Goal: Task Accomplishment & Management: Complete application form

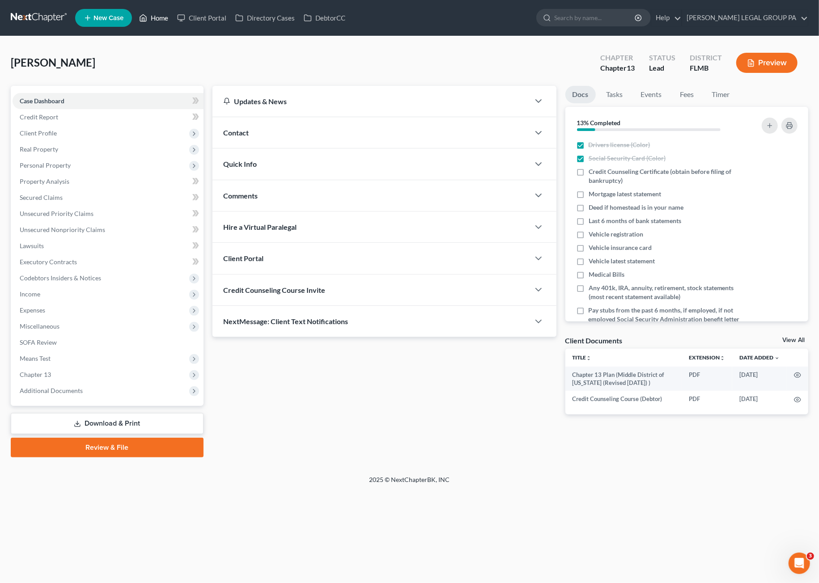
click at [150, 21] on link "Home" at bounding box center [154, 18] width 38 height 16
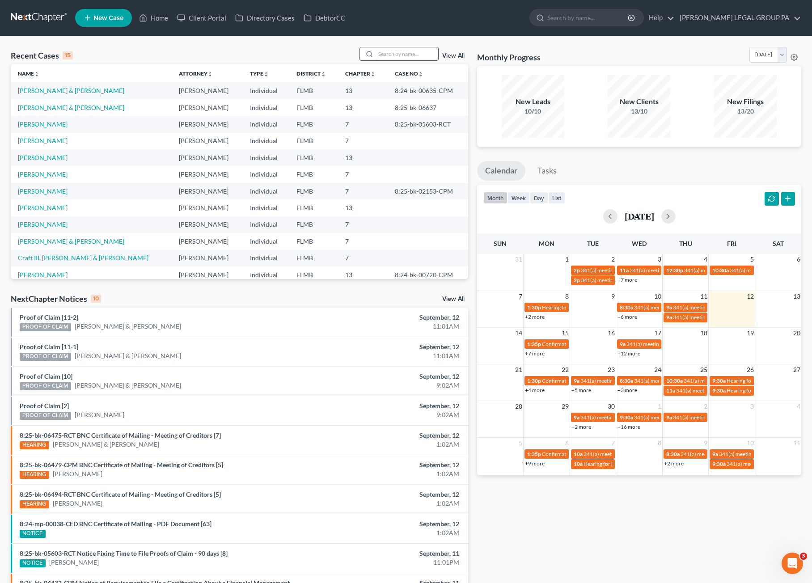
click at [403, 55] on input "search" at bounding box center [407, 53] width 63 height 13
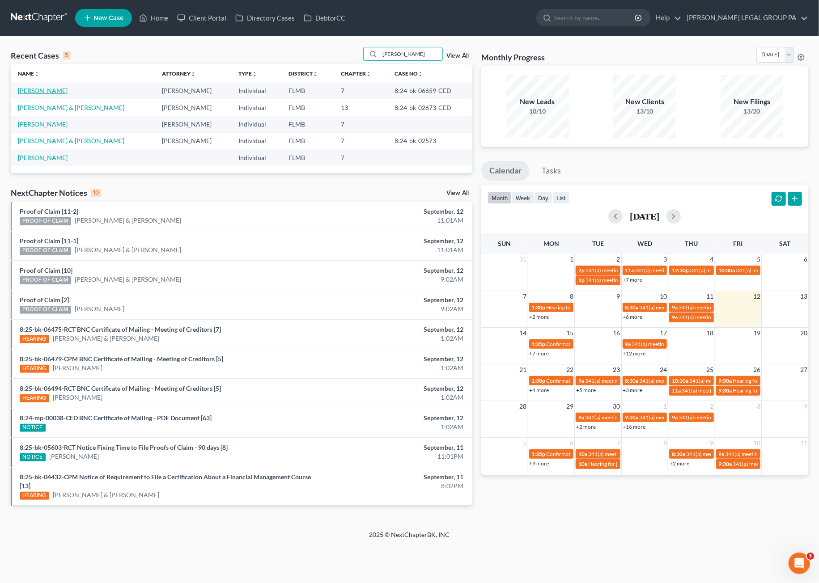
type input "terry"
click at [36, 93] on link "[PERSON_NAME]" at bounding box center [43, 91] width 50 height 8
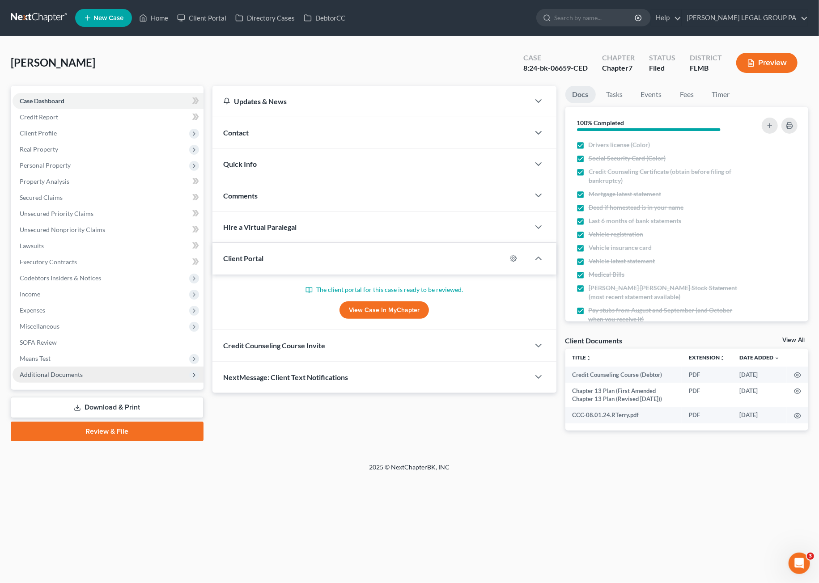
click at [66, 371] on span "Additional Documents" at bounding box center [51, 375] width 63 height 8
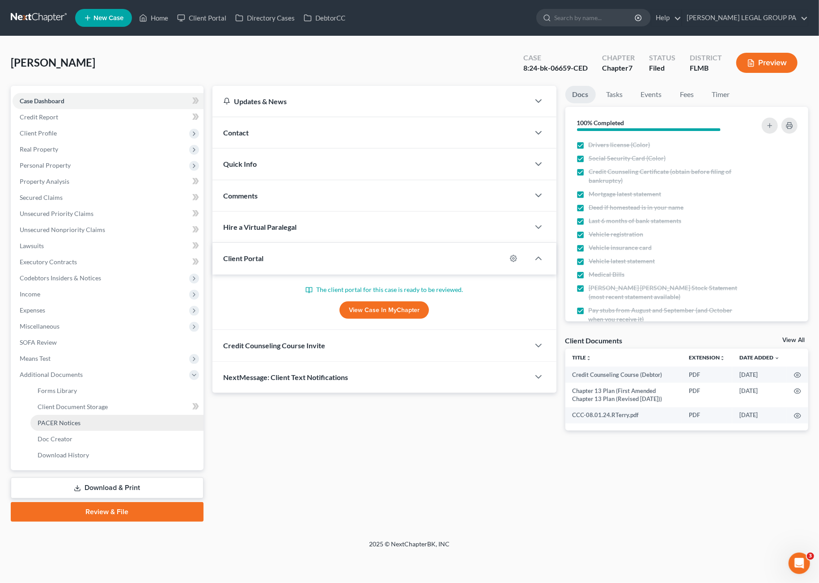
click at [69, 419] on span "PACER Notices" at bounding box center [59, 423] width 43 height 8
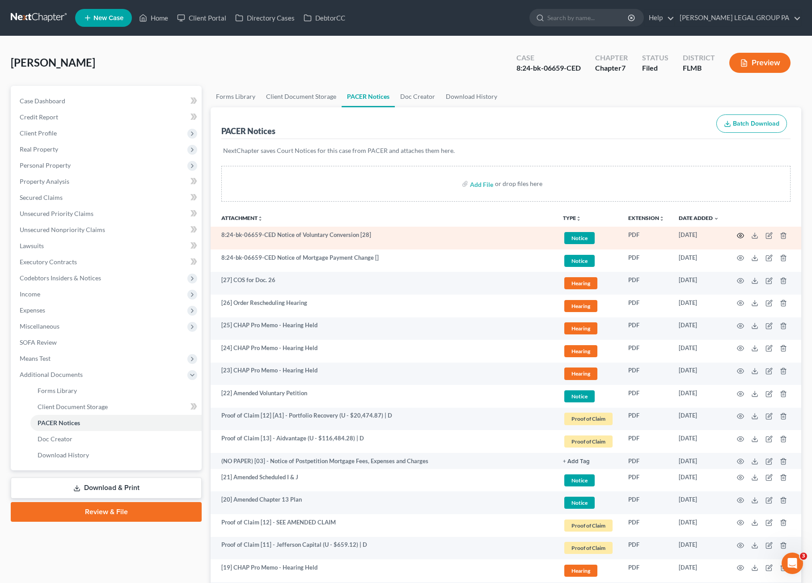
click at [743, 233] on icon "button" at bounding box center [740, 235] width 7 height 7
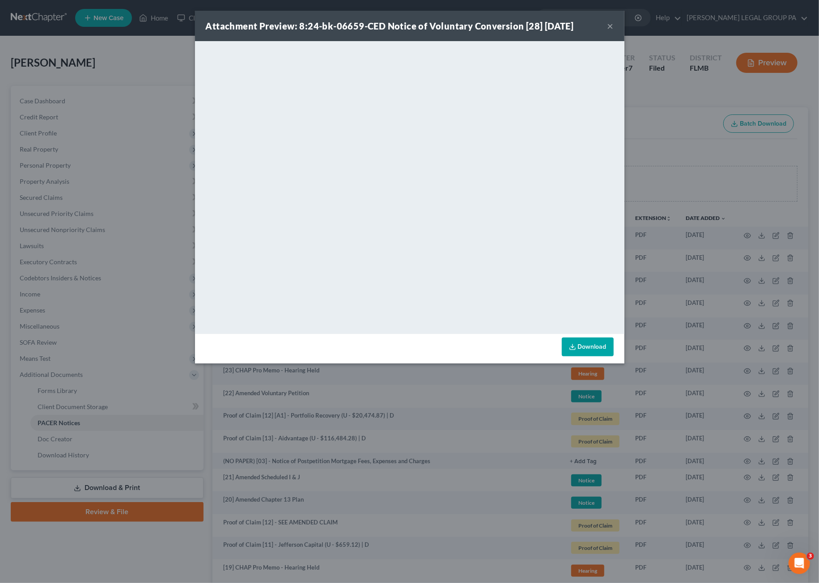
click at [610, 27] on button "×" at bounding box center [610, 26] width 6 height 11
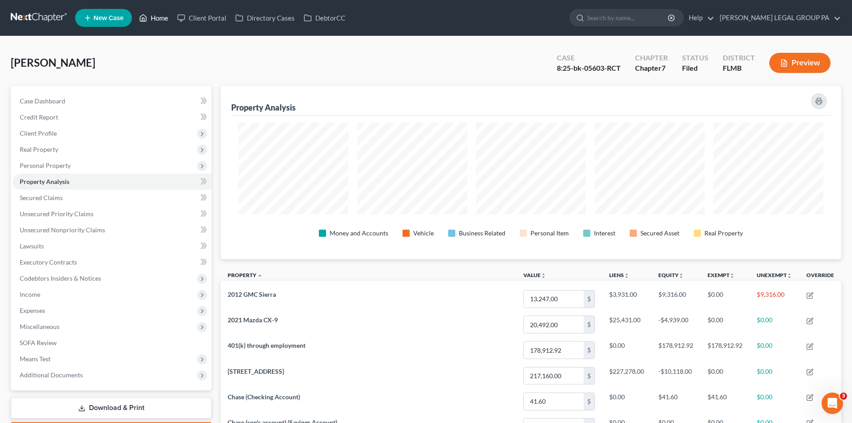
click at [159, 17] on link "Home" at bounding box center [154, 18] width 38 height 16
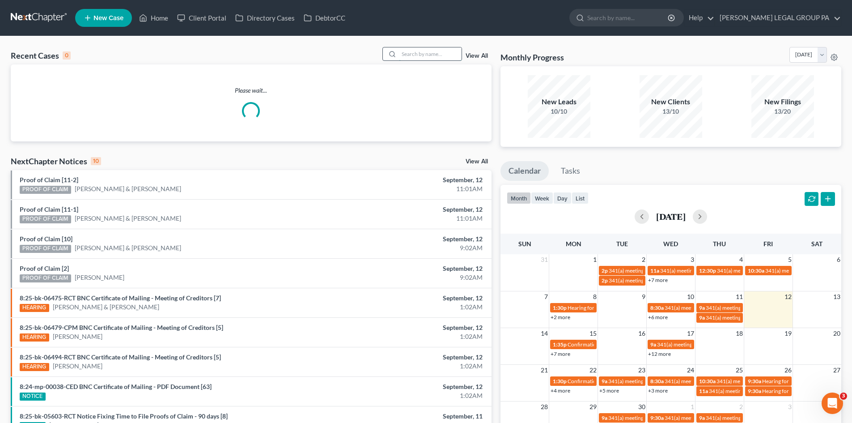
drag, startPoint x: 403, startPoint y: 62, endPoint x: 408, endPoint y: 56, distance: 8.5
click at [404, 60] on div "Recent Cases 0 View All" at bounding box center [251, 55] width 481 height 17
click at [408, 56] on input "search" at bounding box center [430, 53] width 63 height 13
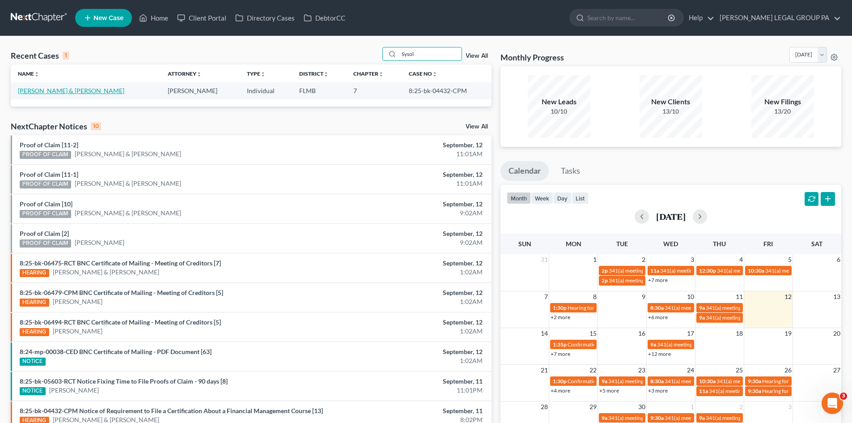
type input "Sysol"
click at [31, 91] on link "[PERSON_NAME] & [PERSON_NAME]" at bounding box center [71, 91] width 106 height 8
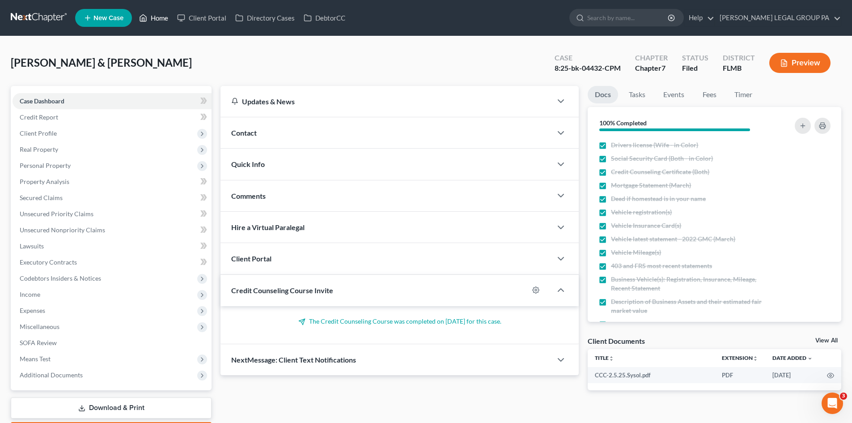
click at [167, 19] on link "Home" at bounding box center [154, 18] width 38 height 16
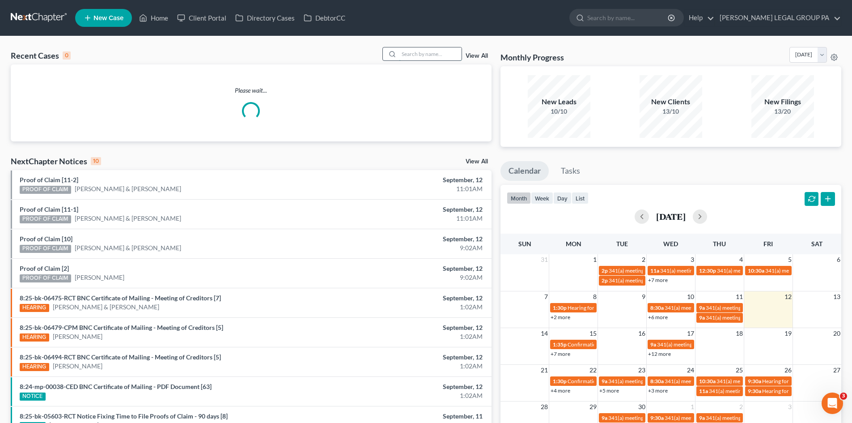
click at [430, 52] on input "search" at bounding box center [430, 53] width 63 height 13
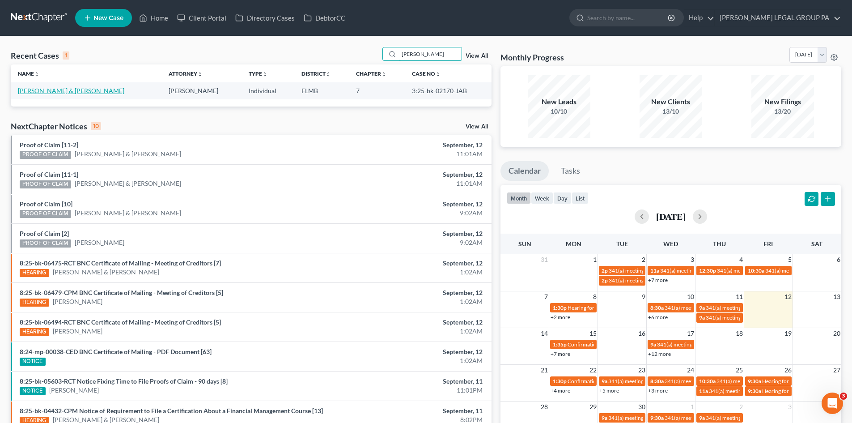
type input "gandy"
click at [66, 92] on link "Gandy, Carlus & Lashawnta" at bounding box center [71, 91] width 106 height 8
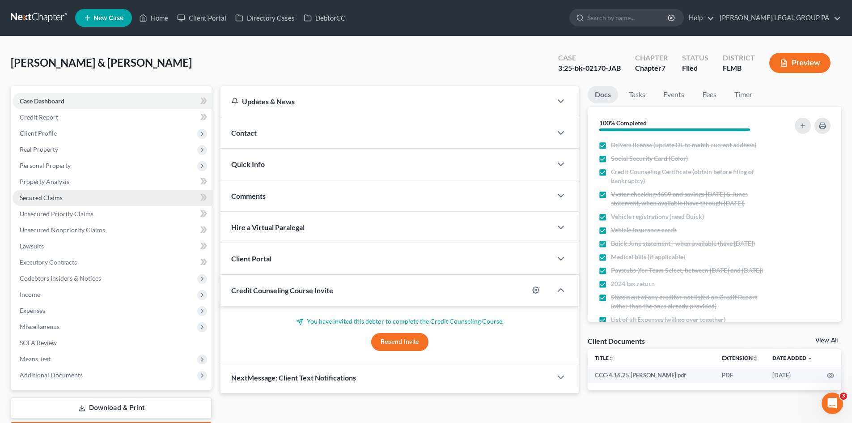
drag, startPoint x: 42, startPoint y: 198, endPoint x: 67, endPoint y: 199, distance: 25.5
click at [42, 198] on span "Secured Claims" at bounding box center [41, 198] width 43 height 8
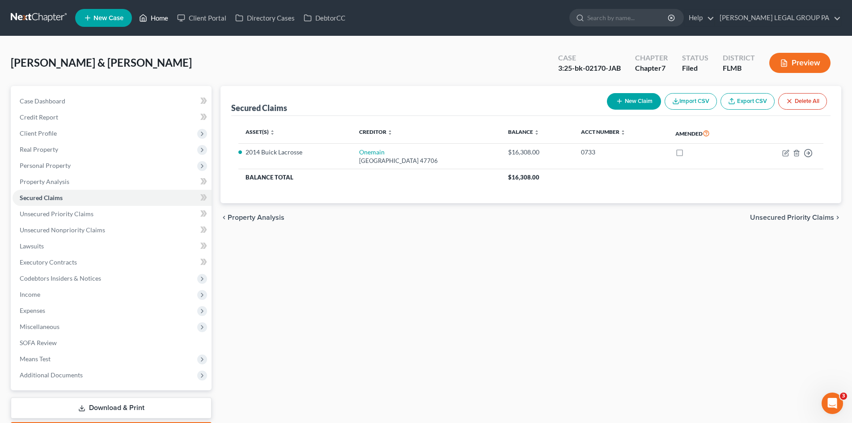
click at [162, 16] on link "Home" at bounding box center [154, 18] width 38 height 16
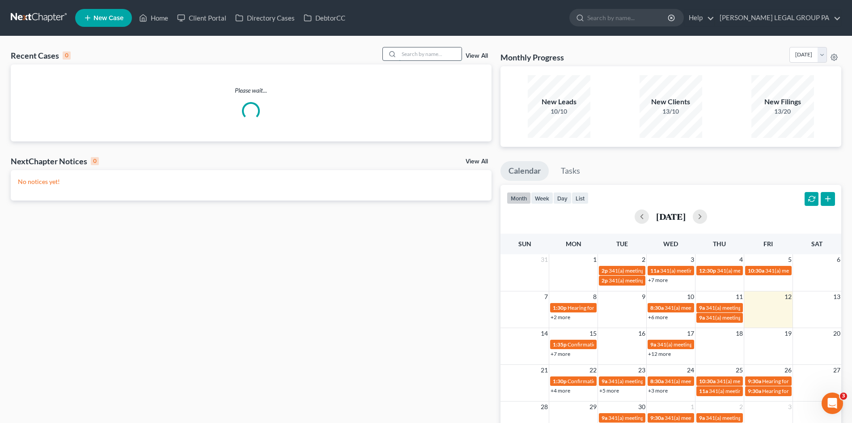
click at [427, 59] on input "search" at bounding box center [430, 53] width 63 height 13
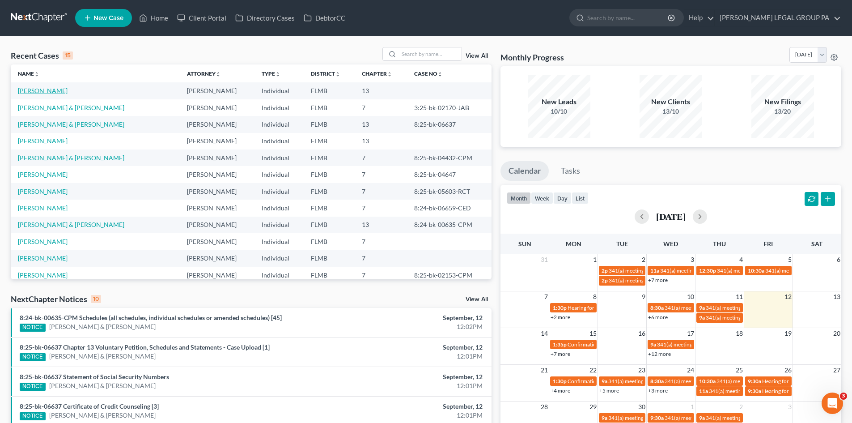
click at [43, 89] on link "[PERSON_NAME]" at bounding box center [43, 91] width 50 height 8
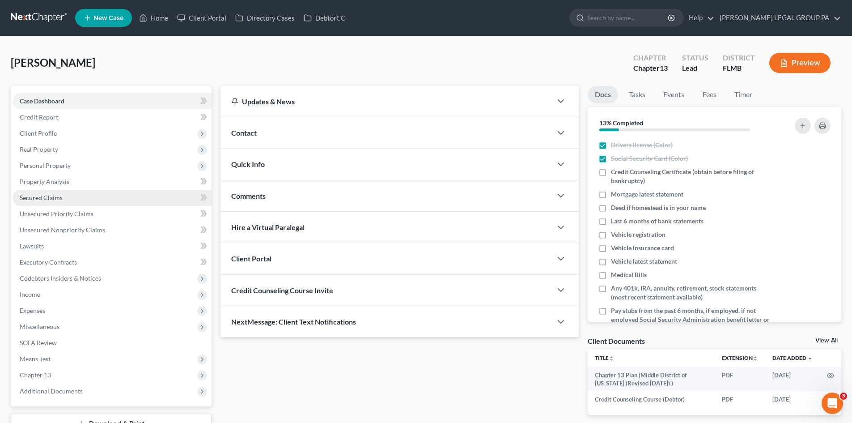
click at [59, 202] on link "Secured Claims" at bounding box center [112, 198] width 199 height 16
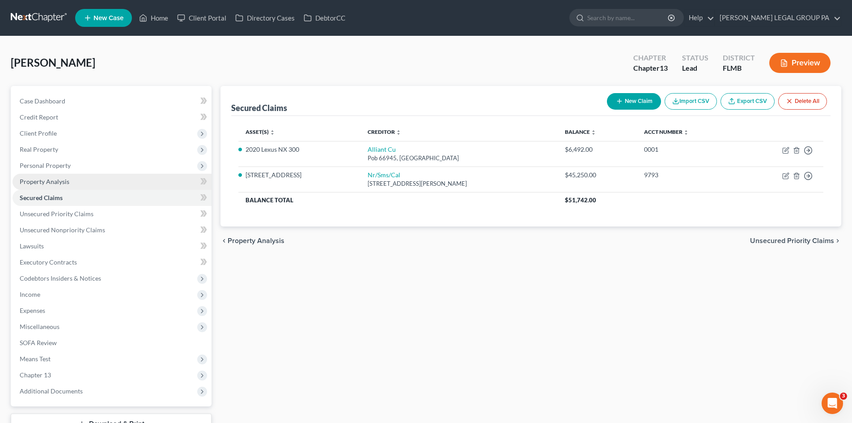
click at [42, 187] on link "Property Analysis" at bounding box center [112, 182] width 199 height 16
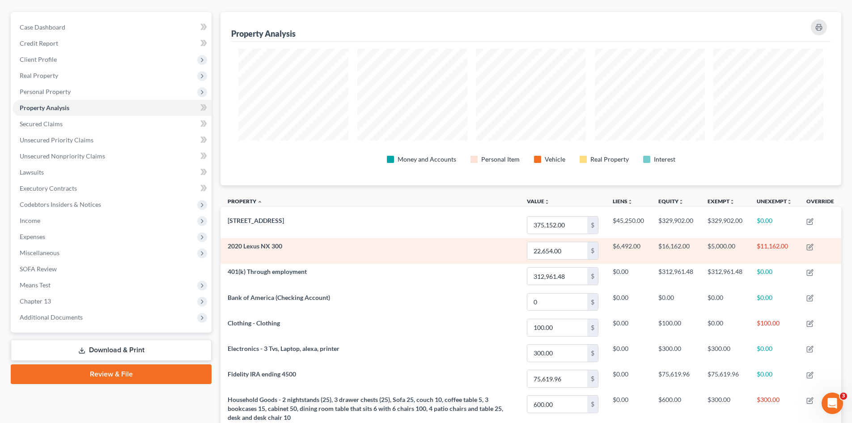
scroll to position [89, 0]
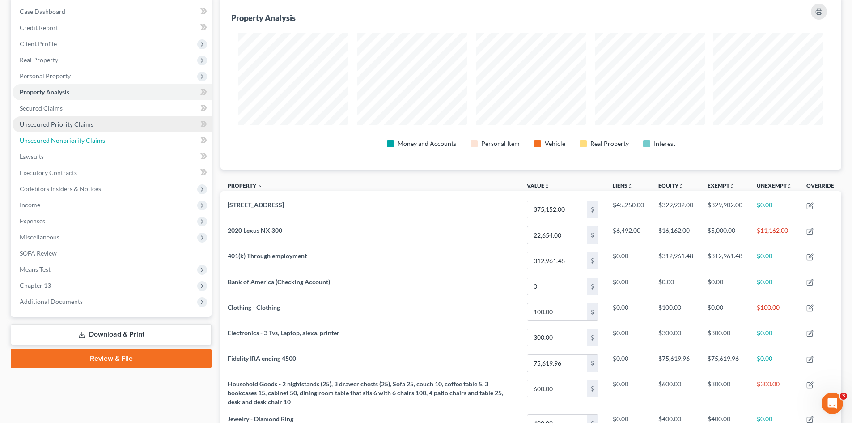
click at [78, 137] on span "Unsecured Nonpriority Claims" at bounding box center [62, 140] width 85 height 8
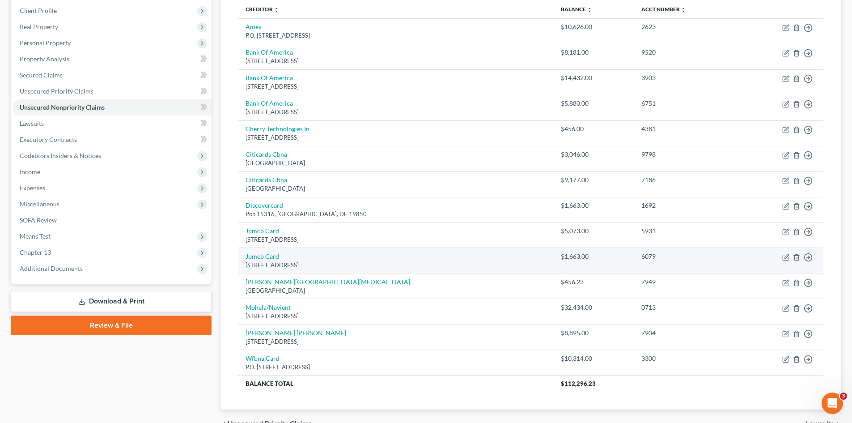
scroll to position [172, 0]
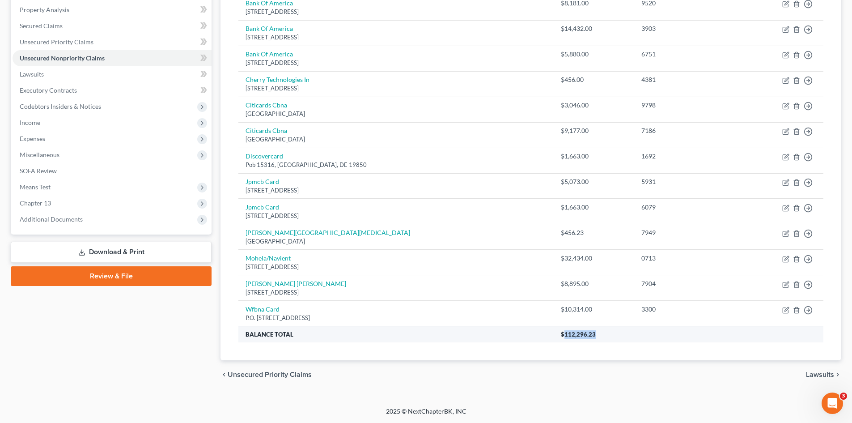
drag, startPoint x: 528, startPoint y: 335, endPoint x: 560, endPoint y: 336, distance: 31.8
click at [560, 336] on th "$112,296.23" at bounding box center [689, 334] width 270 height 16
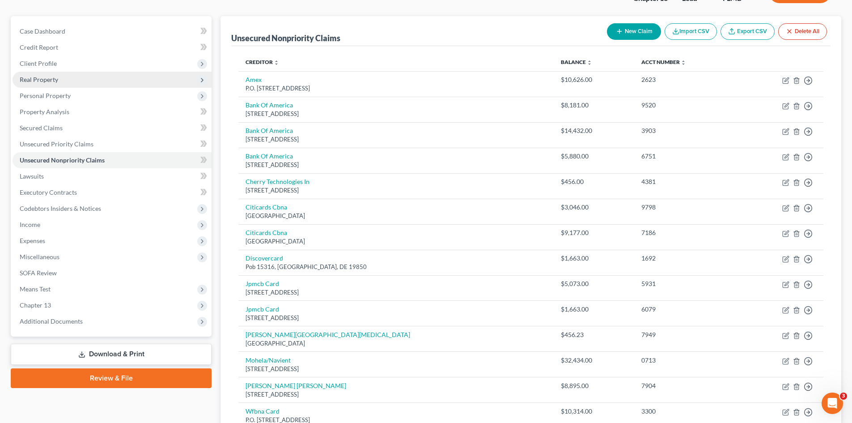
scroll to position [38, 0]
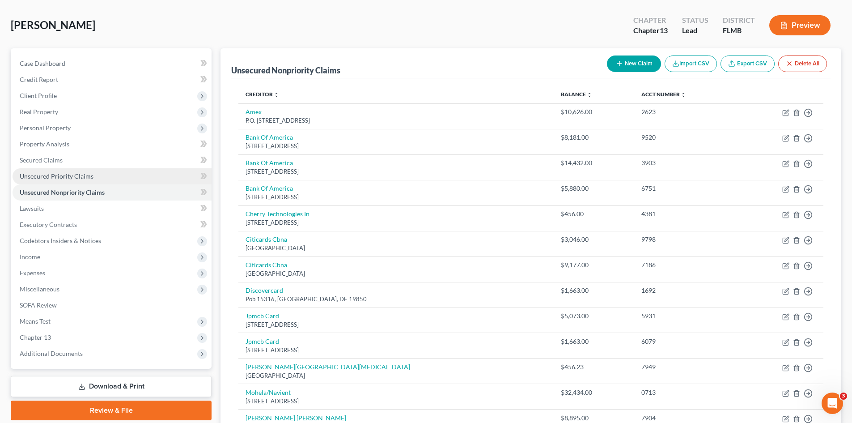
click at [76, 177] on span "Unsecured Priority Claims" at bounding box center [57, 176] width 74 height 8
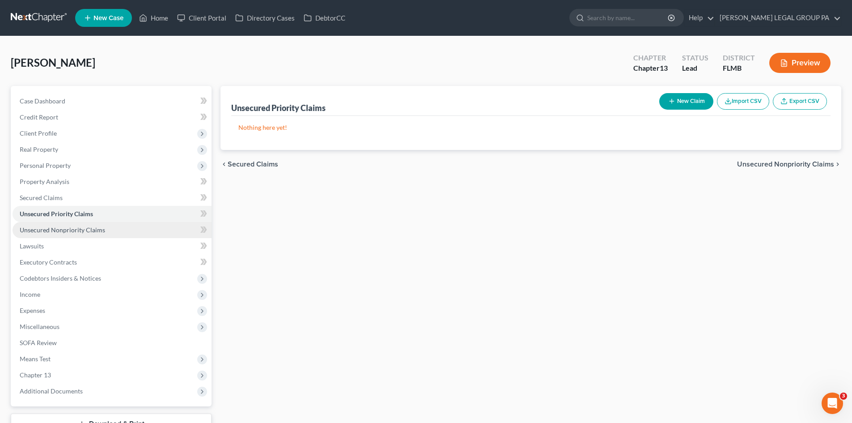
click at [81, 222] on link "Unsecured Nonpriority Claims" at bounding box center [112, 230] width 199 height 16
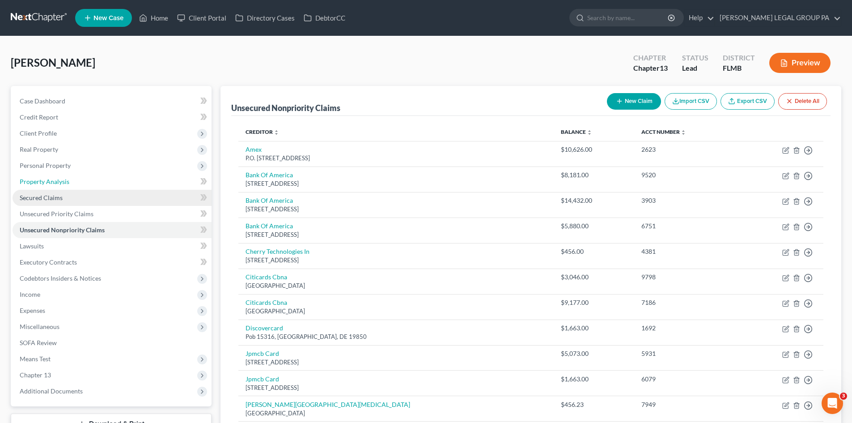
drag, startPoint x: 51, startPoint y: 184, endPoint x: 144, endPoint y: 191, distance: 92.4
click at [51, 184] on span "Property Analysis" at bounding box center [45, 182] width 50 height 8
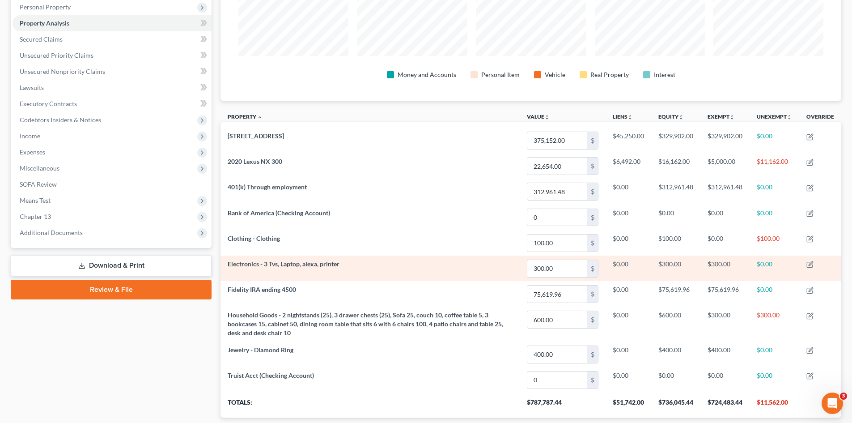
scroll to position [447131, 446683]
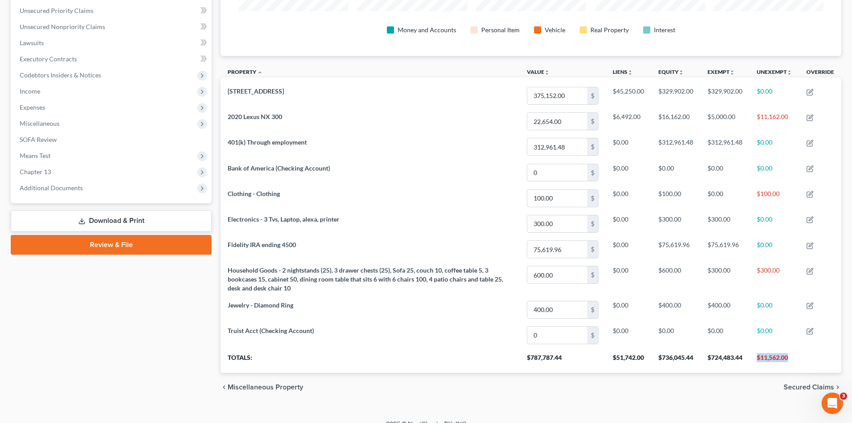
drag, startPoint x: 758, startPoint y: 355, endPoint x: 800, endPoint y: 360, distance: 42.7
click at [800, 360] on tr "Totals: $787,787.44 $51,742.00 $736,045.44 $724,483.44 $11,562.00" at bounding box center [531, 360] width 621 height 25
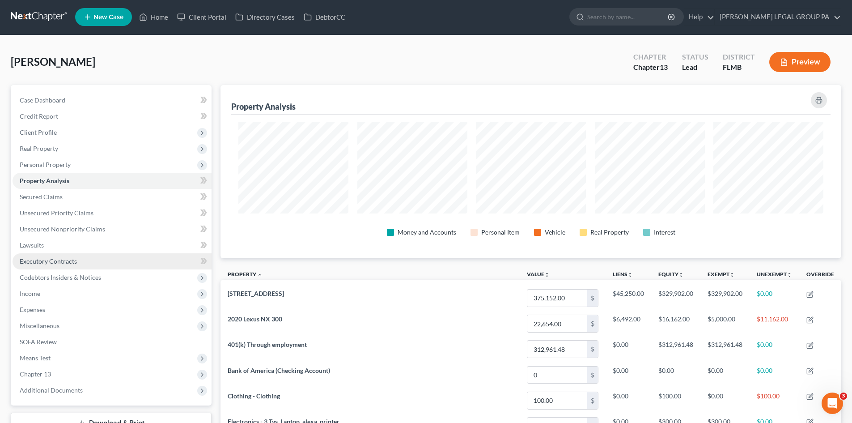
scroll to position [0, 0]
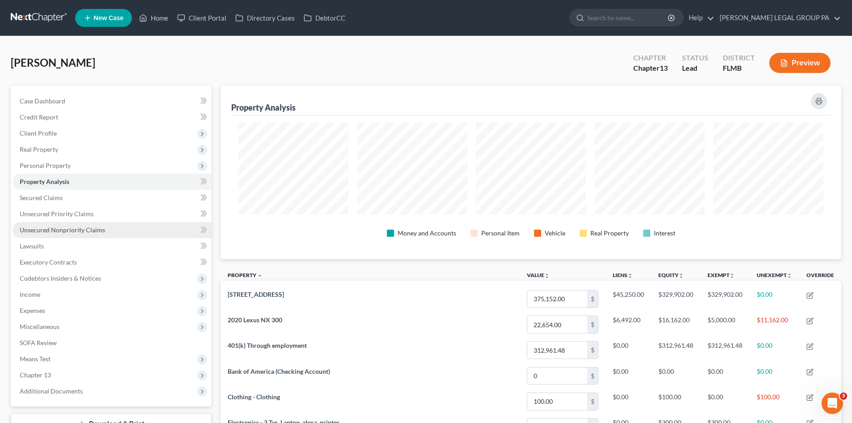
click at [93, 225] on link "Unsecured Nonpriority Claims" at bounding box center [112, 230] width 199 height 16
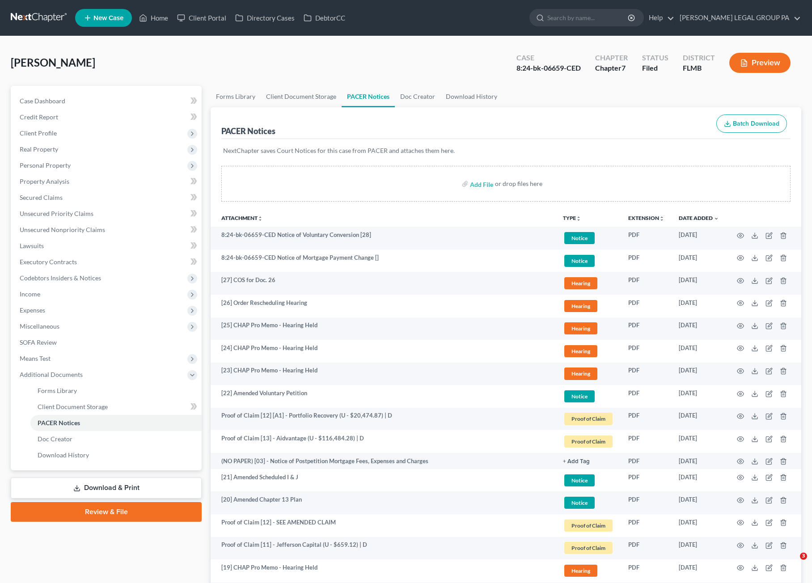
click at [160, 18] on link "Home" at bounding box center [154, 18] width 38 height 16
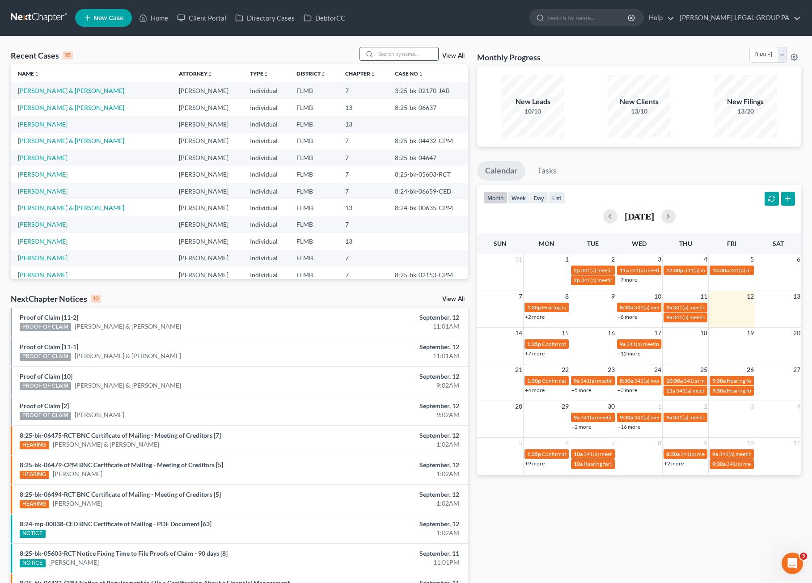
click at [408, 58] on input "search" at bounding box center [407, 53] width 63 height 13
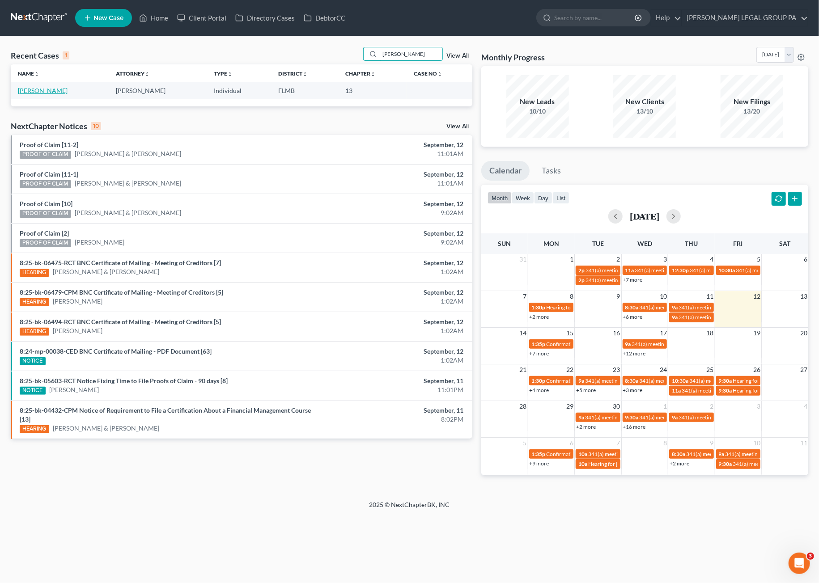
type input "laughlin"
click at [56, 90] on link "[PERSON_NAME]" at bounding box center [43, 91] width 50 height 8
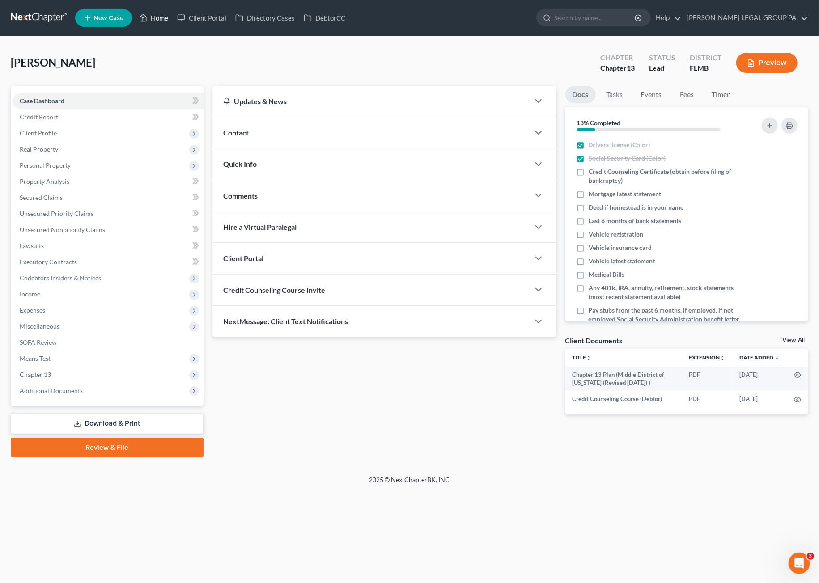
click at [159, 20] on link "Home" at bounding box center [154, 18] width 38 height 16
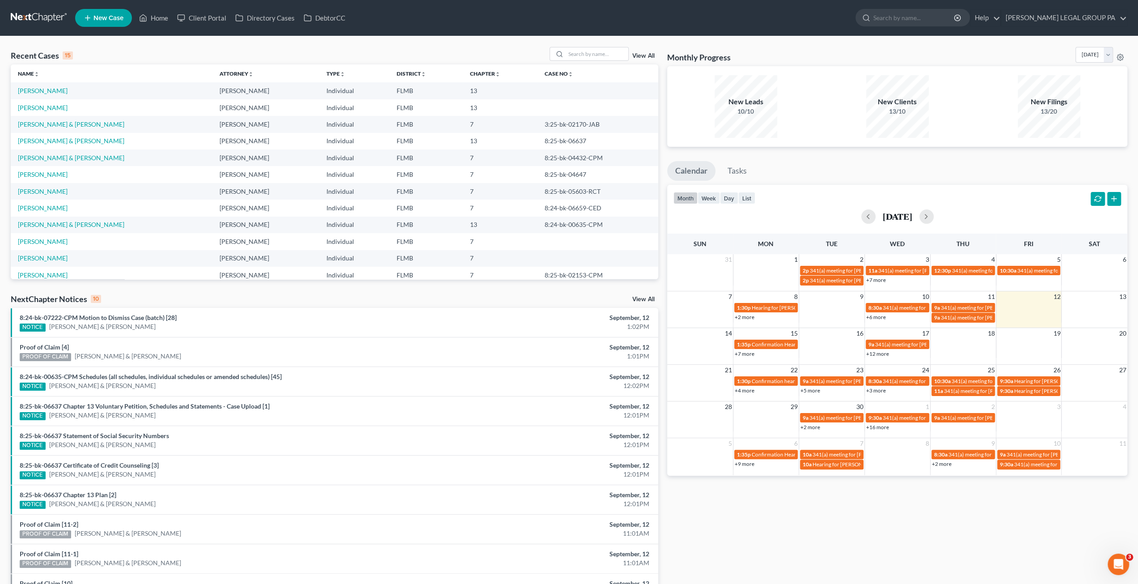
click at [202, 57] on div "Recent Cases 15 View All" at bounding box center [335, 55] width 648 height 17
click at [597, 54] on input "search" at bounding box center [597, 53] width 63 height 13
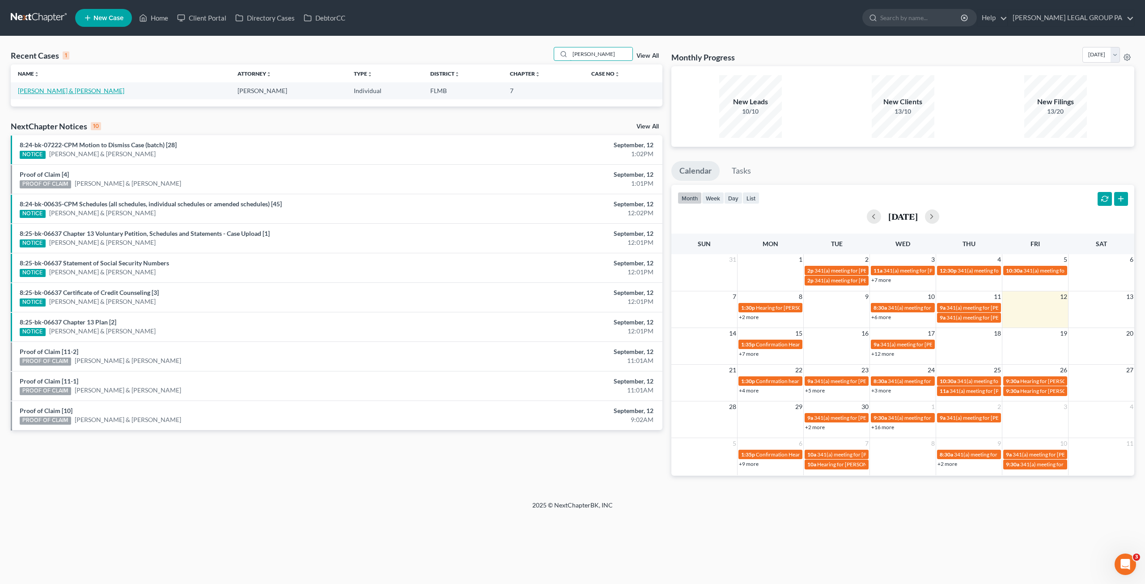
type input "[PERSON_NAME]"
click at [63, 93] on link "[PERSON_NAME] & [PERSON_NAME]" at bounding box center [71, 91] width 106 height 8
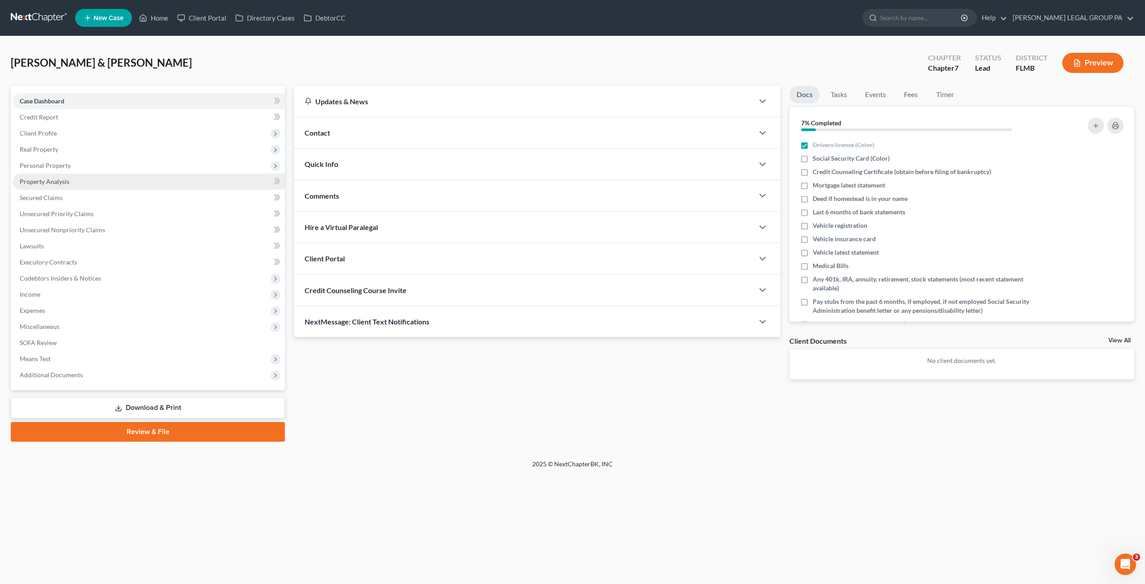
click at [55, 185] on link "Property Analysis" at bounding box center [149, 182] width 272 height 16
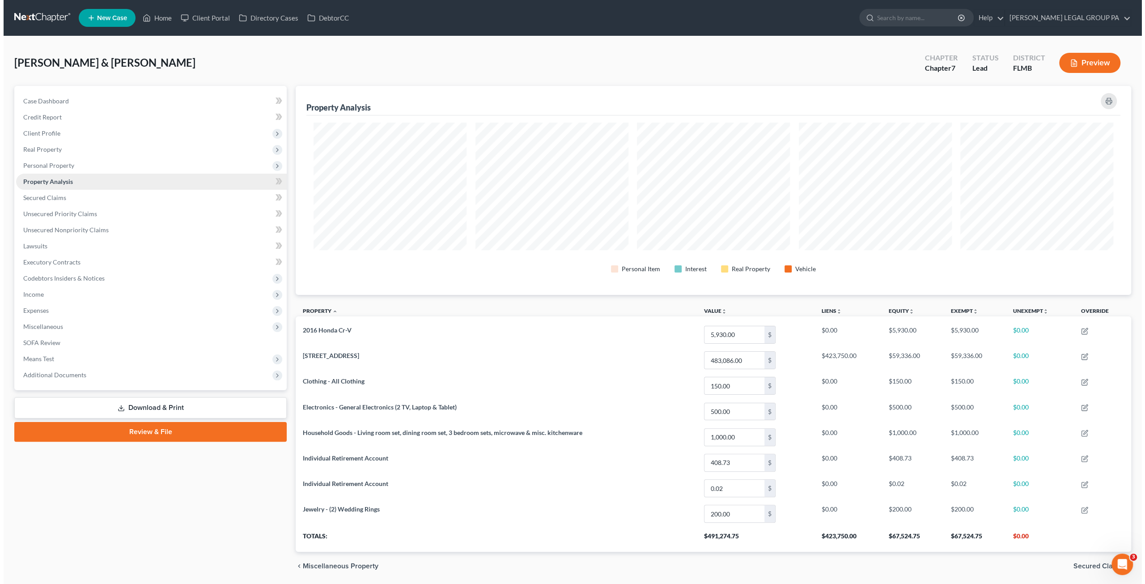
scroll to position [208, 836]
click at [51, 163] on span "Personal Property" at bounding box center [45, 165] width 51 height 8
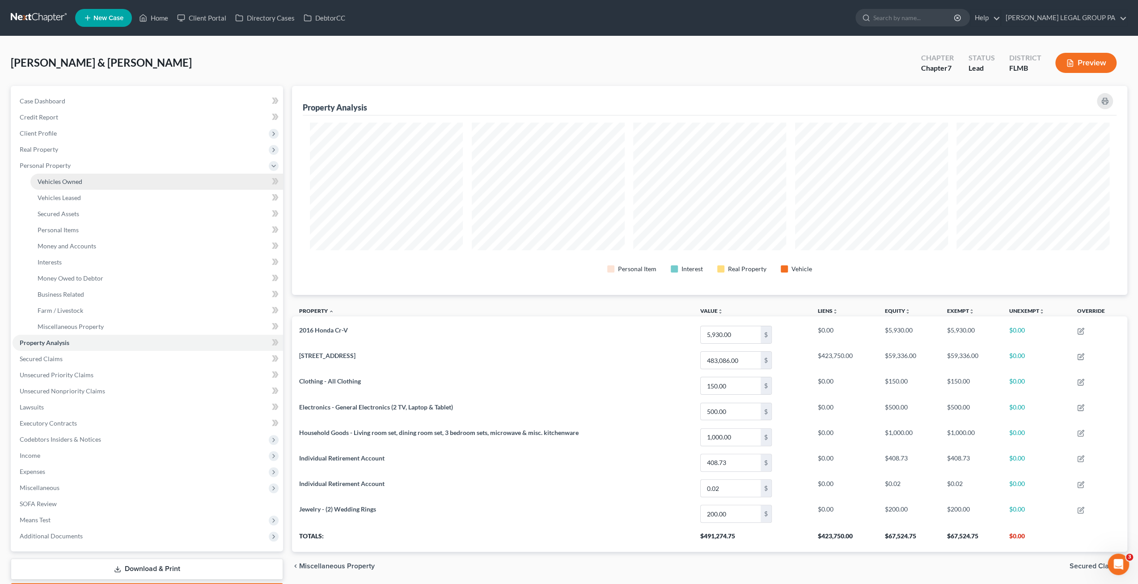
click at [65, 181] on span "Vehicles Owned" at bounding box center [60, 182] width 45 height 8
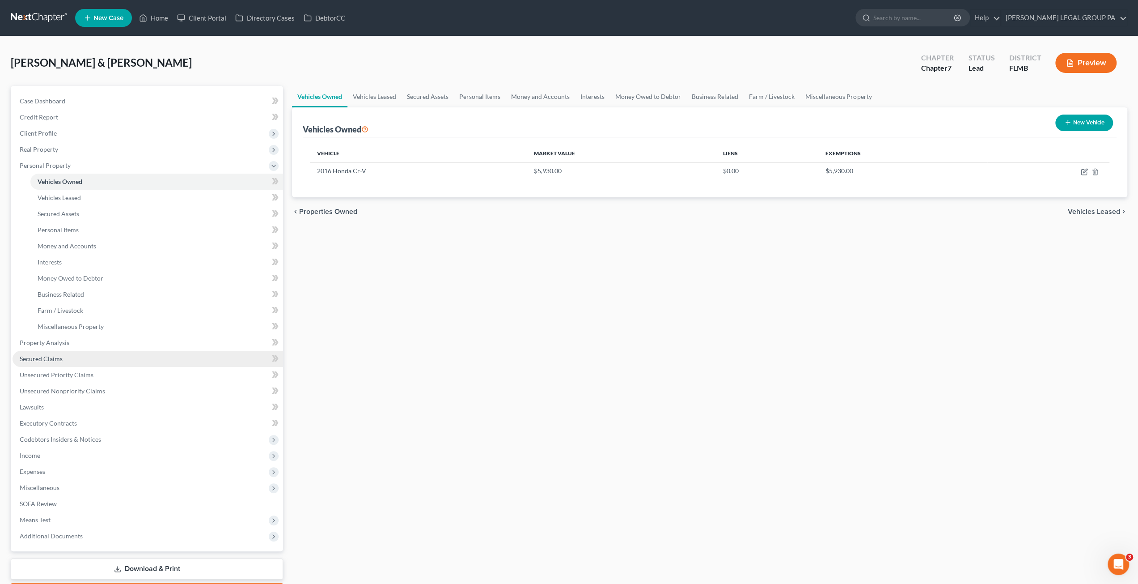
click at [53, 364] on link "Secured Claims" at bounding box center [148, 359] width 271 height 16
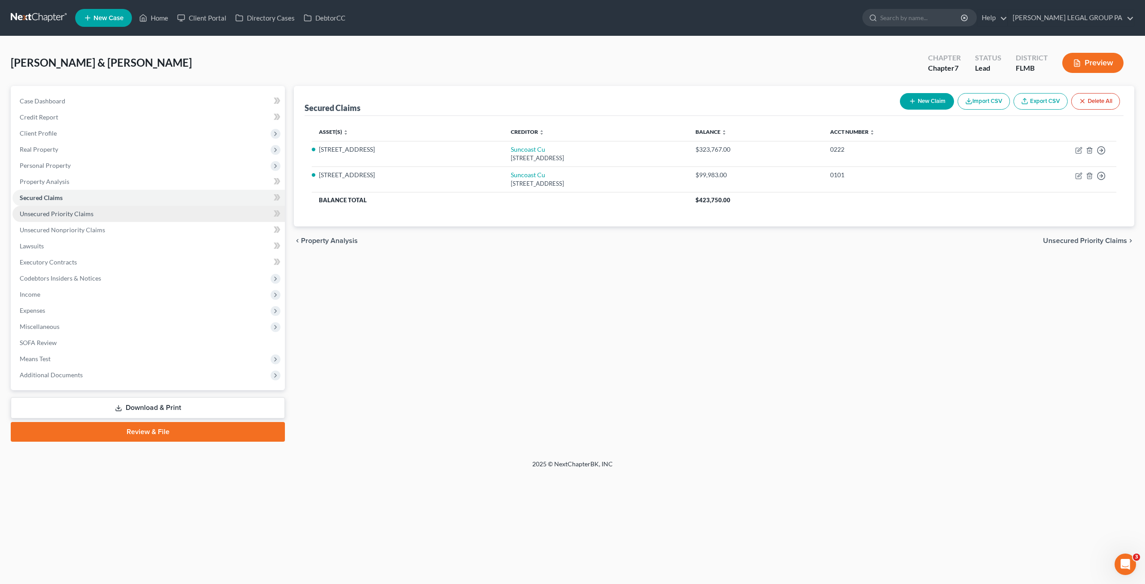
click at [47, 215] on span "Unsecured Priority Claims" at bounding box center [57, 214] width 74 height 8
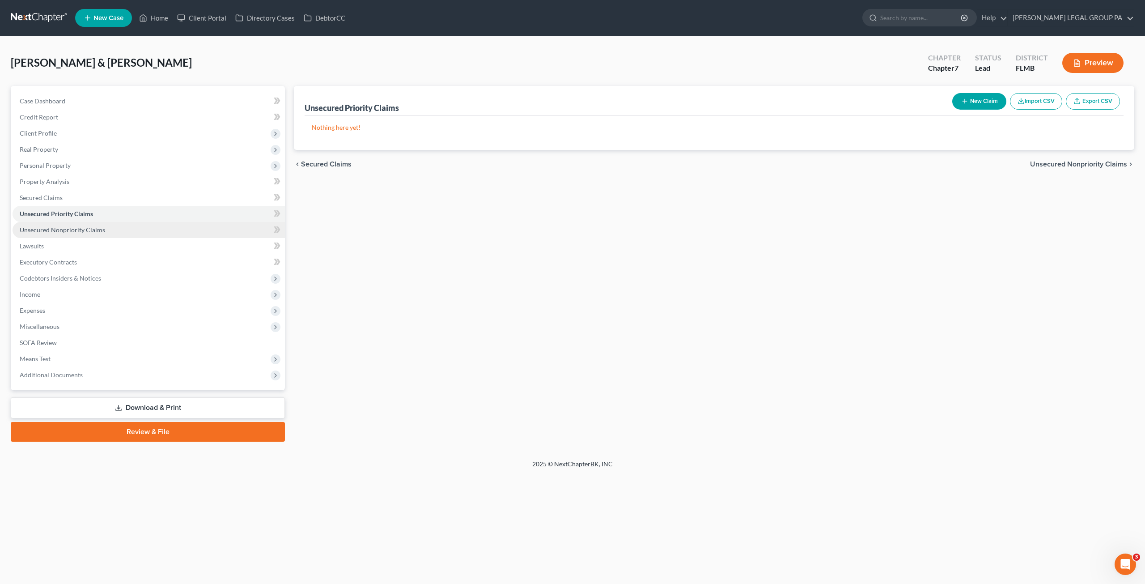
click at [56, 231] on span "Unsecured Nonpriority Claims" at bounding box center [62, 230] width 85 height 8
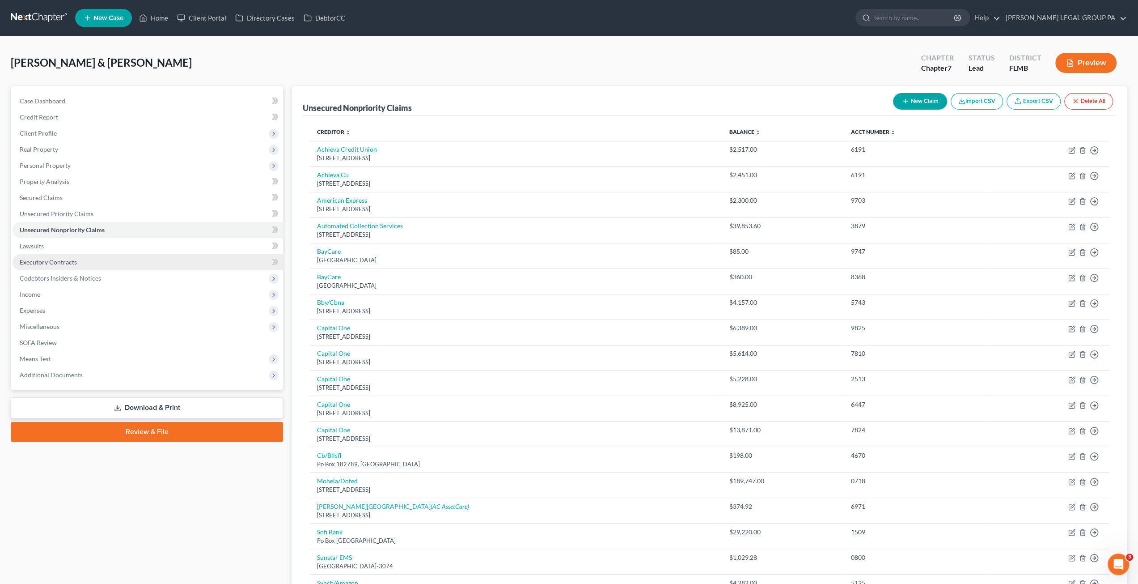
click at [59, 259] on span "Executory Contracts" at bounding box center [48, 262] width 57 height 8
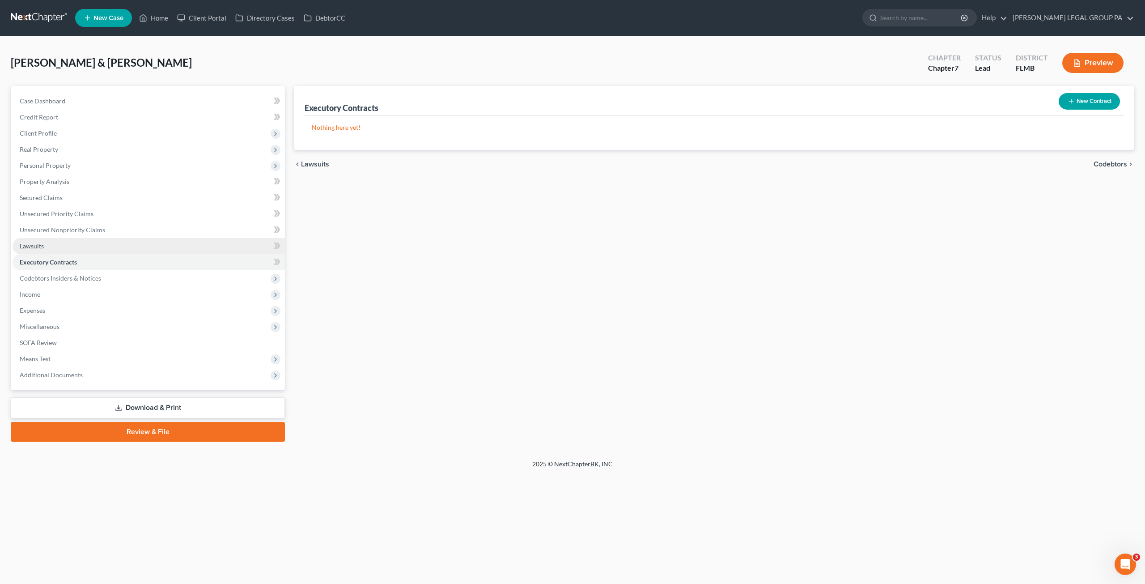
click at [52, 245] on link "Lawsuits" at bounding box center [149, 246] width 272 height 16
click at [82, 281] on span "Codebtors Insiders & Notices" at bounding box center [60, 278] width 81 height 8
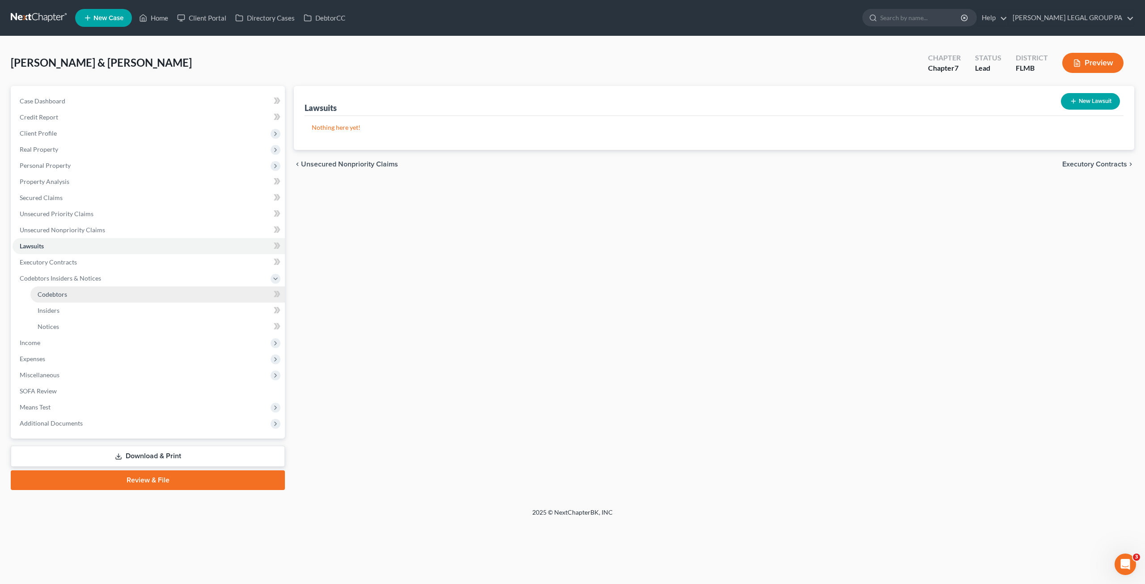
click at [79, 296] on link "Codebtors" at bounding box center [157, 294] width 255 height 16
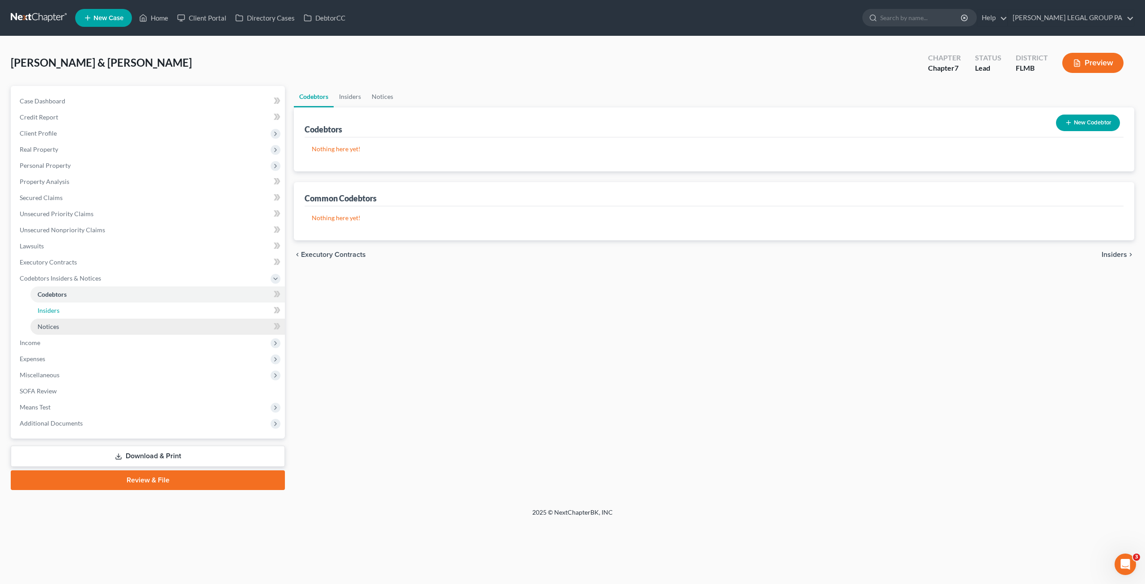
drag, startPoint x: 77, startPoint y: 314, endPoint x: 80, endPoint y: 329, distance: 15.0
click at [77, 314] on link "Insiders" at bounding box center [157, 310] width 255 height 16
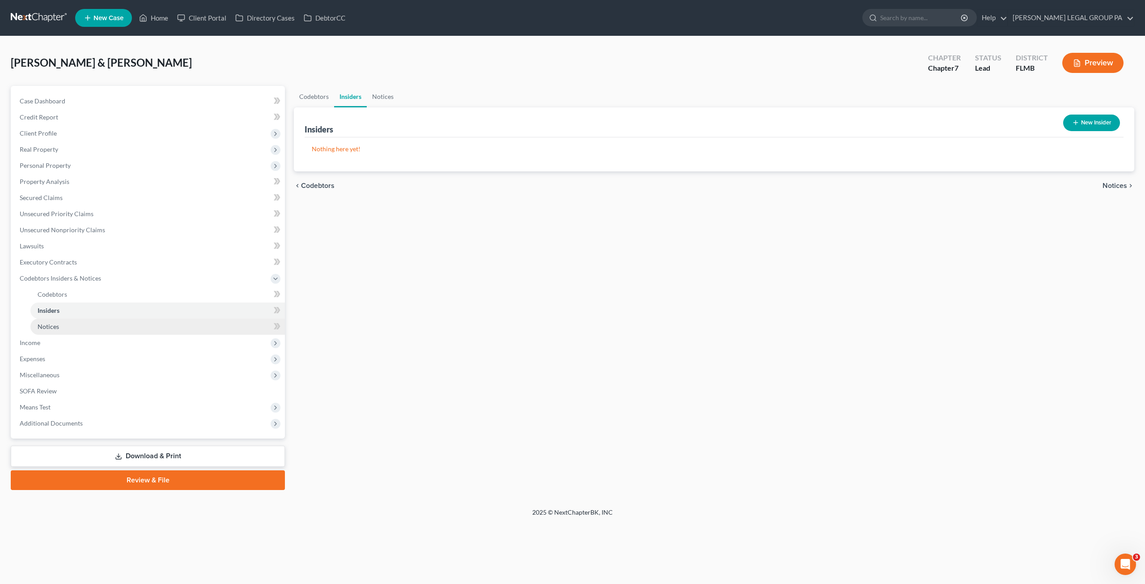
click at [79, 330] on link "Notices" at bounding box center [157, 326] width 255 height 16
click at [55, 344] on span "Income" at bounding box center [149, 343] width 272 height 16
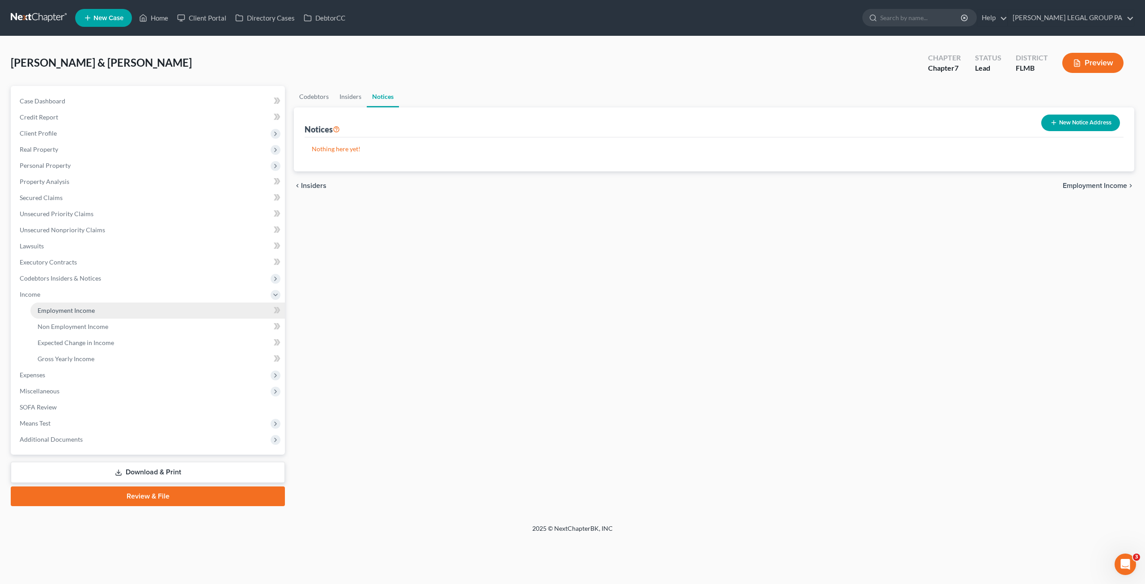
click at [74, 305] on link "Employment Income" at bounding box center [157, 310] width 255 height 16
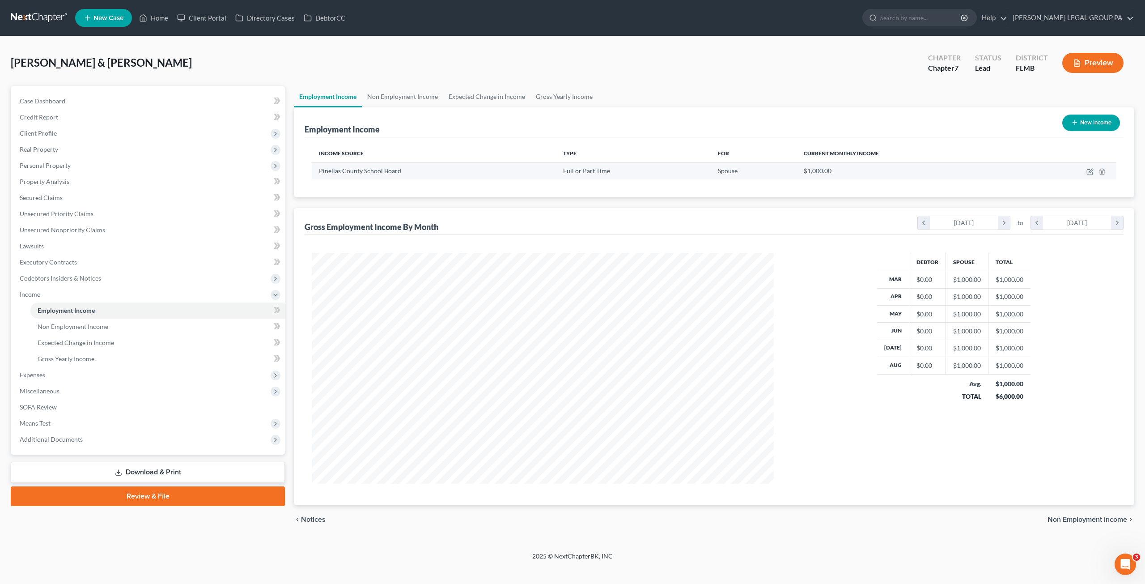
scroll to position [231, 480]
click at [819, 172] on icon "button" at bounding box center [1090, 171] width 7 height 7
select select "0"
select select "9"
select select "0"
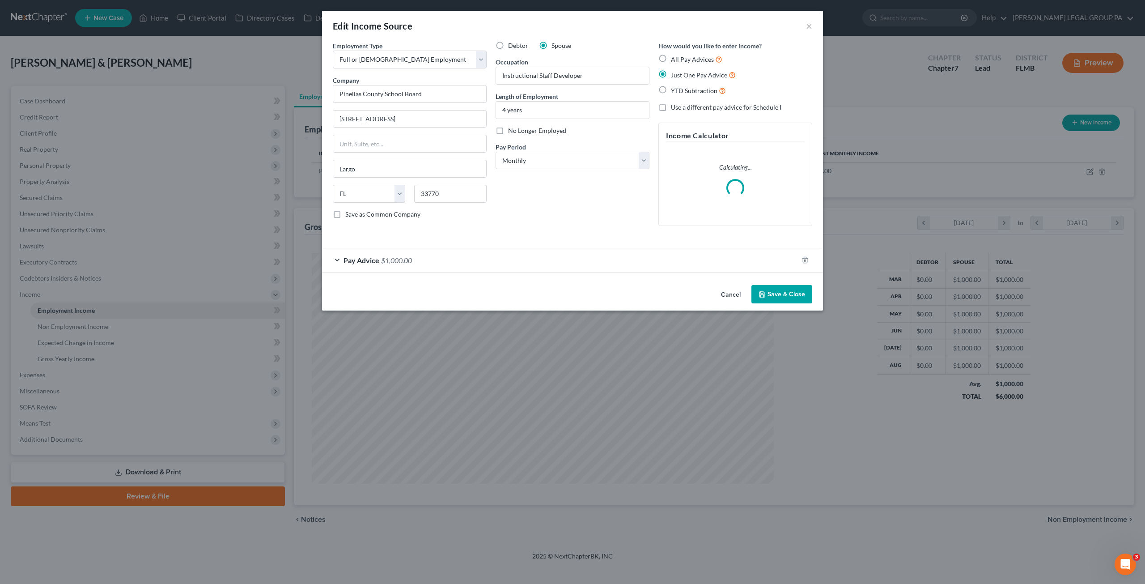
click at [383, 259] on span "$1,000.00" at bounding box center [396, 260] width 31 height 8
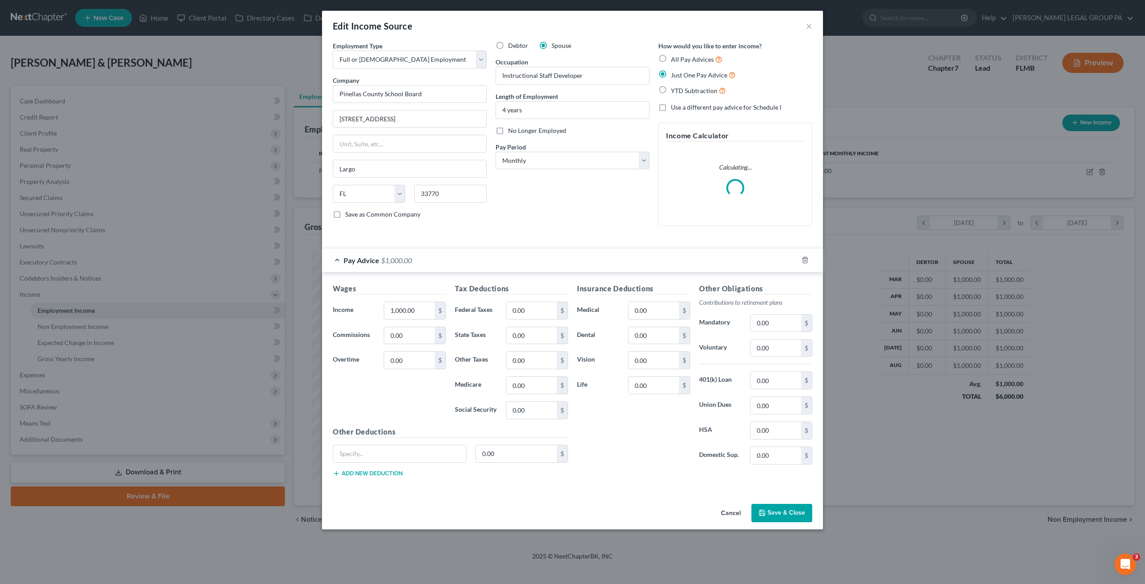
drag, startPoint x: 396, startPoint y: 259, endPoint x: 605, endPoint y: 323, distance: 218.3
click at [396, 259] on span "$1,000.00" at bounding box center [396, 260] width 31 height 8
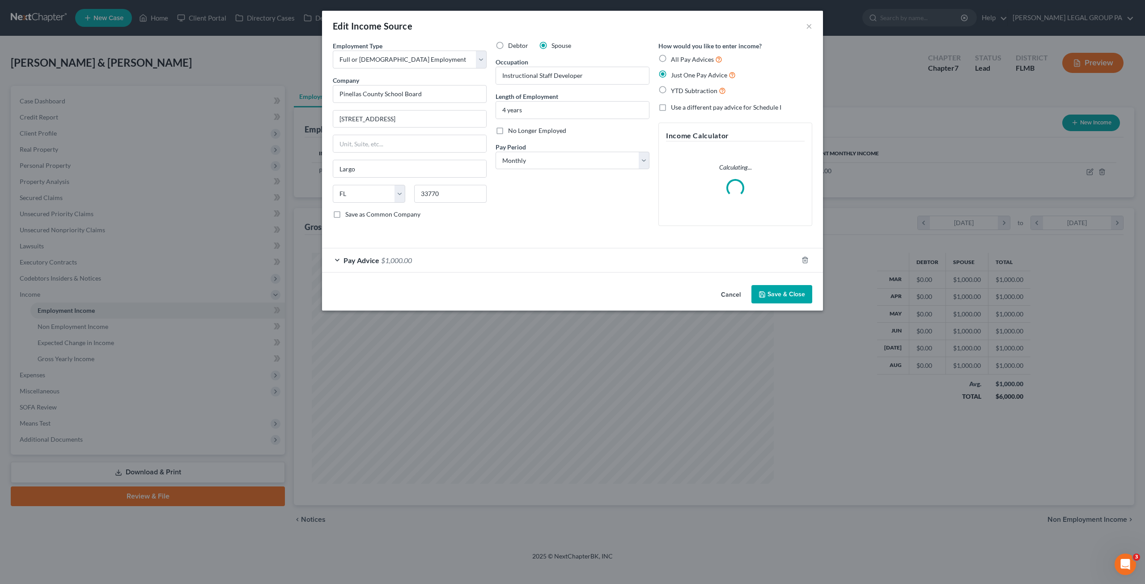
click at [789, 293] on button "Save & Close" at bounding box center [781, 294] width 61 height 19
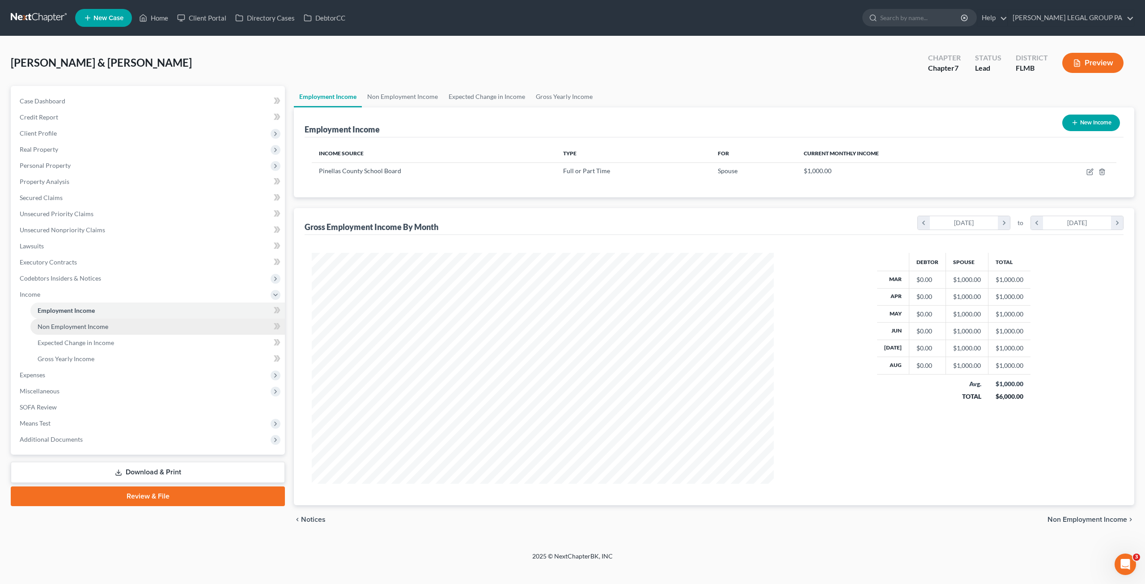
click at [66, 327] on span "Non Employment Income" at bounding box center [73, 327] width 71 height 8
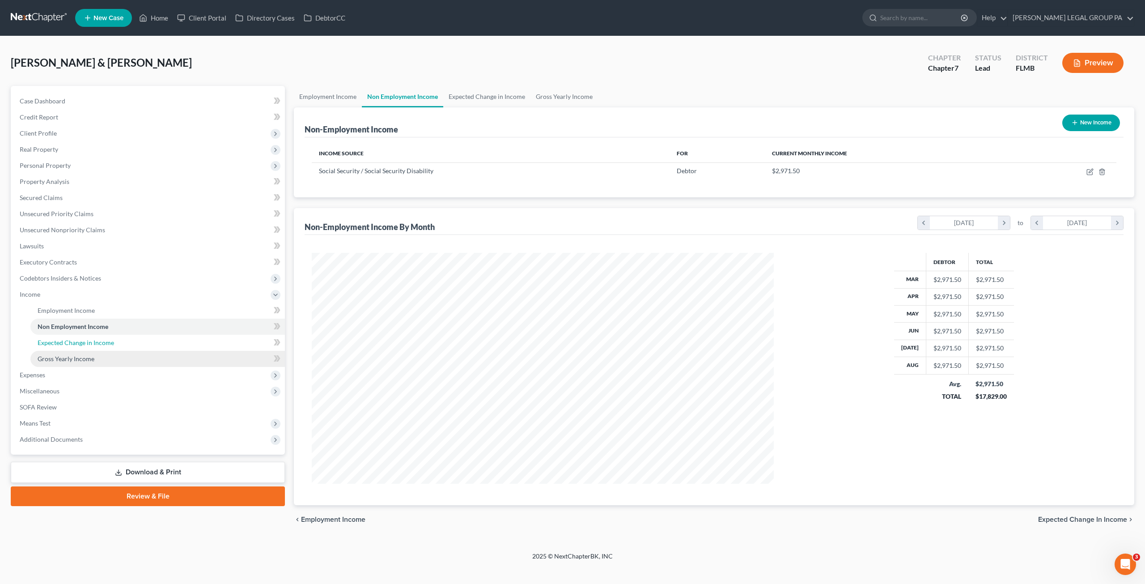
drag, startPoint x: 72, startPoint y: 347, endPoint x: 73, endPoint y: 352, distance: 5.0
click at [73, 347] on link "Expected Change in Income" at bounding box center [157, 343] width 255 height 16
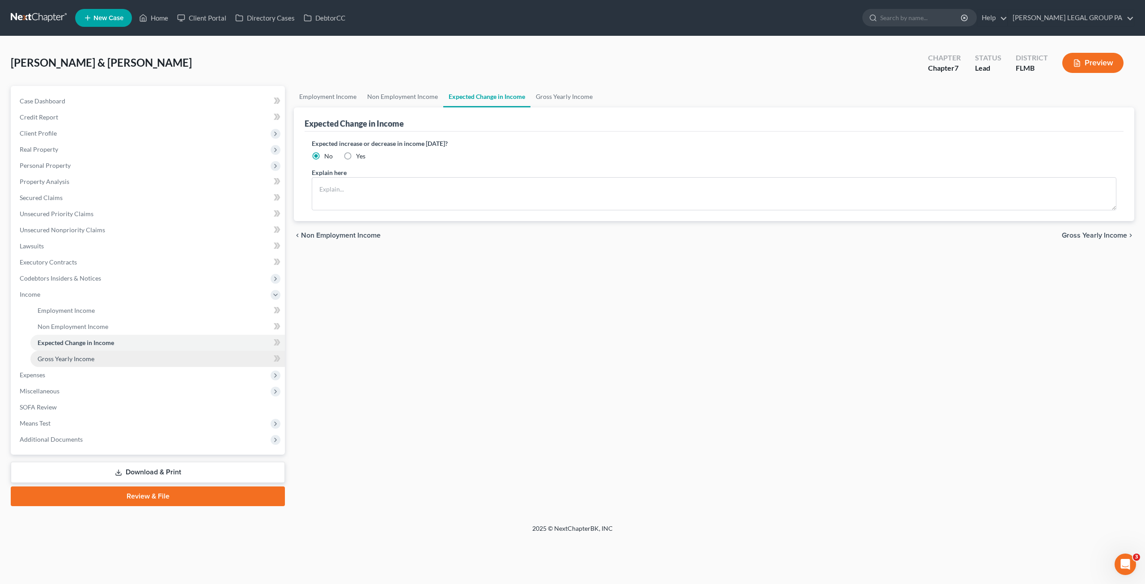
click at [75, 363] on link "Gross Yearly Income" at bounding box center [157, 359] width 255 height 16
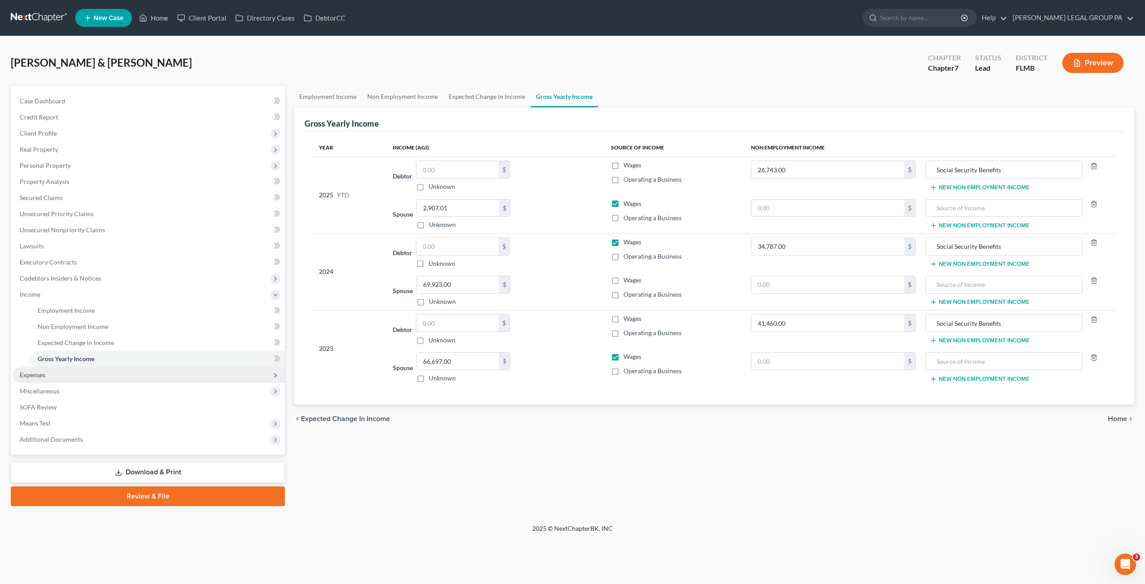
click at [53, 374] on span "Expenses" at bounding box center [149, 375] width 272 height 16
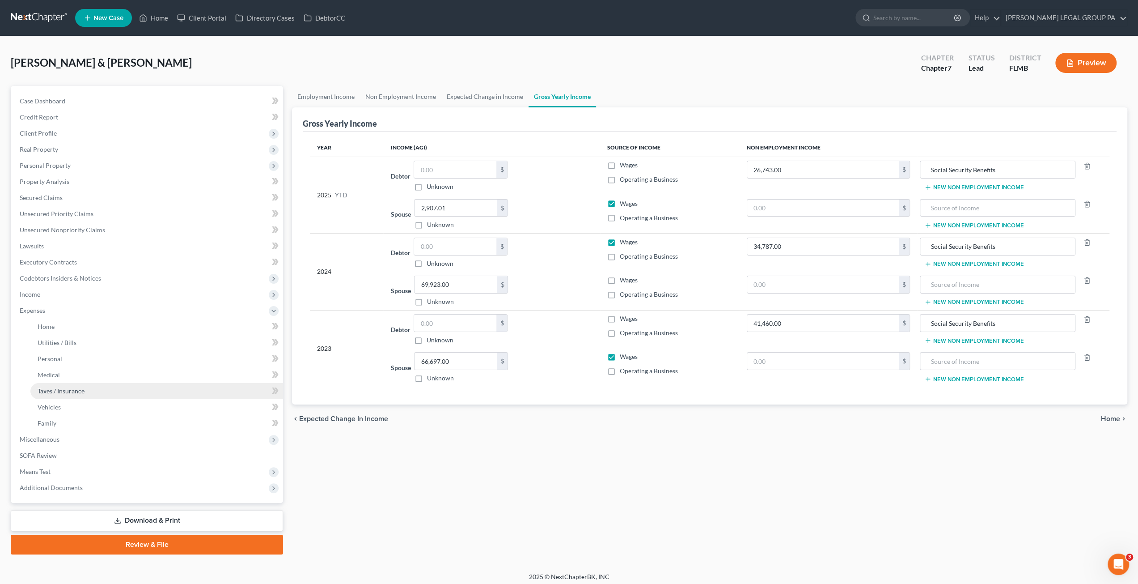
click at [69, 383] on link "Taxes / Insurance" at bounding box center [156, 391] width 253 height 16
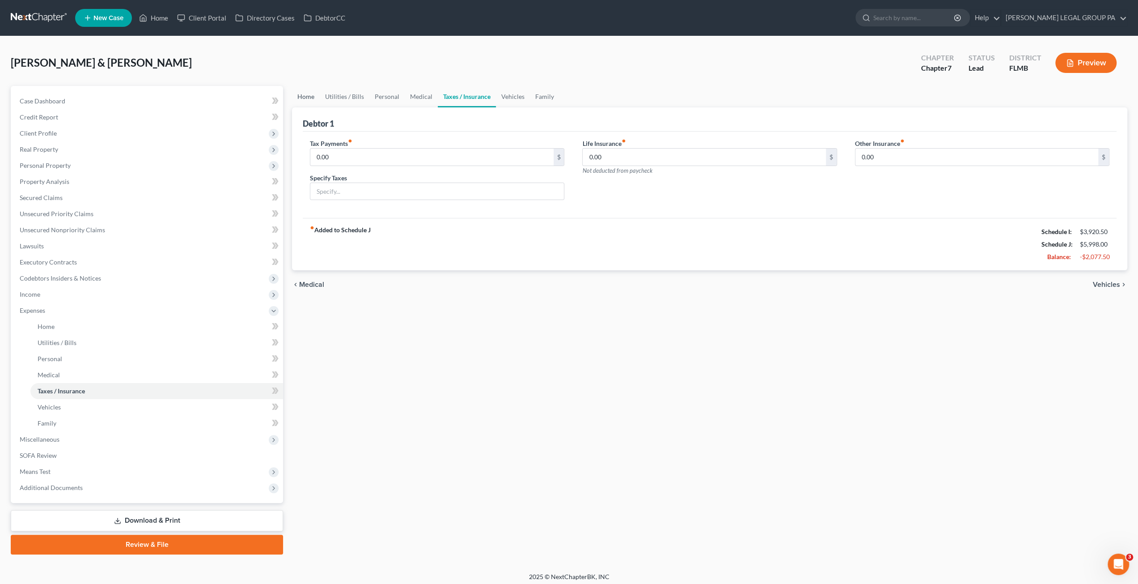
click at [307, 95] on link "Home" at bounding box center [306, 96] width 28 height 21
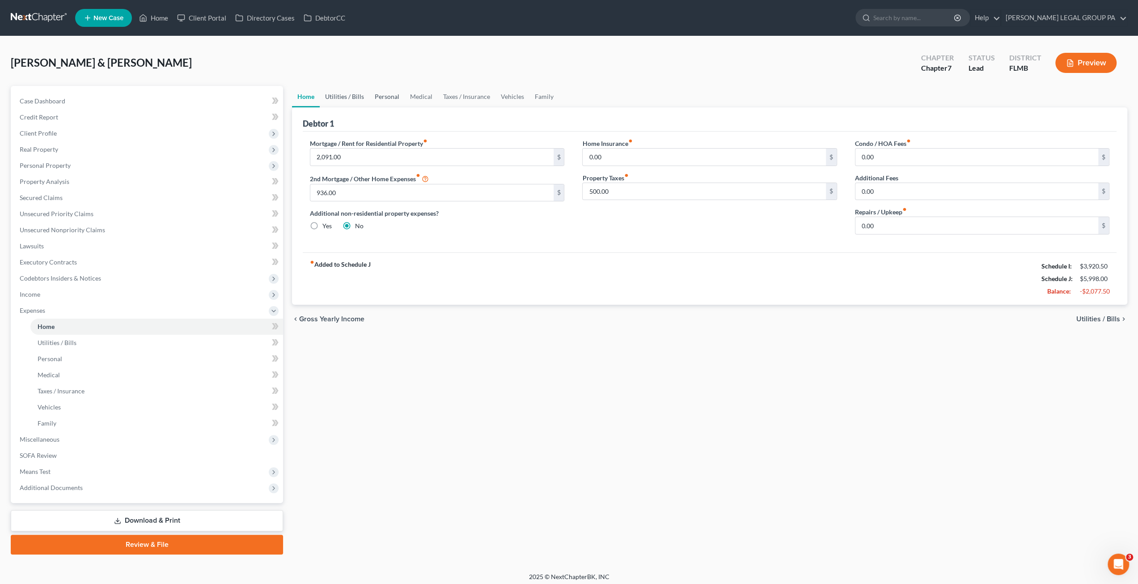
drag, startPoint x: 340, startPoint y: 97, endPoint x: 394, endPoint y: 99, distance: 53.7
click at [340, 97] on link "Utilities / Bills" at bounding box center [345, 96] width 50 height 21
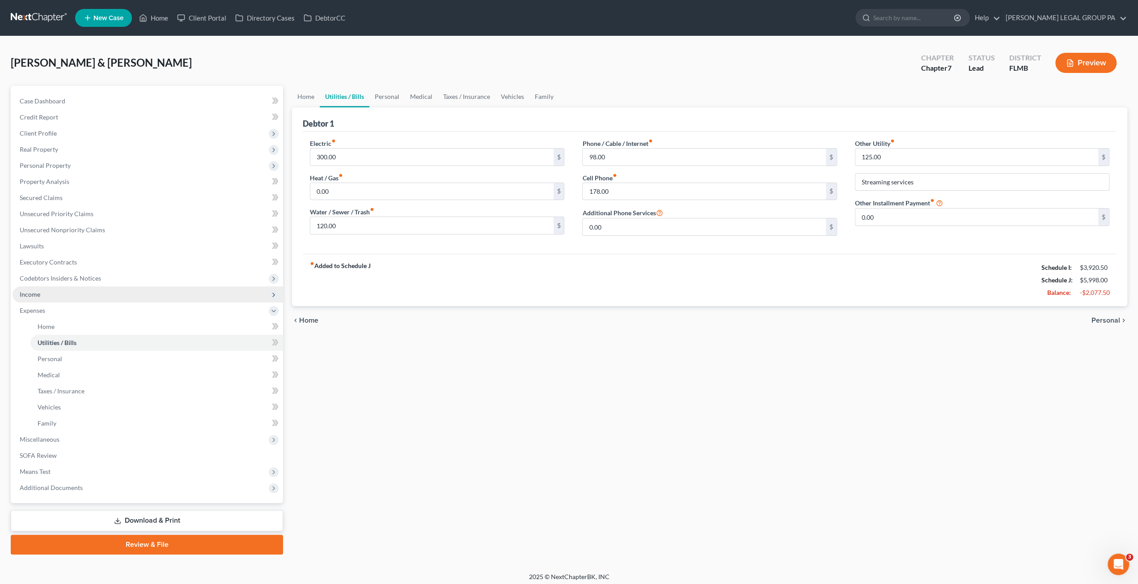
click at [28, 292] on span "Income" at bounding box center [30, 294] width 21 height 8
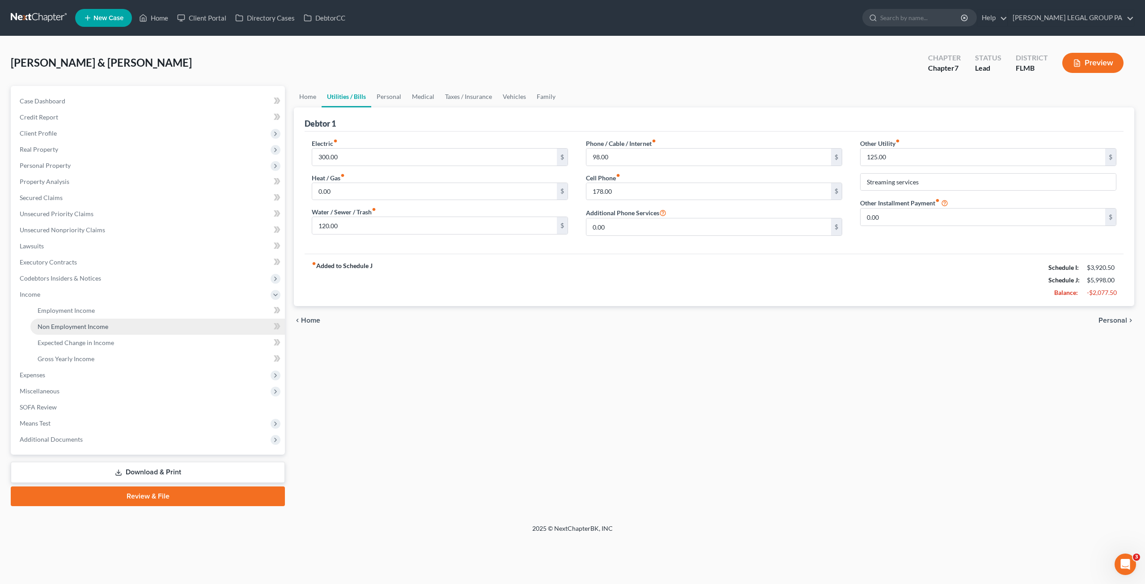
click at [41, 326] on span "Non Employment Income" at bounding box center [73, 327] width 71 height 8
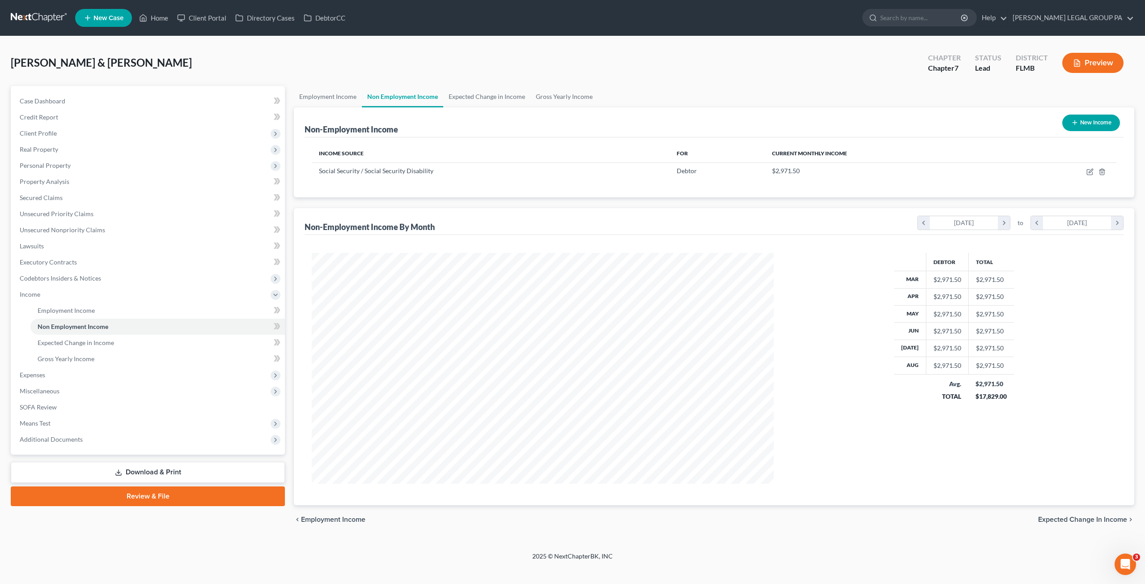
scroll to position [231, 480]
click at [54, 309] on span "Employment Income" at bounding box center [66, 310] width 57 height 8
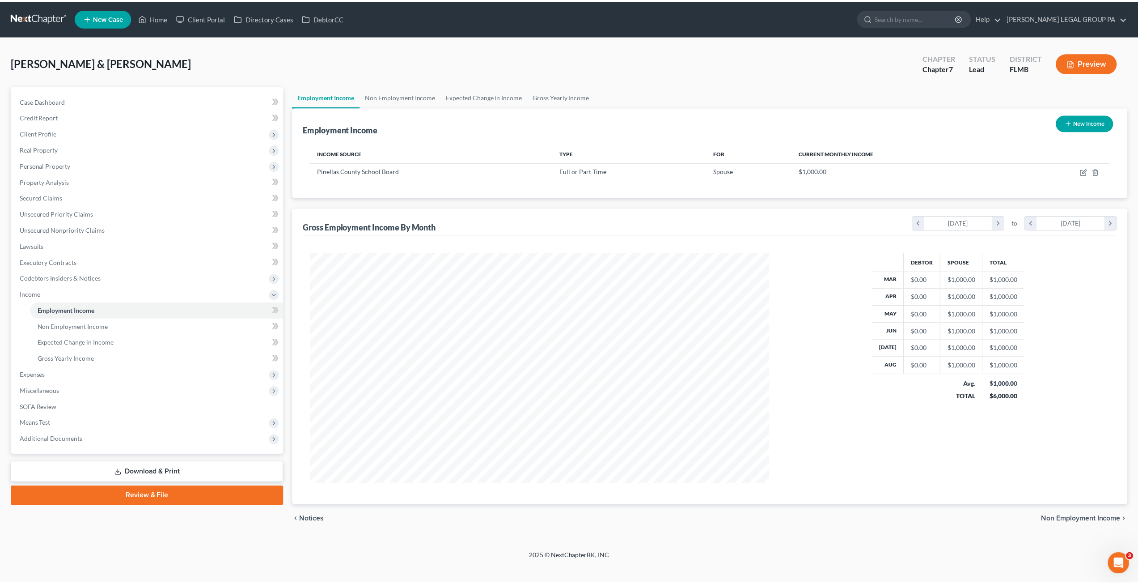
scroll to position [231, 480]
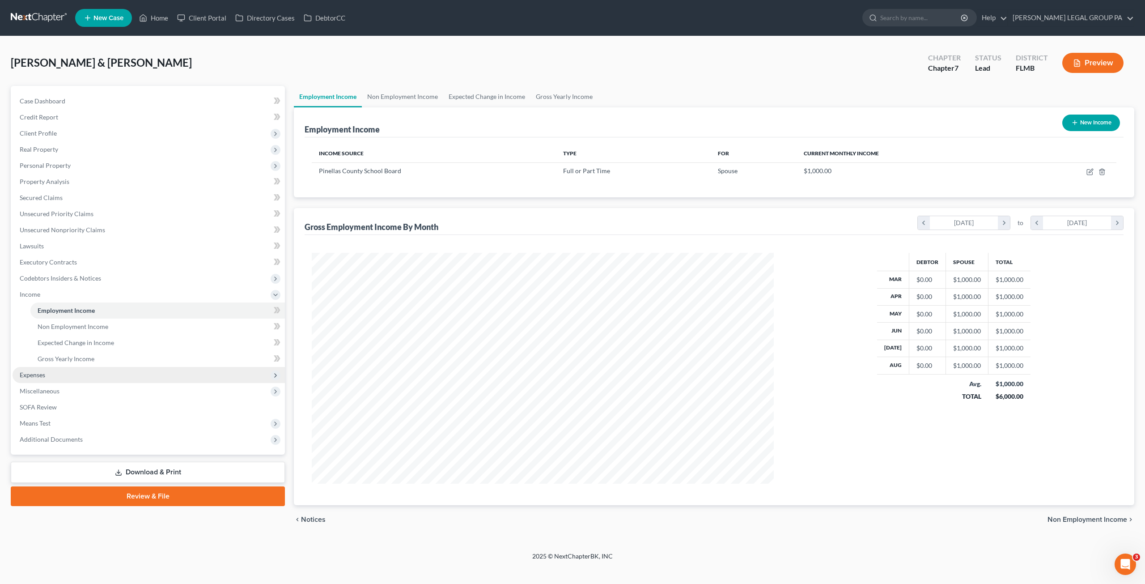
click at [52, 380] on span "Expenses" at bounding box center [149, 375] width 272 height 16
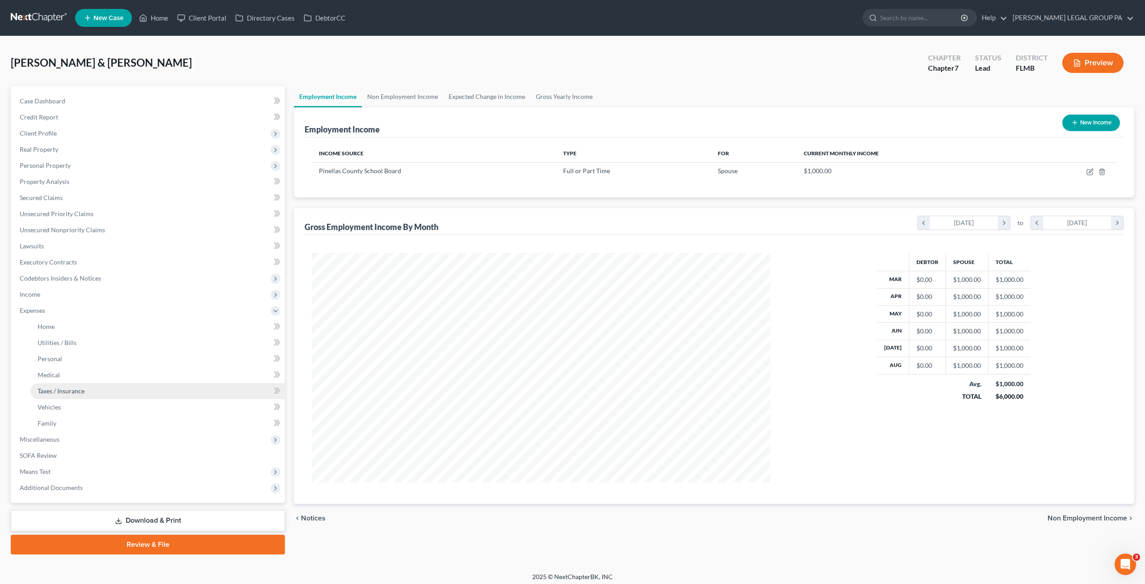
scroll to position [447074, 446827]
click at [53, 438] on span "Miscellaneous" at bounding box center [40, 439] width 40 height 8
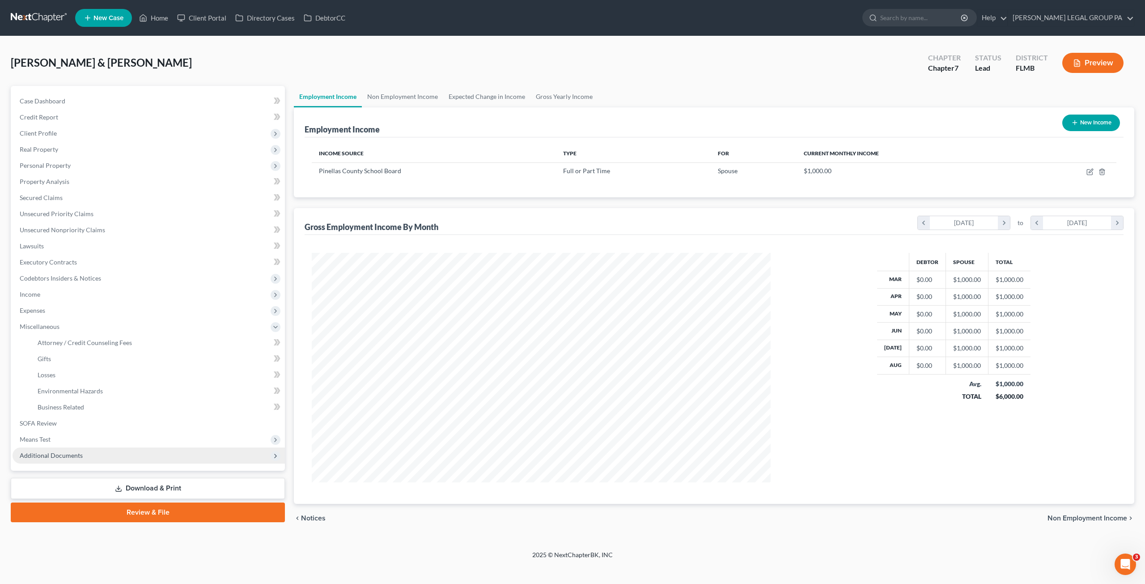
scroll to position [231, 480]
click at [58, 349] on link "Attorney / Credit Counseling Fees" at bounding box center [157, 343] width 255 height 16
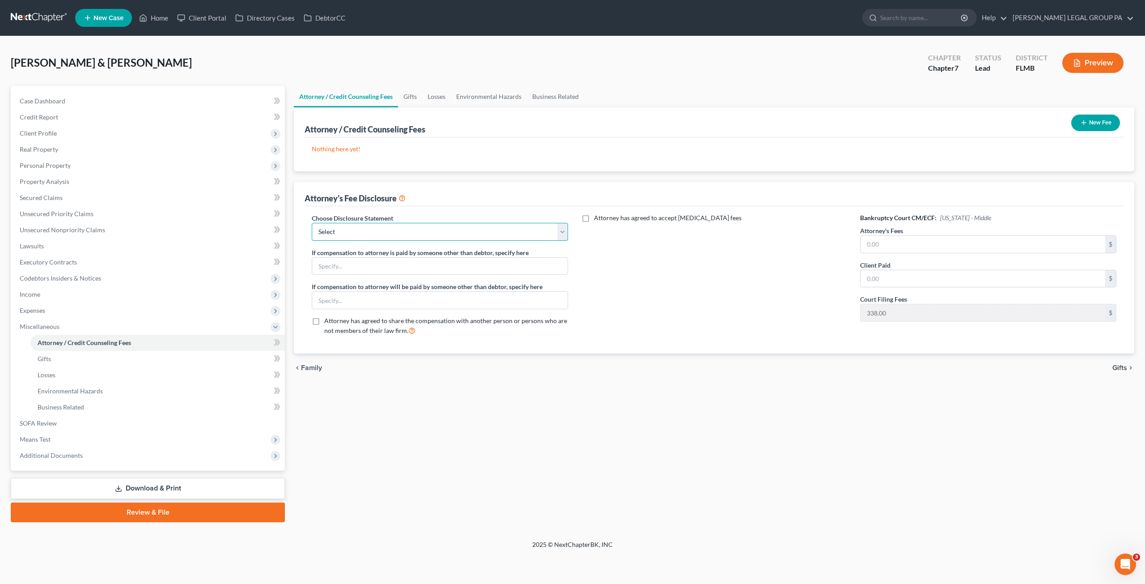
drag, startPoint x: 406, startPoint y: 223, endPoint x: 399, endPoint y: 238, distance: 16.0
click at [407, 223] on select "Select Attorney Compensation Statement" at bounding box center [440, 232] width 256 height 18
select select "0"
click at [312, 223] on select "Select Attorney Compensation Statement" at bounding box center [440, 232] width 256 height 18
click at [819, 122] on button "New Fee" at bounding box center [1095, 123] width 49 height 17
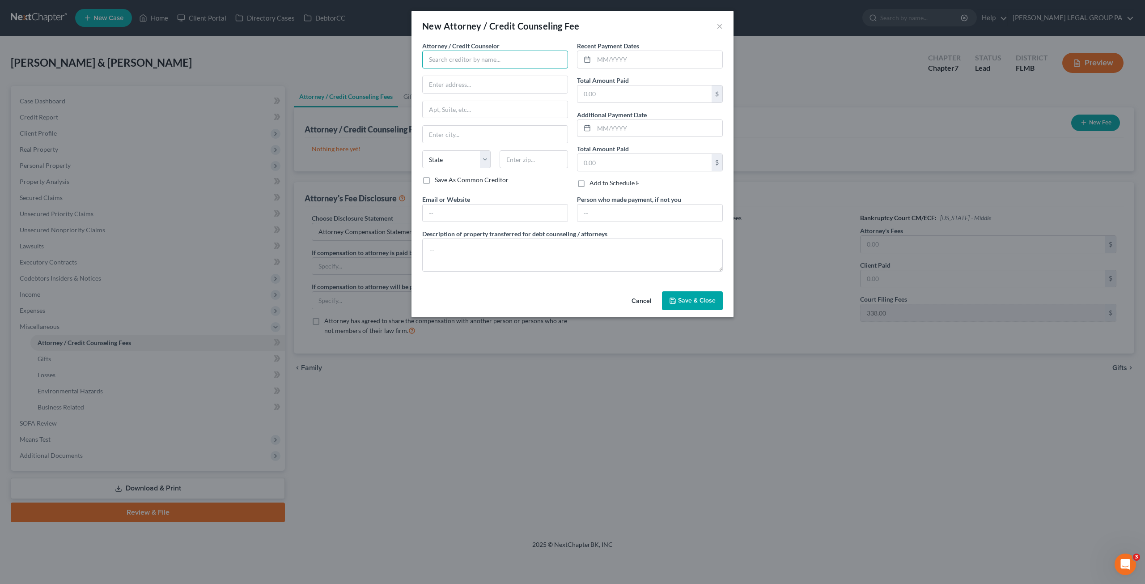
click at [506, 54] on input "text" at bounding box center [495, 60] width 146 height 18
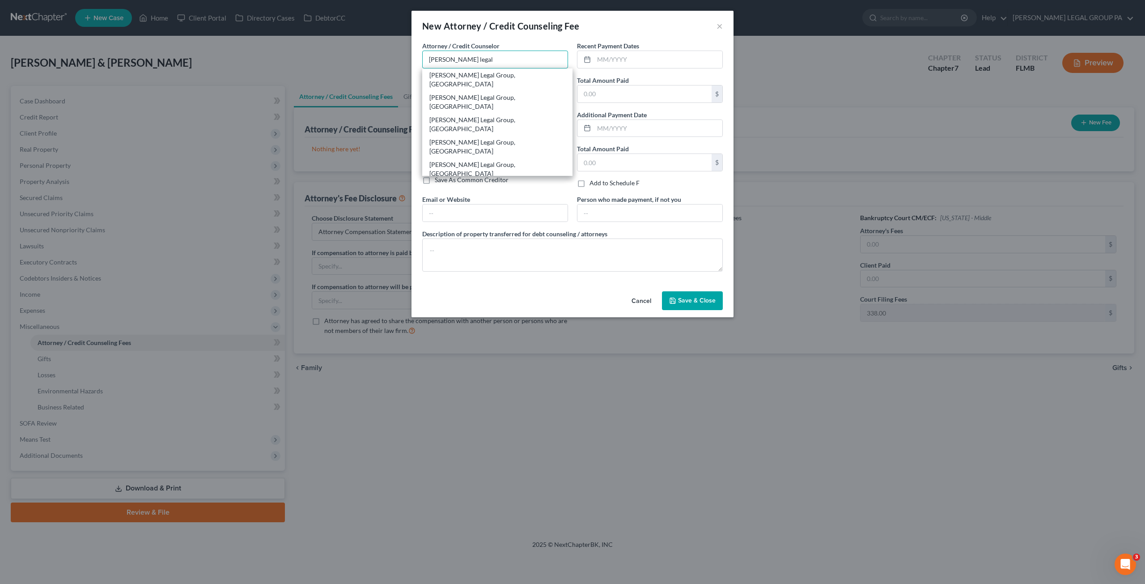
type input "Weller Legal Group, PA"
type input "25400 US Highway 19 North, Ste. 150"
type input "Clearwater"
select select "9"
type input "33763"
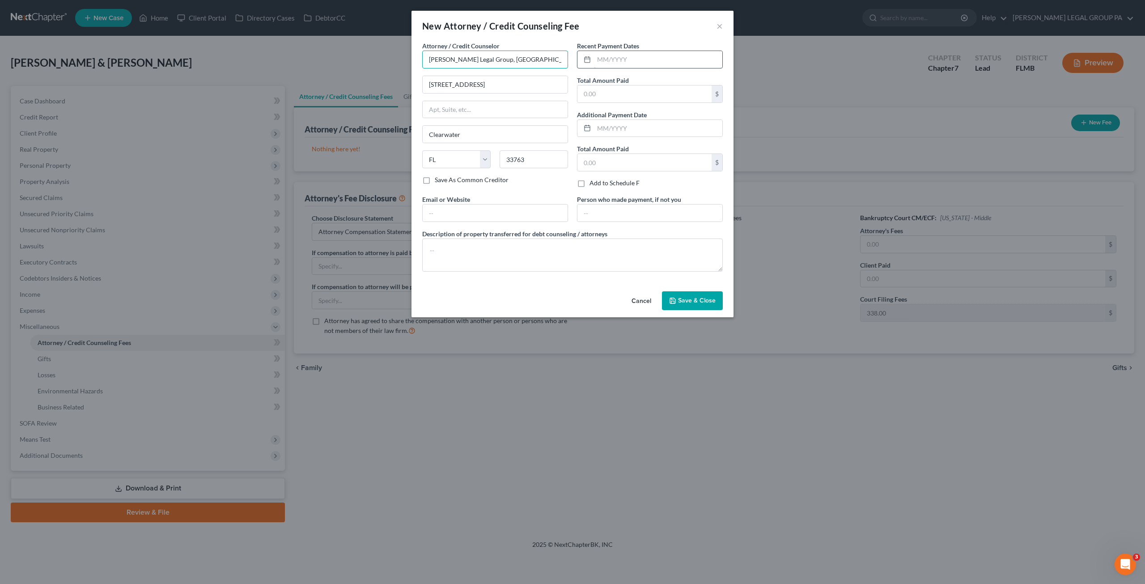
type input "Weller Legal Group, PA"
drag, startPoint x: 632, startPoint y: 55, endPoint x: 619, endPoint y: 60, distance: 13.7
click at [632, 55] on input "text" at bounding box center [658, 59] width 128 height 17
click at [617, 58] on input "text" at bounding box center [658, 59] width 128 height 17
click at [618, 59] on input "text" at bounding box center [658, 59] width 128 height 17
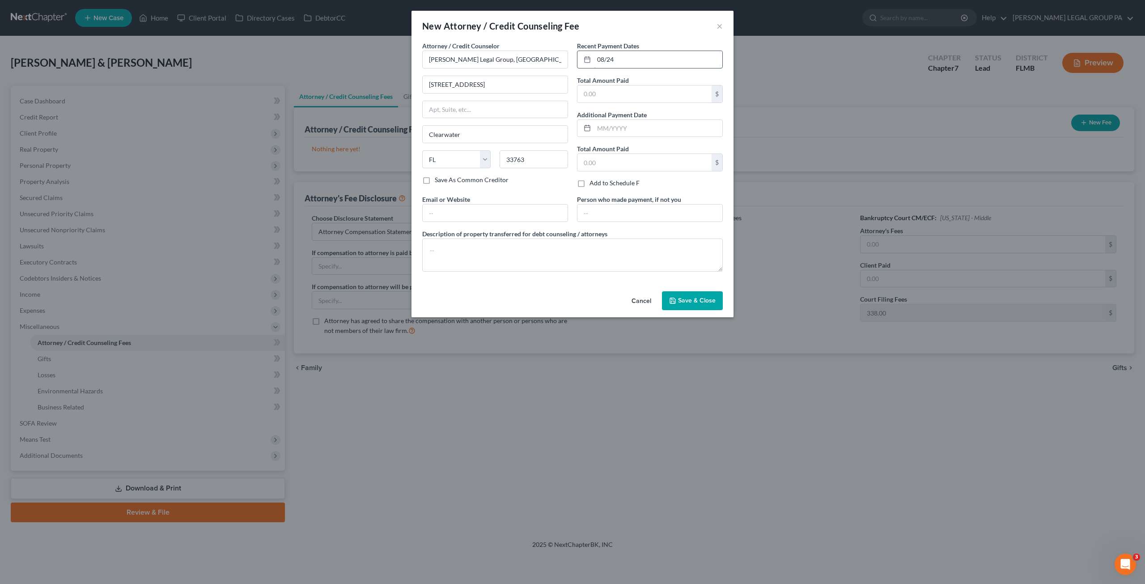
type input "08/24"
type input "3,000.00"
drag, startPoint x: 493, startPoint y: 216, endPoint x: 500, endPoint y: 219, distance: 7.6
click at [493, 216] on input "text" at bounding box center [495, 212] width 145 height 17
type input "jweller@wellerlegalgroup.com"
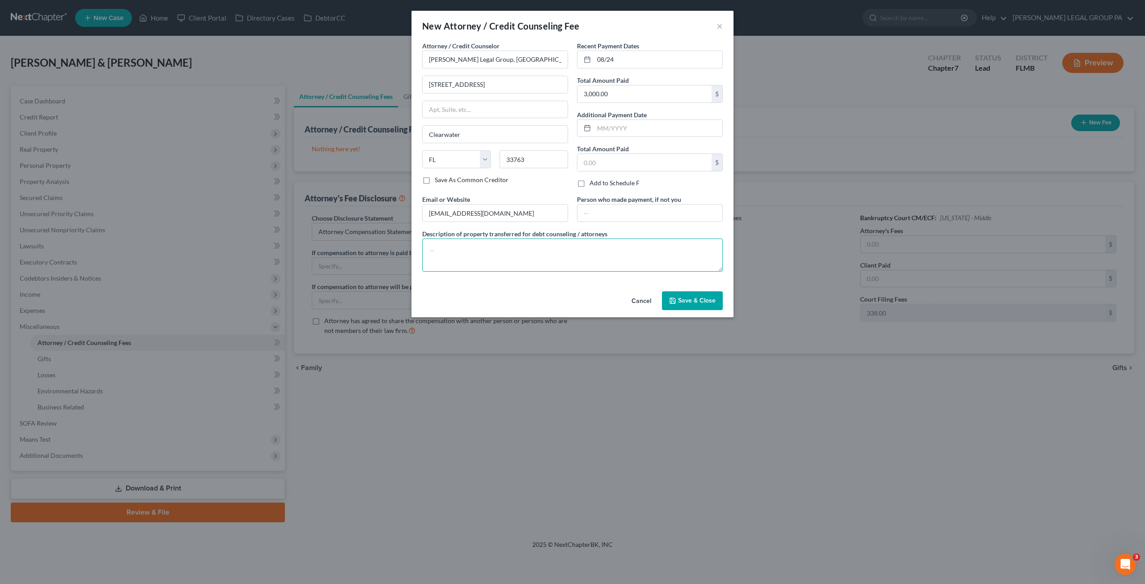
click at [446, 253] on textarea at bounding box center [572, 254] width 301 height 33
type textarea "Bankruptcy Chapter 7 Attorney's Fees"
click at [700, 305] on button "Save & Close" at bounding box center [692, 300] width 61 height 19
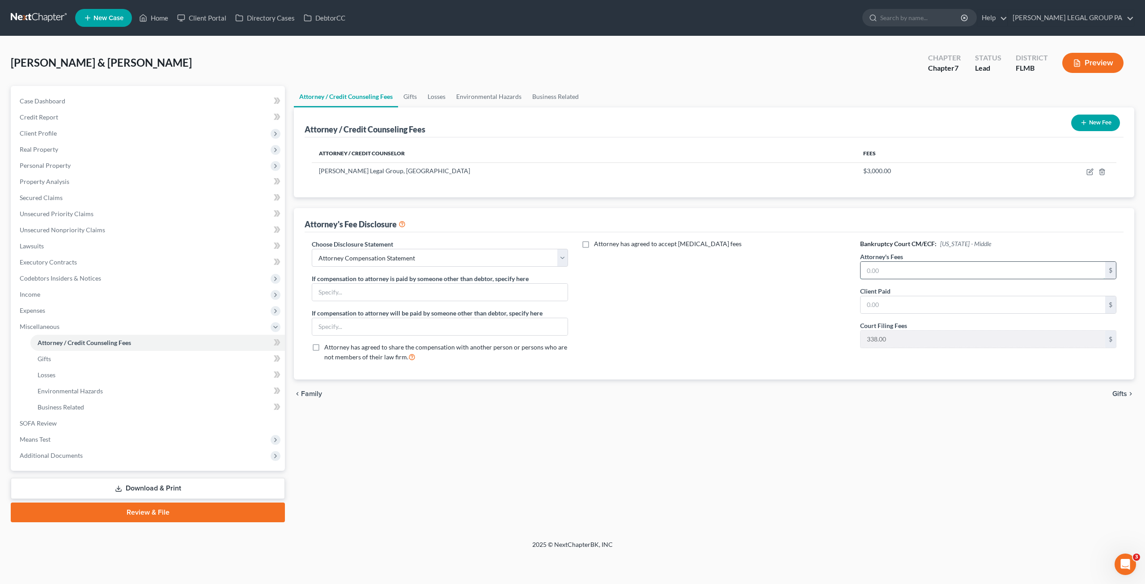
click at [819, 276] on input "text" at bounding box center [983, 270] width 245 height 17
type input "3,000.00"
click at [58, 439] on span "Means Test" at bounding box center [149, 439] width 272 height 16
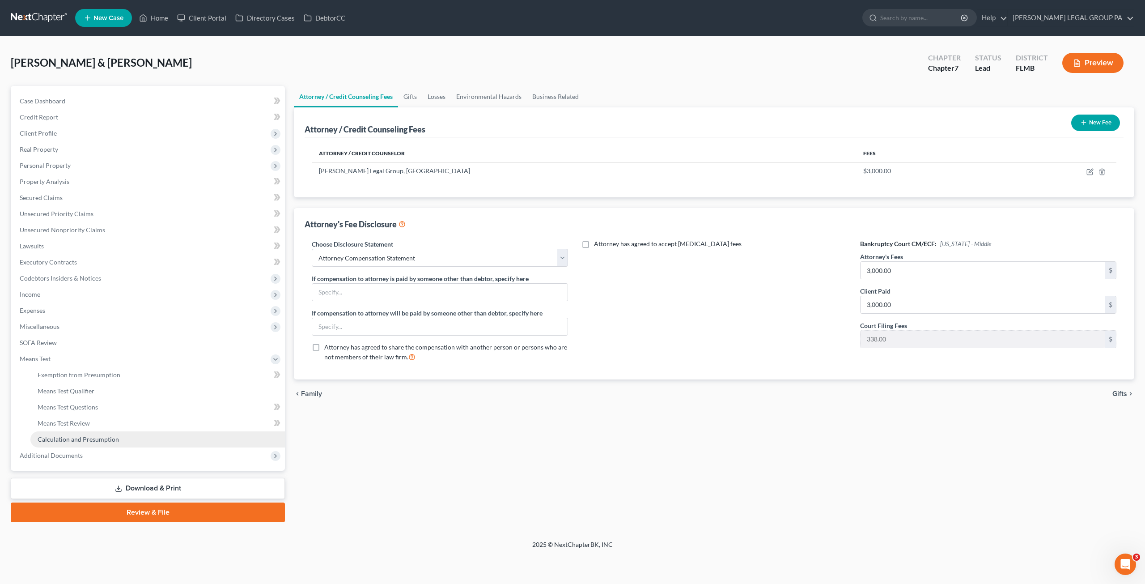
click at [123, 441] on link "Calculation and Presumption" at bounding box center [157, 439] width 255 height 16
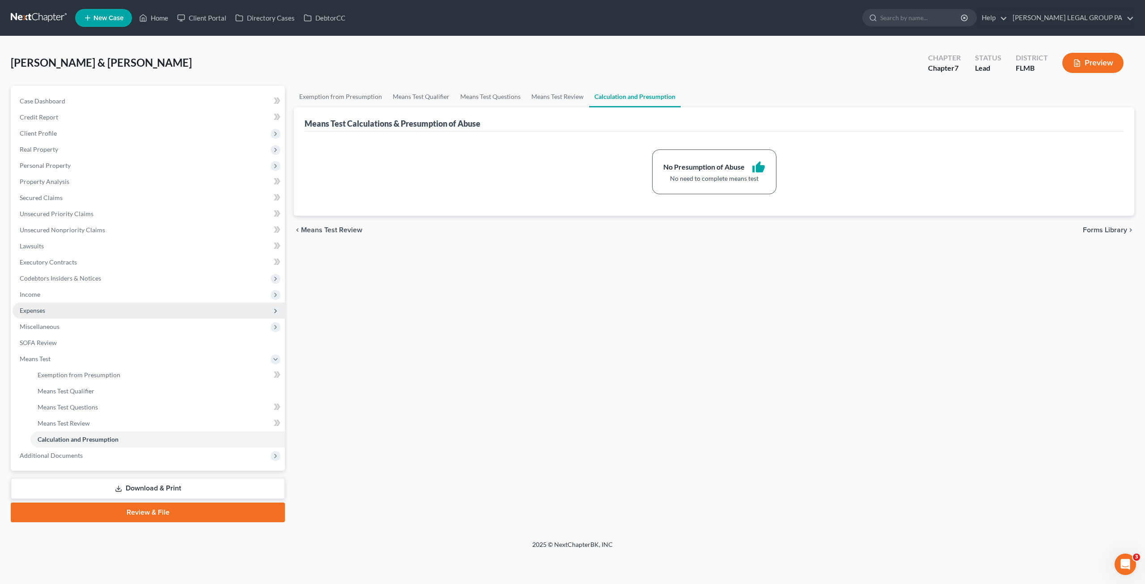
click at [46, 311] on span "Expenses" at bounding box center [149, 310] width 272 height 16
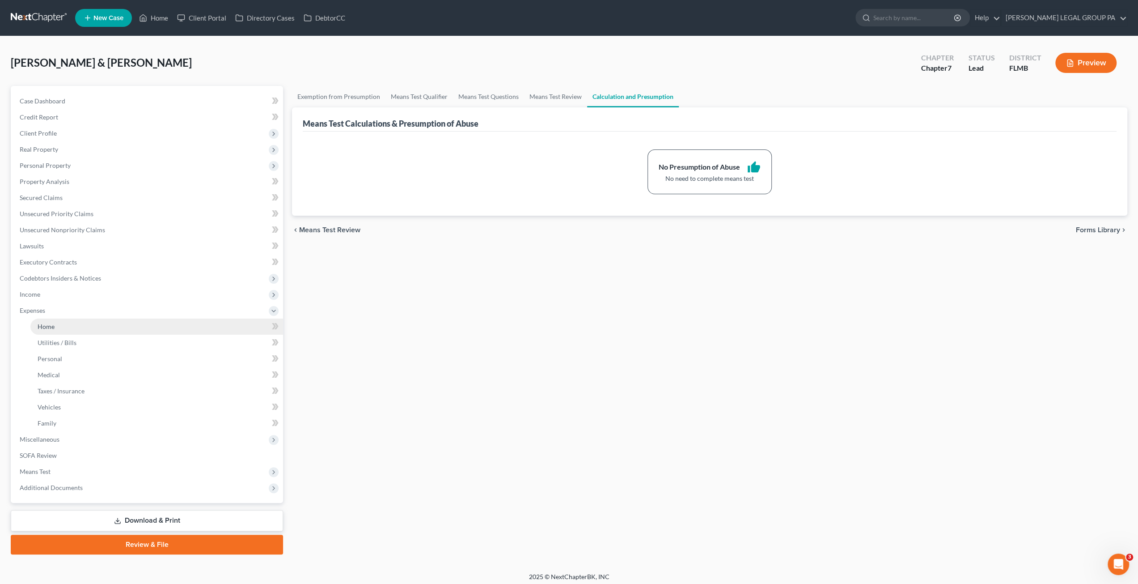
click at [70, 319] on link "Home" at bounding box center [156, 326] width 253 height 16
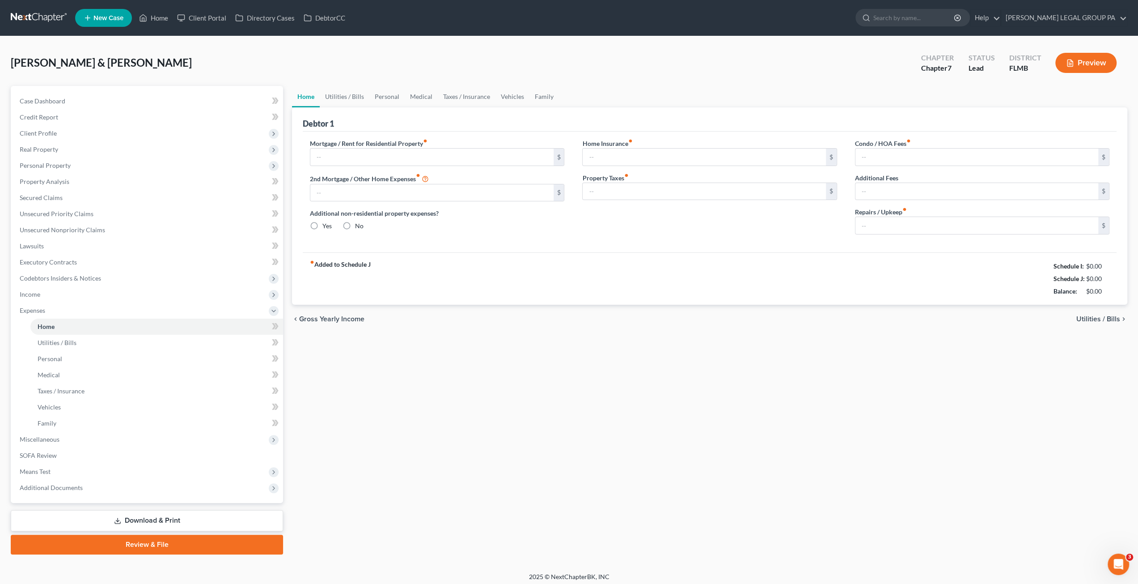
type input "2,091.00"
type input "936.00"
radio input "true"
type input "0.00"
type input "500.00"
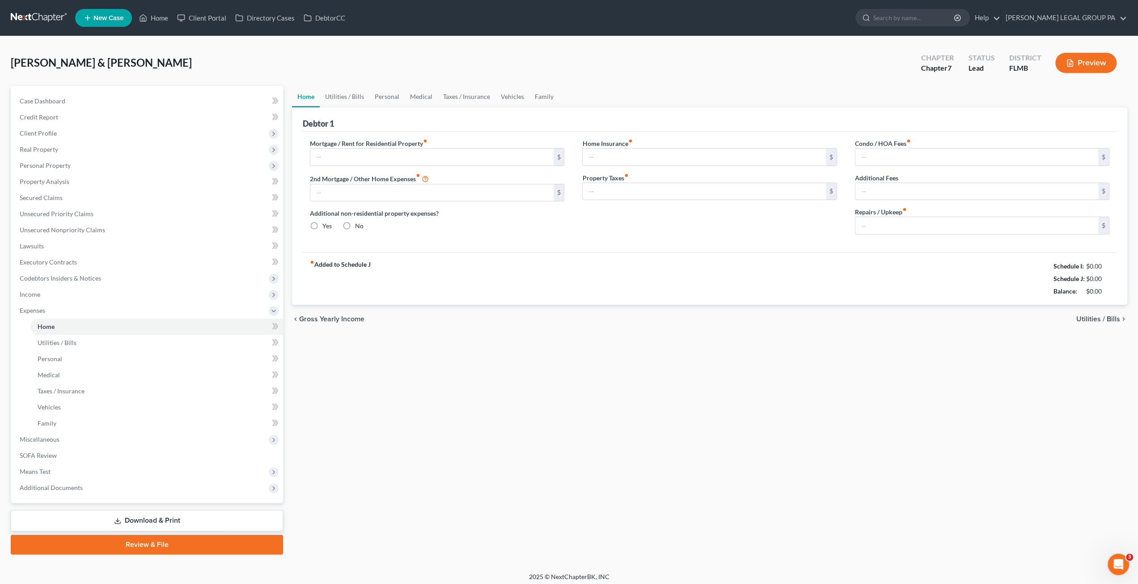
type input "0.00"
click at [72, 161] on span "Personal Property" at bounding box center [148, 165] width 271 height 16
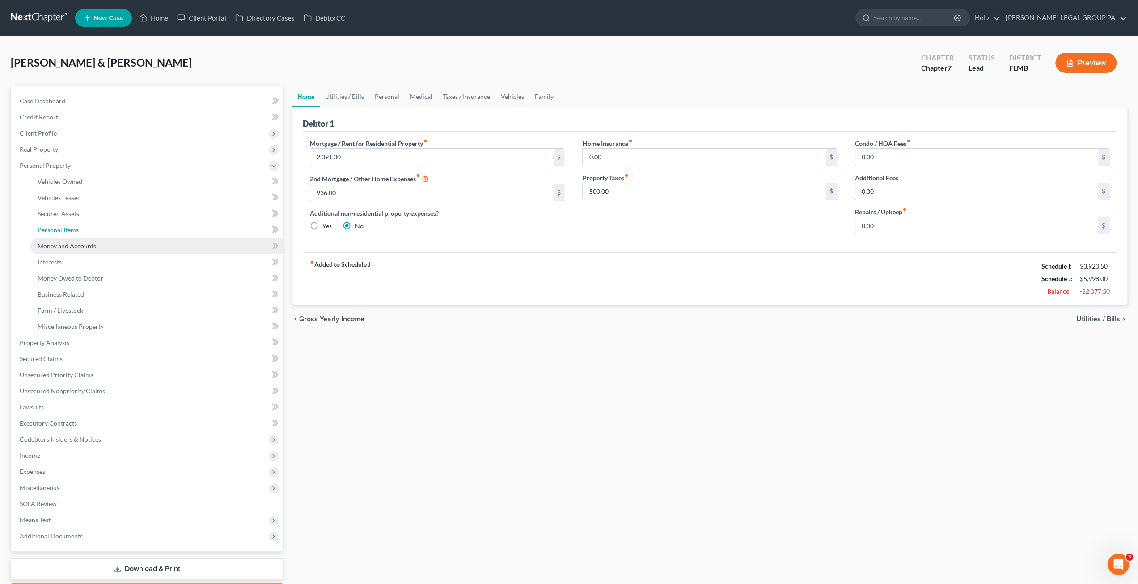
drag, startPoint x: 66, startPoint y: 229, endPoint x: 221, endPoint y: 251, distance: 156.2
click at [67, 229] on span "Personal Items" at bounding box center [58, 230] width 41 height 8
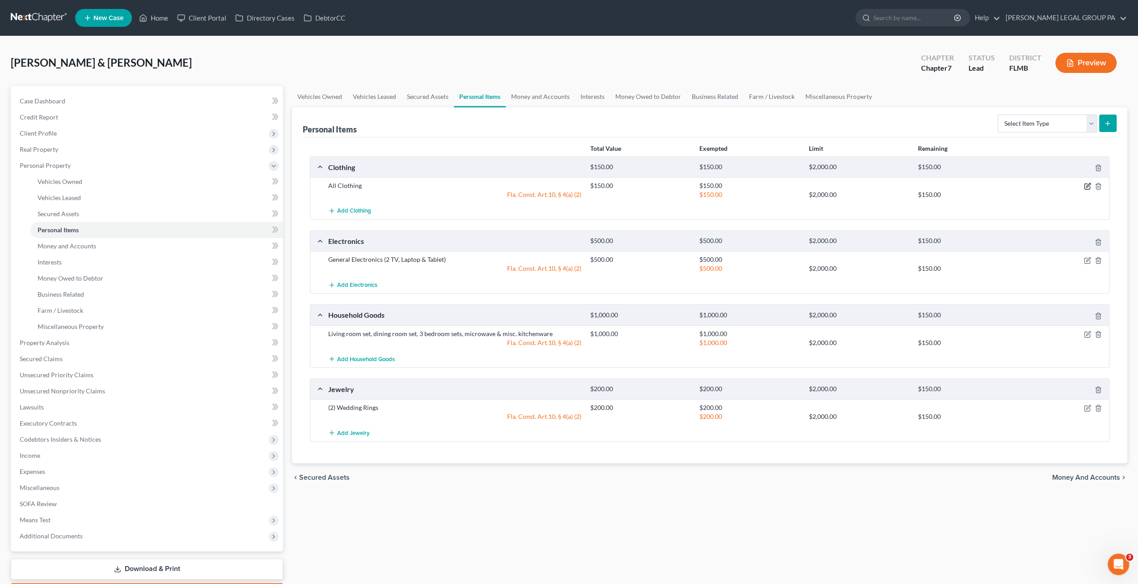
click at [819, 187] on icon "button" at bounding box center [1087, 185] width 7 height 7
select select "2"
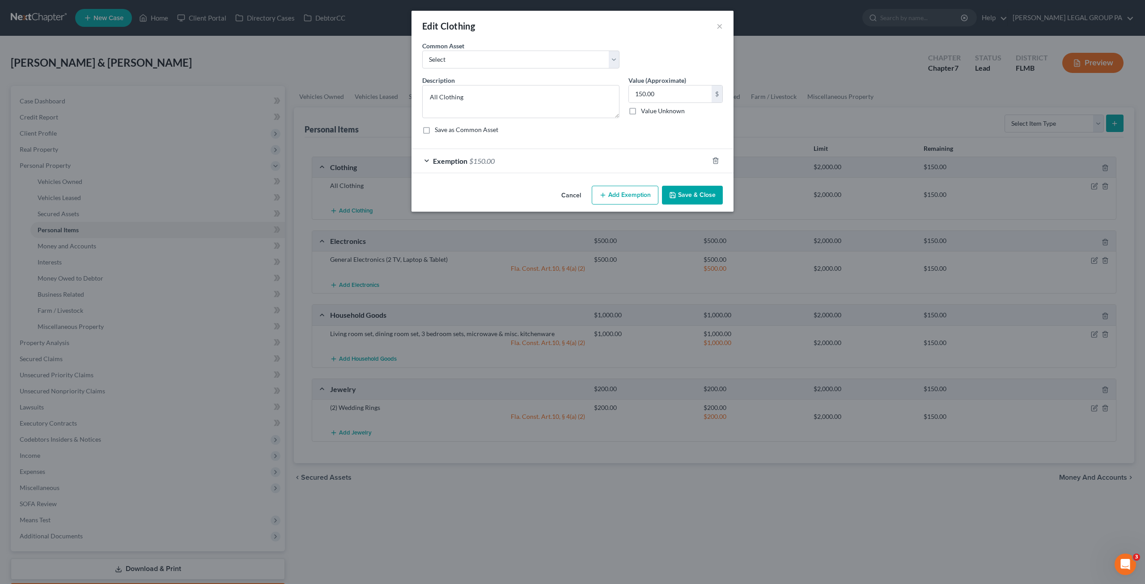
checkbox input "true"
drag, startPoint x: 485, startPoint y: 161, endPoint x: 506, endPoint y: 207, distance: 50.6
click at [485, 161] on span "$150.00" at bounding box center [481, 161] width 25 height 8
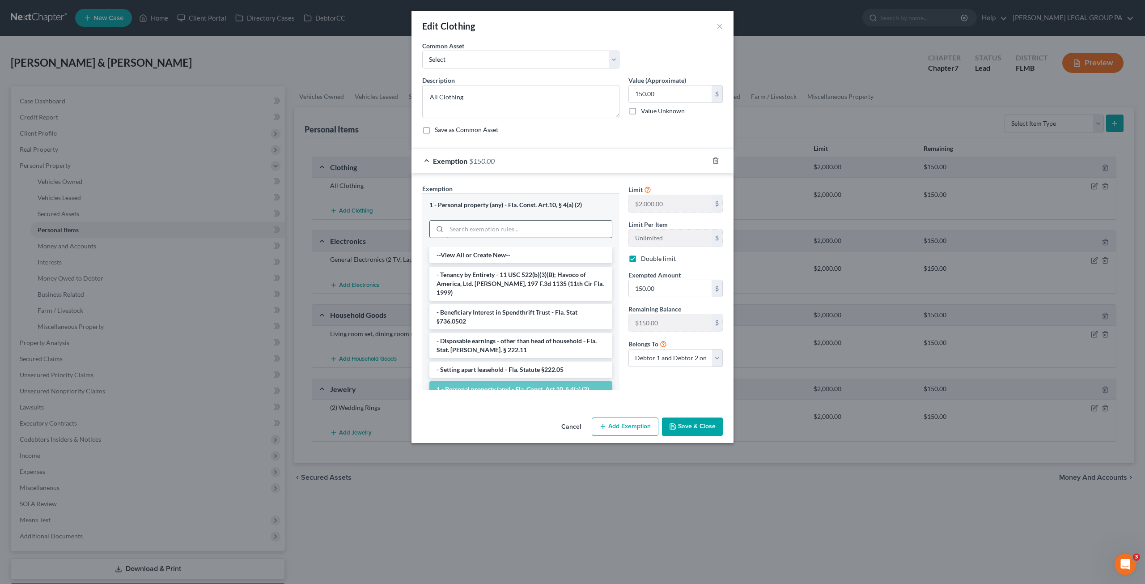
click at [492, 228] on input "search" at bounding box center [529, 229] width 166 height 17
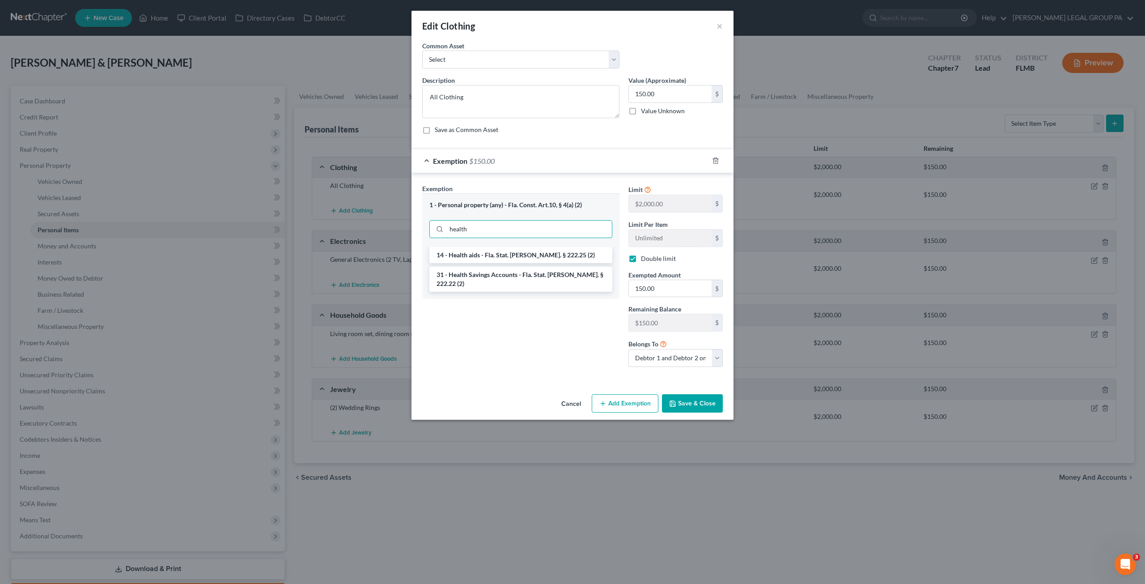
type input "health"
click at [723, 26] on div "Edit Clothing ×" at bounding box center [573, 26] width 322 height 30
click at [721, 26] on button "×" at bounding box center [720, 26] width 6 height 11
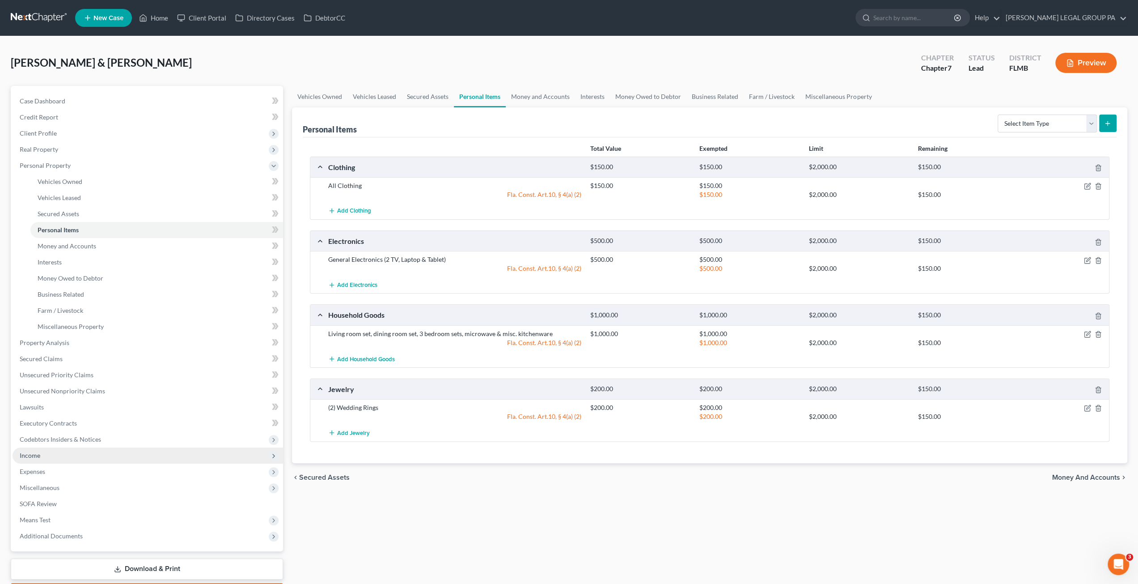
click at [38, 450] on span "Income" at bounding box center [148, 455] width 271 height 16
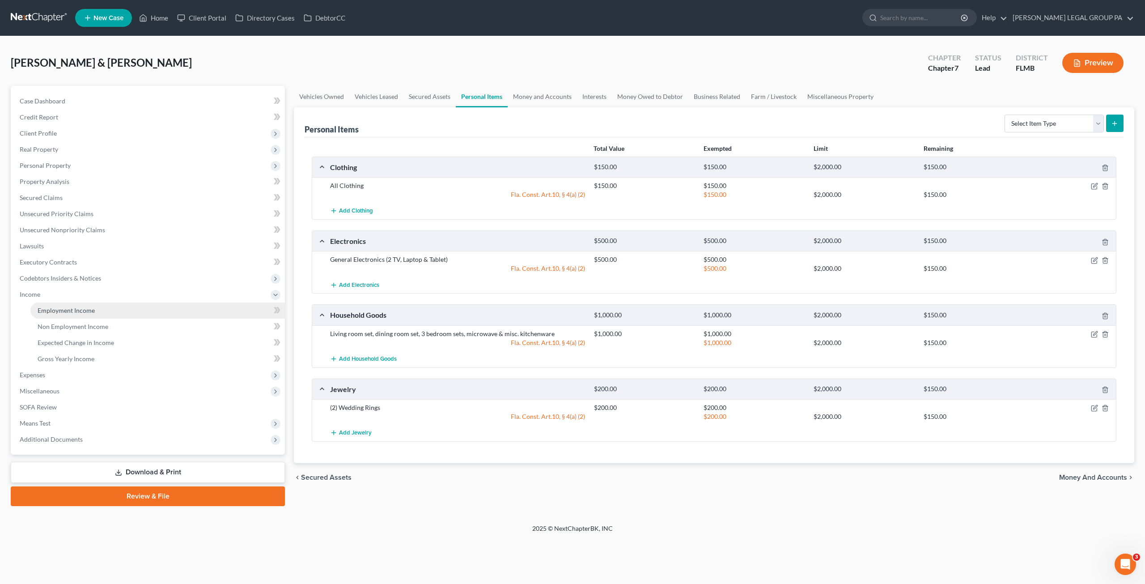
click at [79, 306] on span "Employment Income" at bounding box center [66, 310] width 57 height 8
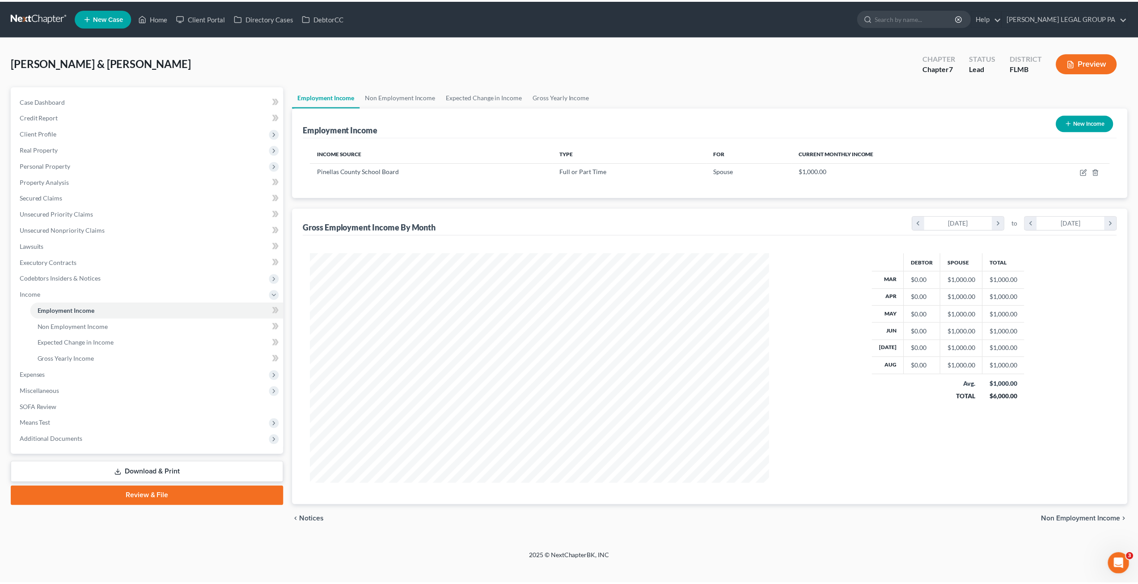
scroll to position [231, 480]
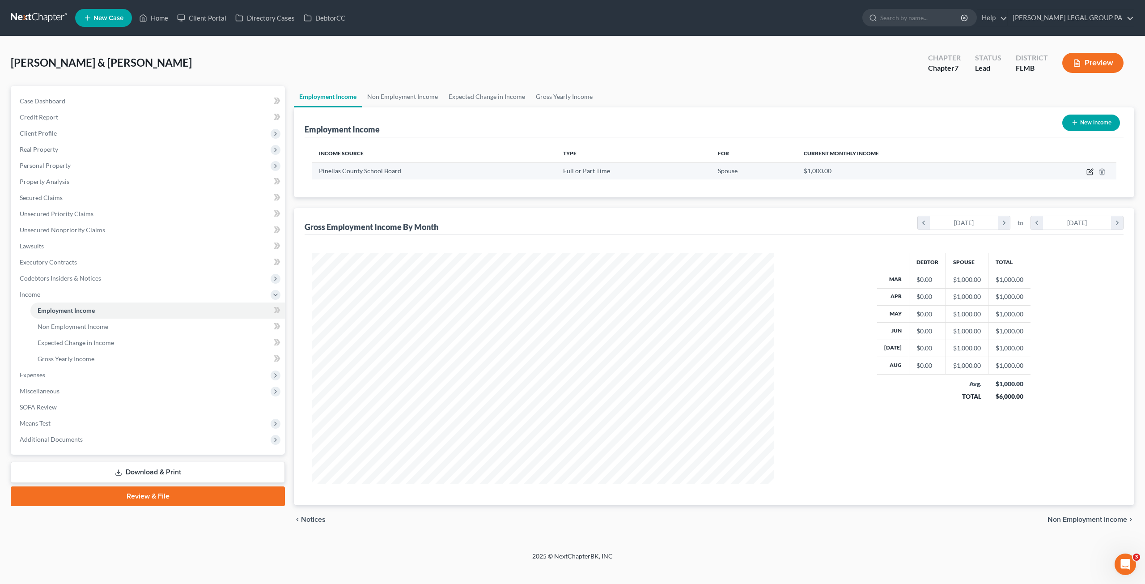
click at [819, 170] on icon "button" at bounding box center [1091, 171] width 4 height 4
select select "0"
select select "9"
select select "0"
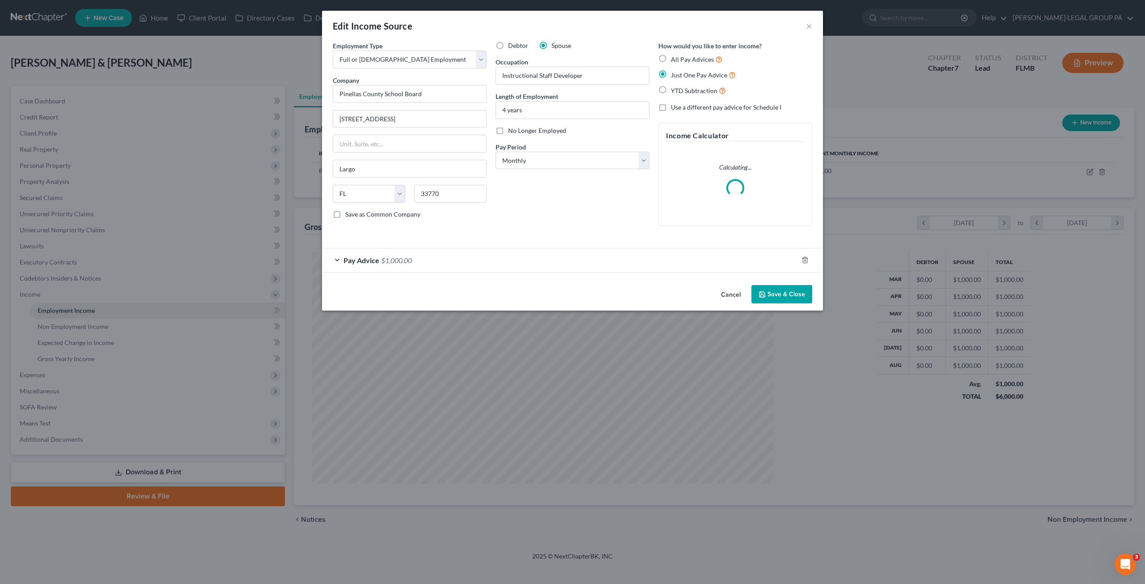
click at [408, 256] on span "$1,000.00" at bounding box center [396, 260] width 31 height 8
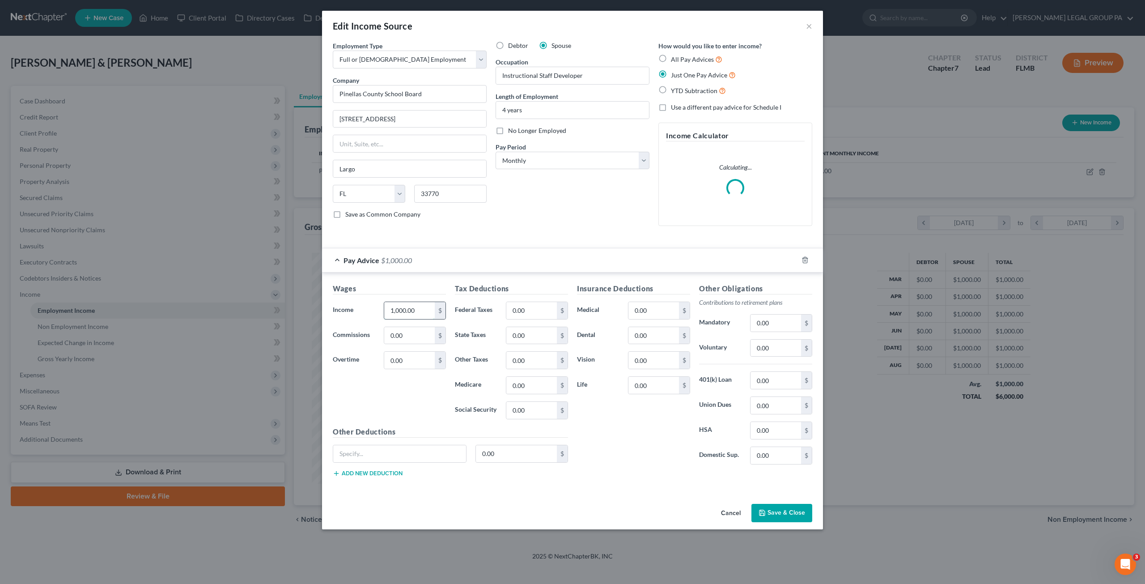
click at [426, 314] on input "1,000.00" at bounding box center [409, 310] width 51 height 17
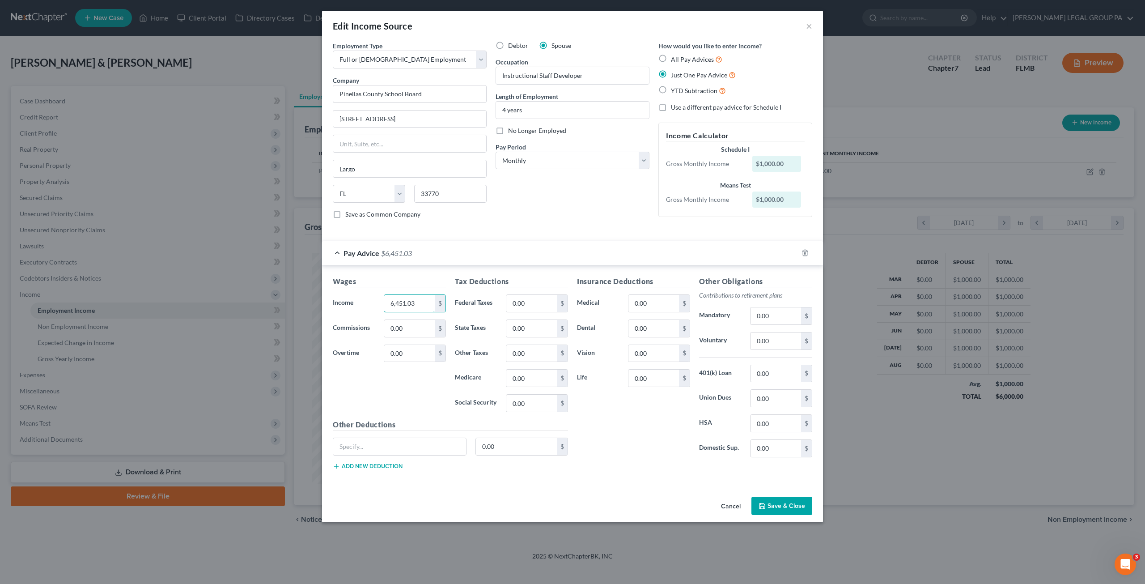
type input "6,451.03"
click at [634, 423] on div "Insurance Deductions Medical 0.00 $ Dental 0.00 $ Vision 0.00 $ Life 0.00 $" at bounding box center [634, 370] width 122 height 188
click at [538, 304] on input "0.00" at bounding box center [531, 303] width 51 height 17
type input "573.72"
click at [530, 376] on input "0.00" at bounding box center [531, 377] width 51 height 17
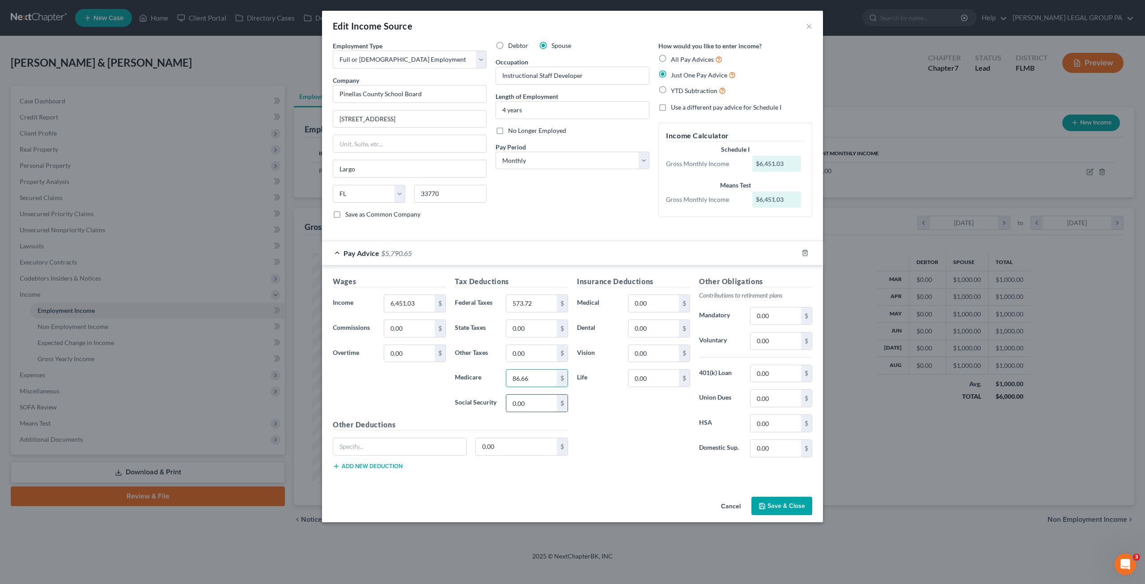
type input "86.66"
click at [531, 399] on input "0.00" at bounding box center [531, 403] width 51 height 17
type input "370.55"
click at [666, 407] on div "Insurance Deductions Medical 0.00 $ Dental 0.00 $ Vision 0.00 $ Life 0.00 $" at bounding box center [634, 370] width 122 height 188
click at [789, 332] on input "0.00" at bounding box center [776, 340] width 51 height 17
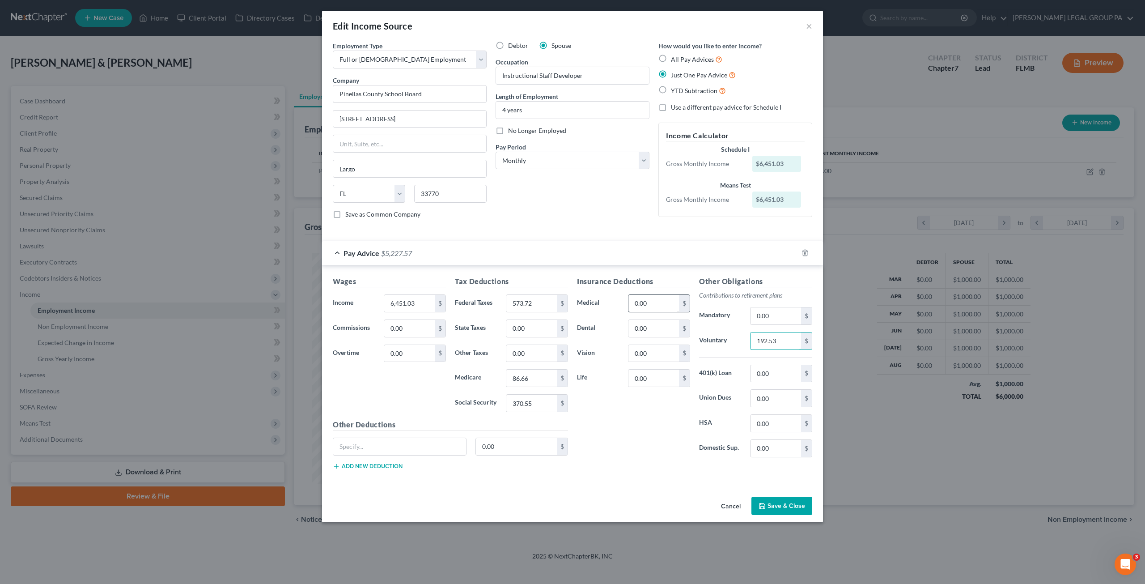
type input "192.53"
click at [651, 303] on input "0.00" at bounding box center [653, 303] width 51 height 17
type input "185.17"
click at [649, 320] on input "0.00" at bounding box center [653, 328] width 51 height 17
type input "14.54"
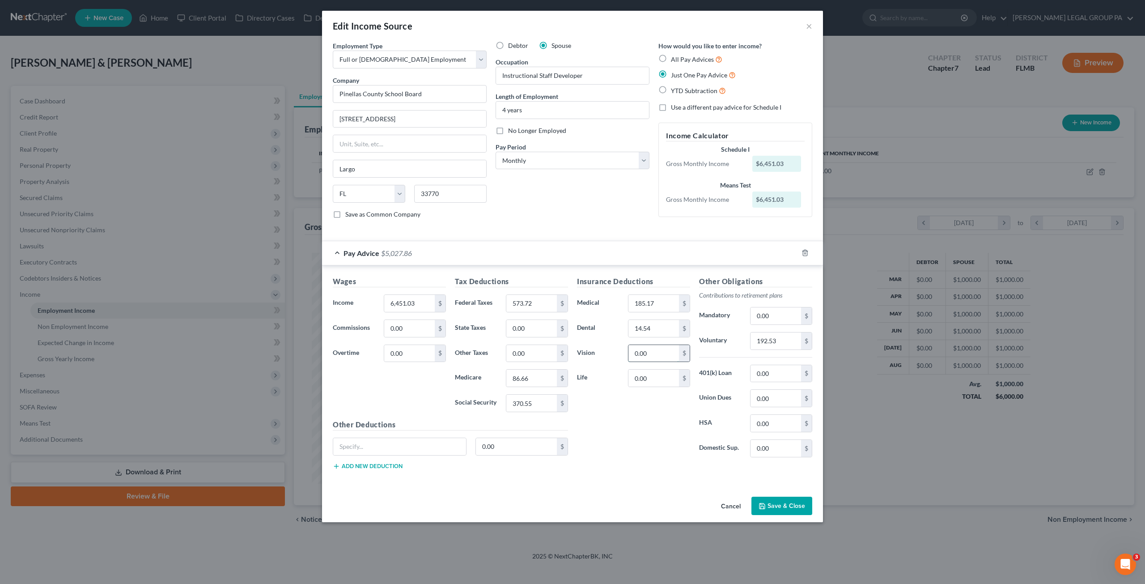
click at [654, 349] on input "0.00" at bounding box center [653, 353] width 51 height 17
type input "5.19"
drag, startPoint x: 780, startPoint y: 422, endPoint x: 747, endPoint y: 433, distance: 34.5
click at [780, 421] on input "0.00" at bounding box center [776, 423] width 51 height 17
type input "220.00"
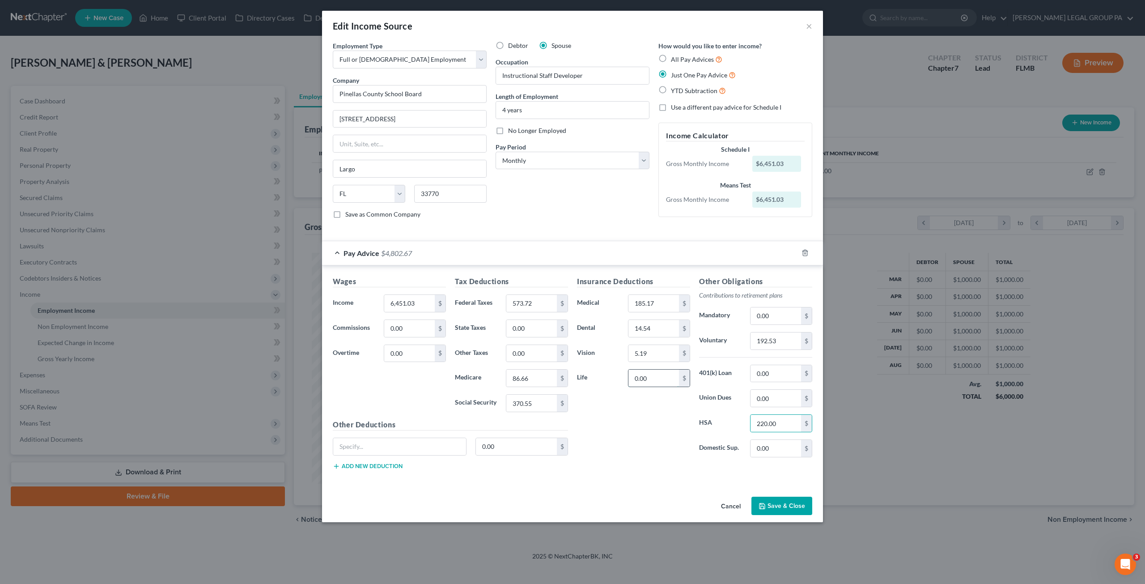
click at [645, 376] on input "0.00" at bounding box center [653, 377] width 51 height 17
click at [612, 417] on div "Insurance Deductions Medical 185.17 $ Dental 14.54 $ Vision 5.19 $ Life 69.08 $" at bounding box center [634, 370] width 122 height 188
click at [653, 373] on input "69.08" at bounding box center [653, 377] width 51 height 17
type input "70.73"
click at [634, 417] on div "Insurance Deductions Medical 185.17 $ Dental 14.54 $ Vision 5.19 $ Life 70.73 $" at bounding box center [634, 370] width 122 height 188
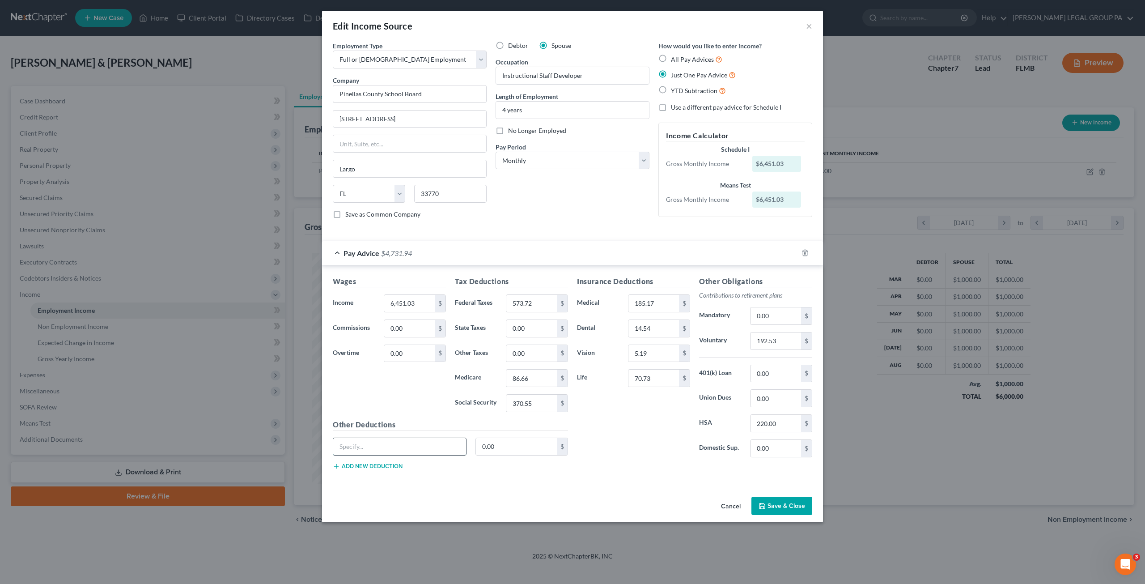
drag, startPoint x: 392, startPoint y: 441, endPoint x: 400, endPoint y: 441, distance: 8.1
click at [392, 441] on input "text" at bounding box center [399, 446] width 133 height 17
click at [495, 444] on input "0.00" at bounding box center [516, 446] width 81 height 17
type input "63.56"
drag, startPoint x: 391, startPoint y: 454, endPoint x: 388, endPoint y: 444, distance: 10.3
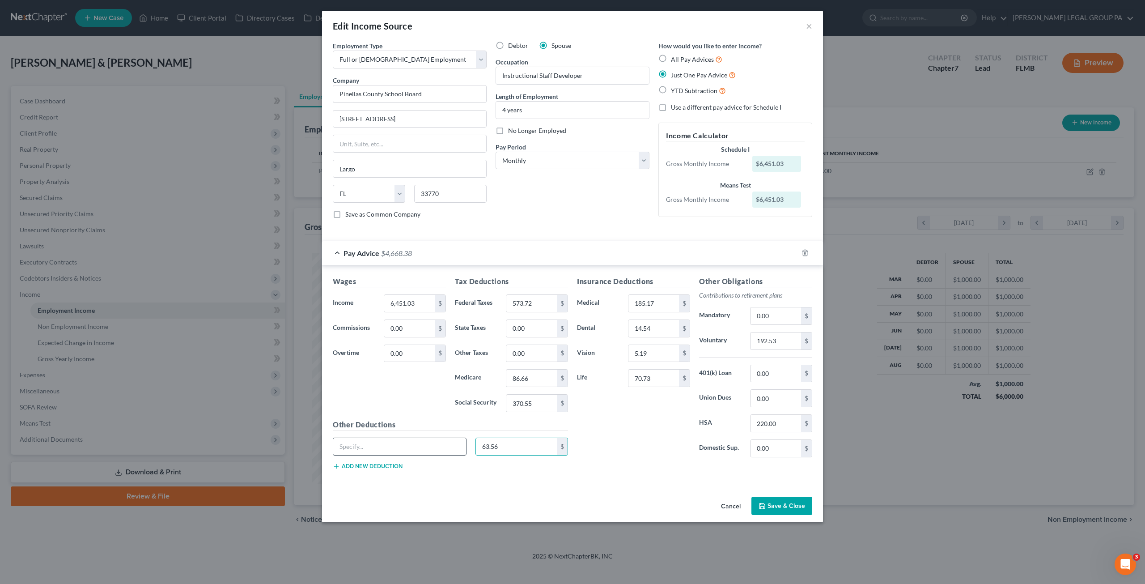
click at [391, 453] on div "63.56 $" at bounding box center [450, 449] width 244 height 25
drag, startPoint x: 388, startPoint y: 444, endPoint x: 390, endPoint y: 439, distance: 5.4
click at [388, 444] on input "text" at bounding box center [399, 446] width 133 height 17
type input "LTD & STD"
drag, startPoint x: 377, startPoint y: 446, endPoint x: 318, endPoint y: 438, distance: 59.6
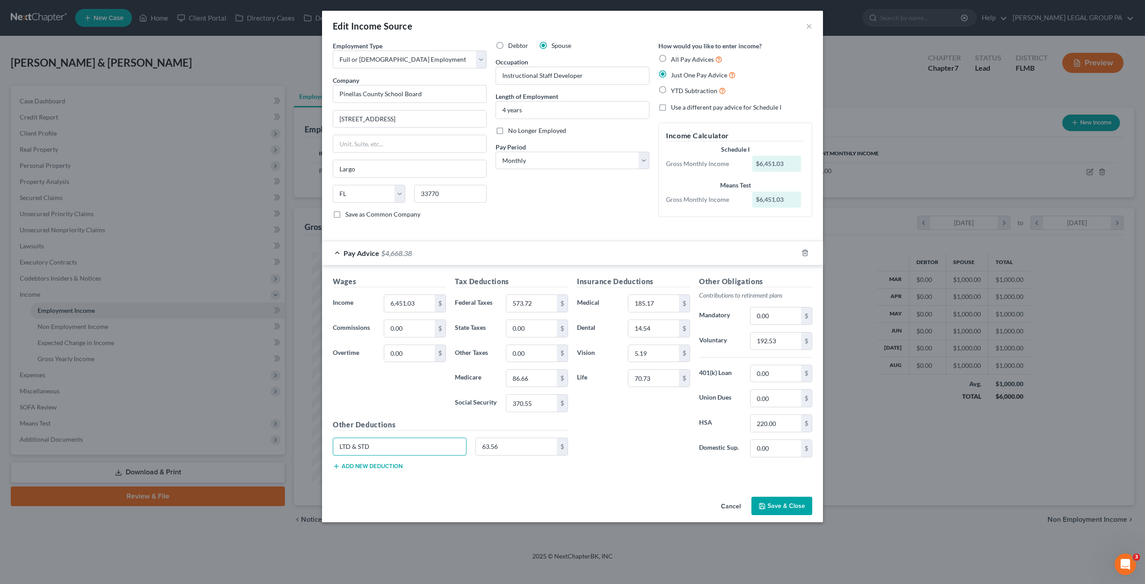
click at [306, 435] on div "Edit Income Source × Employment Type * Select Full or Part Time Employment Self…" at bounding box center [572, 292] width 1145 height 584
type input "ADD & Disability"
click at [788, 498] on button "Save & Close" at bounding box center [781, 506] width 61 height 19
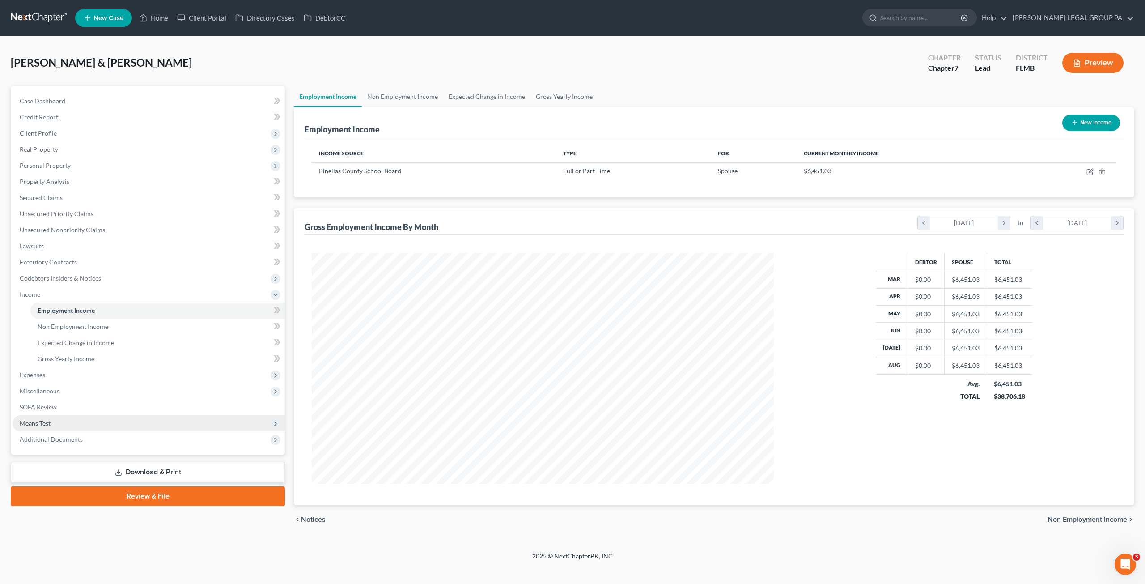
click at [41, 421] on span "Means Test" at bounding box center [35, 423] width 31 height 8
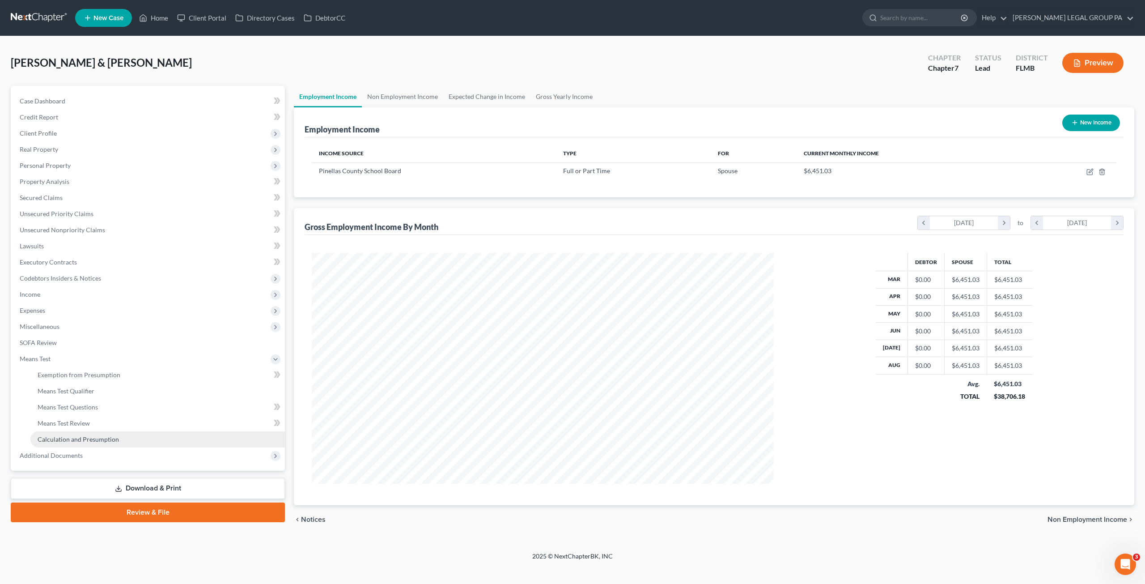
click at [68, 441] on span "Calculation and Presumption" at bounding box center [78, 439] width 81 height 8
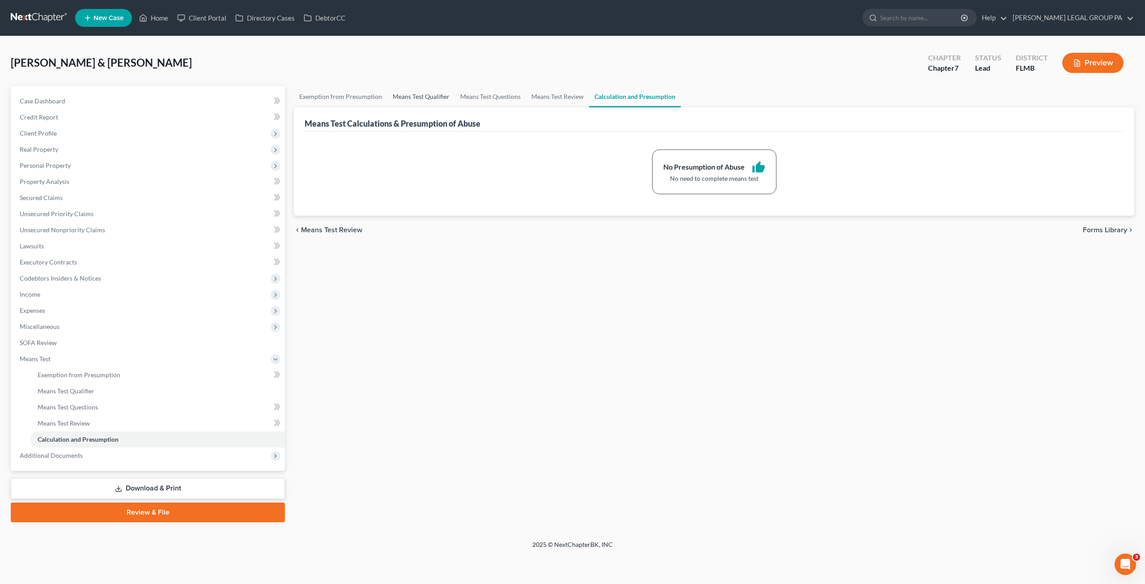
click at [416, 103] on link "Means Test Qualifier" at bounding box center [421, 96] width 68 height 21
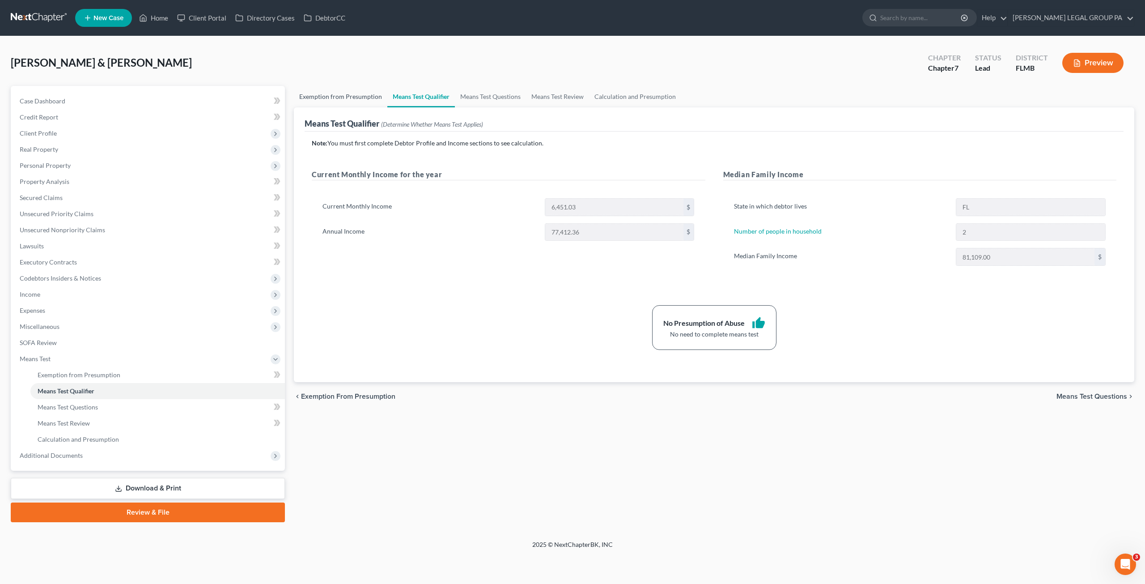
click at [357, 98] on link "Exemption from Presumption" at bounding box center [340, 96] width 93 height 21
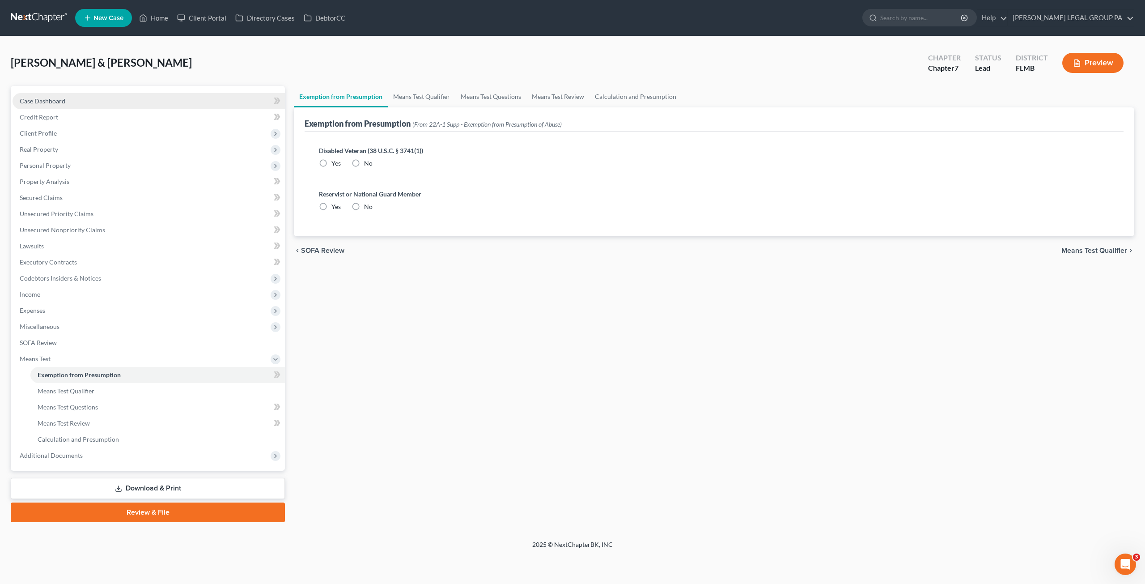
click at [59, 97] on span "Case Dashboard" at bounding box center [43, 101] width 46 height 8
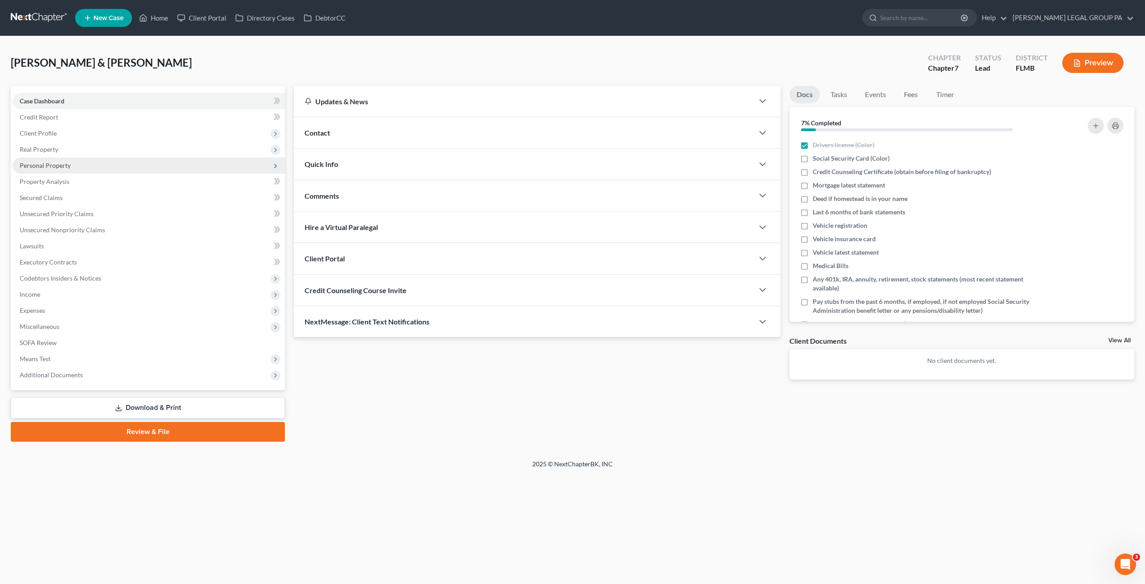
drag, startPoint x: 52, startPoint y: 130, endPoint x: 62, endPoint y: 173, distance: 43.6
click at [52, 130] on span "Client Profile" at bounding box center [38, 133] width 37 height 8
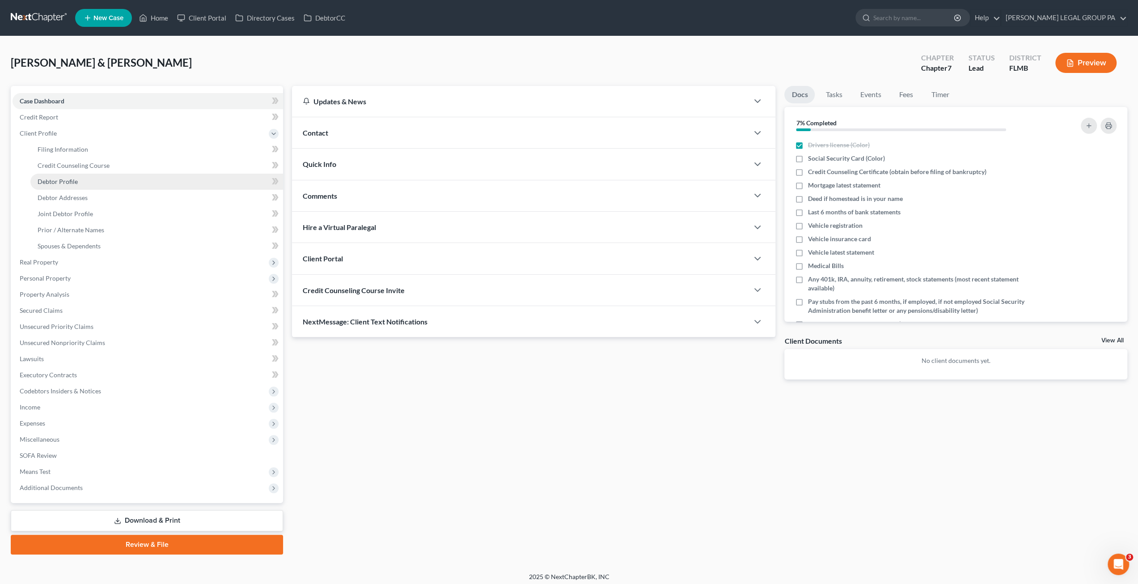
click at [77, 186] on link "Debtor Profile" at bounding box center [156, 182] width 253 height 16
select select "1"
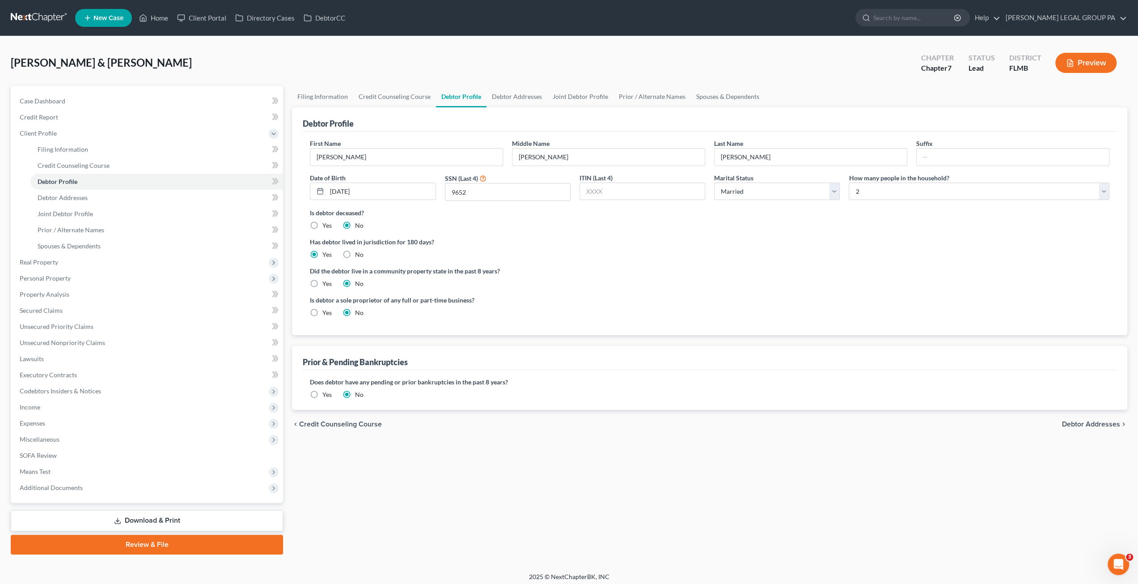
radio input "true"
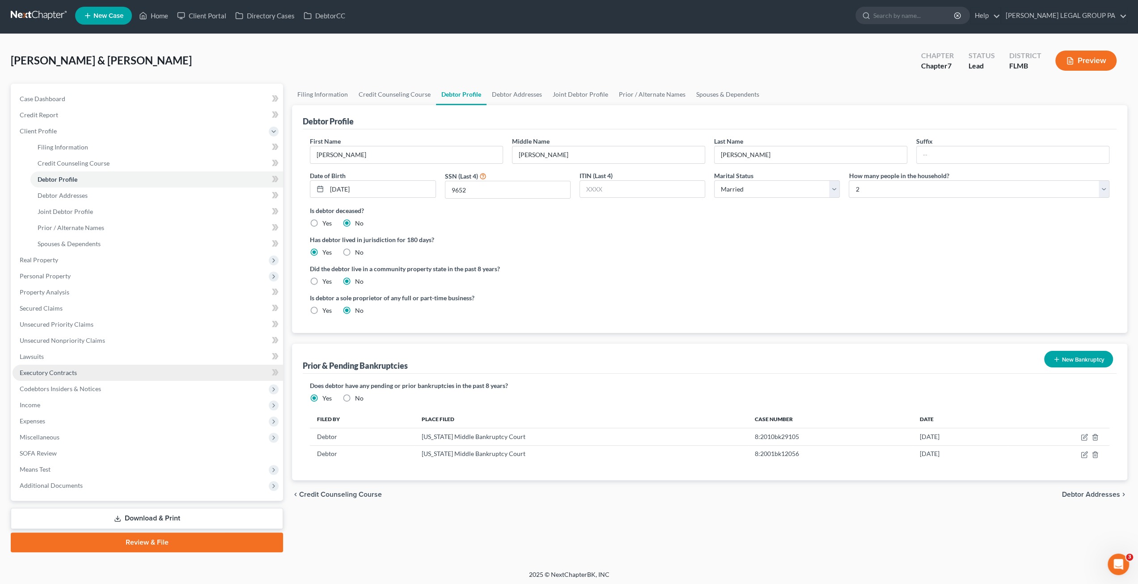
scroll to position [3, 0]
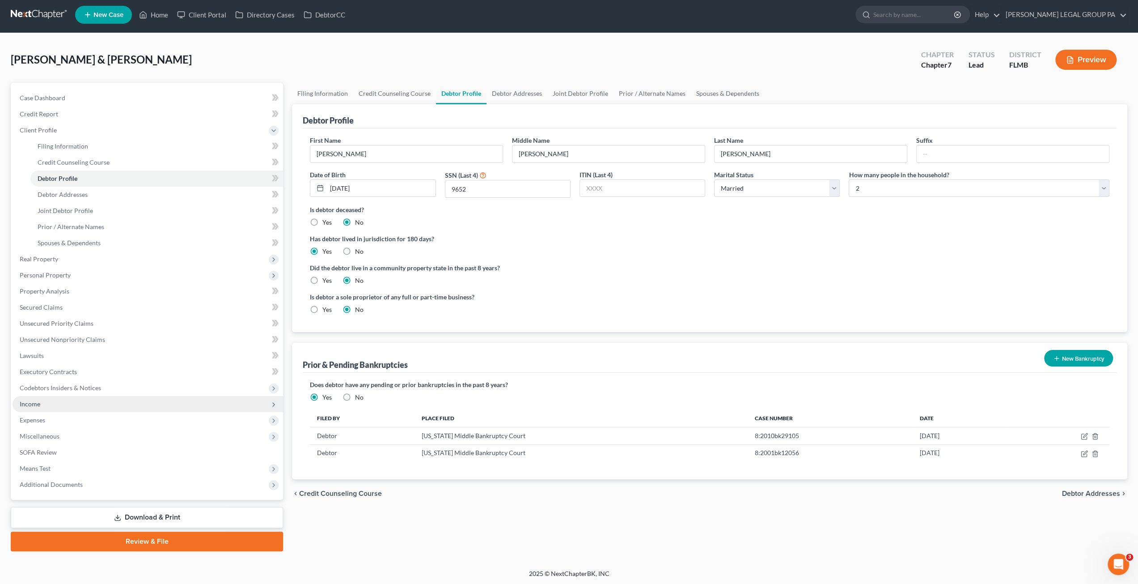
click at [25, 403] on span "Income" at bounding box center [30, 404] width 21 height 8
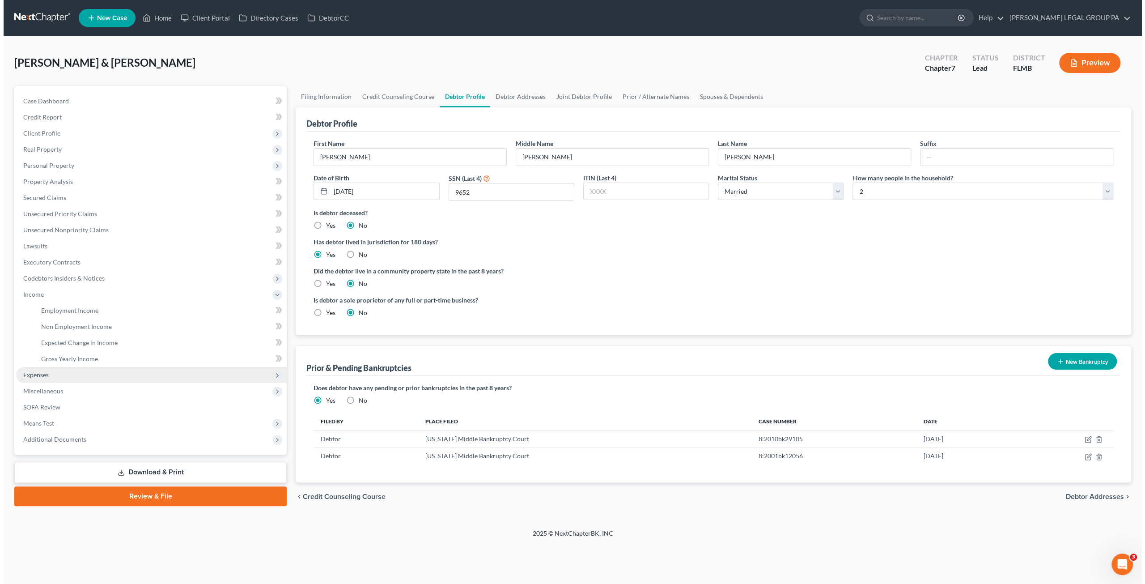
scroll to position [0, 0]
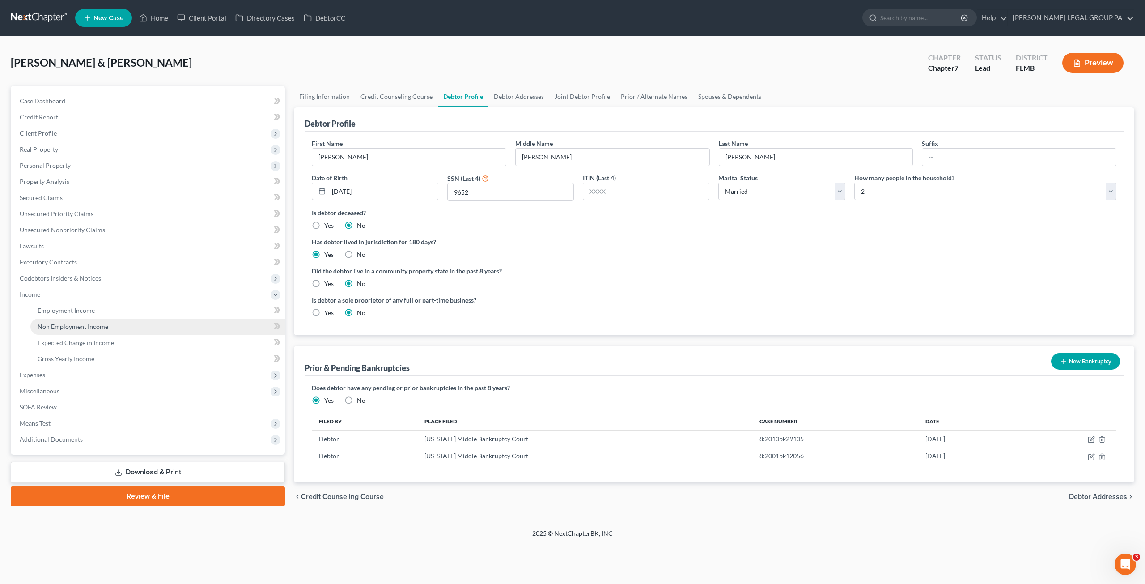
click at [50, 326] on span "Non Employment Income" at bounding box center [73, 327] width 71 height 8
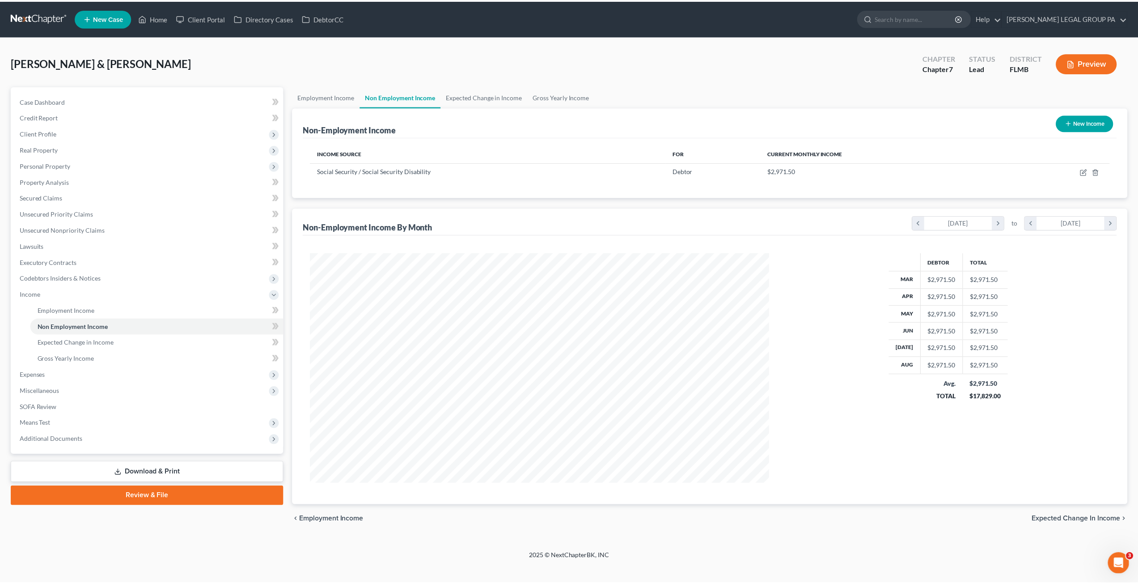
scroll to position [231, 480]
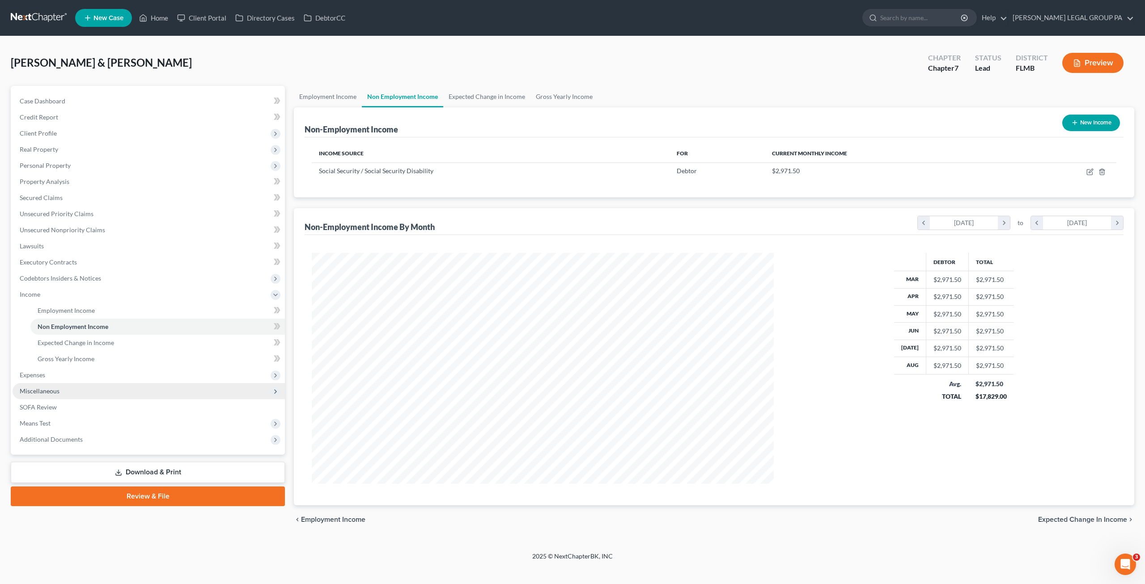
drag, startPoint x: 36, startPoint y: 371, endPoint x: 45, endPoint y: 388, distance: 19.2
click at [36, 371] on span "Expenses" at bounding box center [32, 375] width 25 height 8
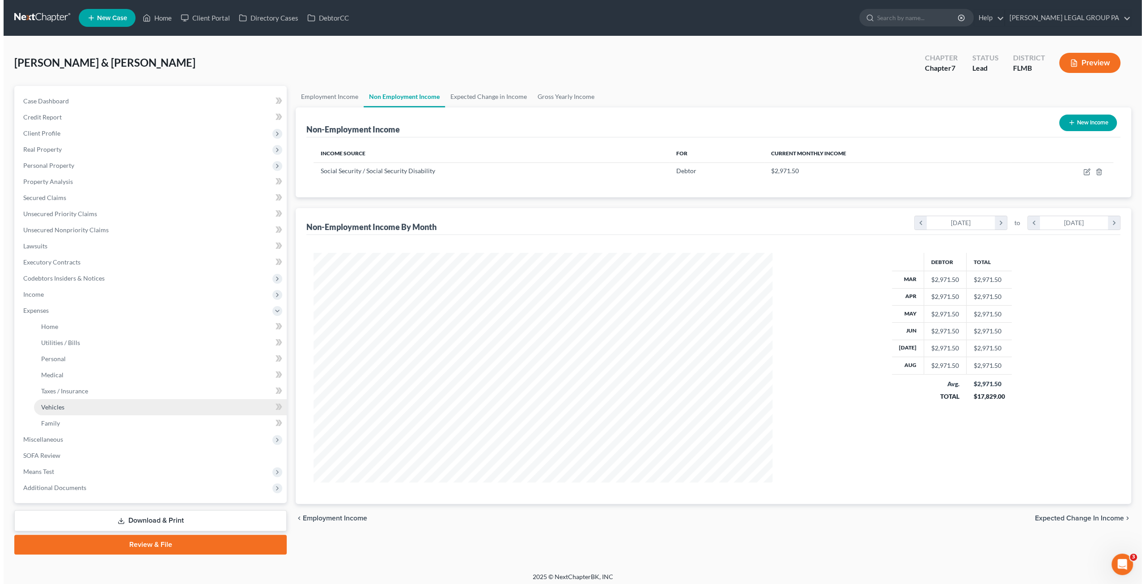
scroll to position [447074, 446827]
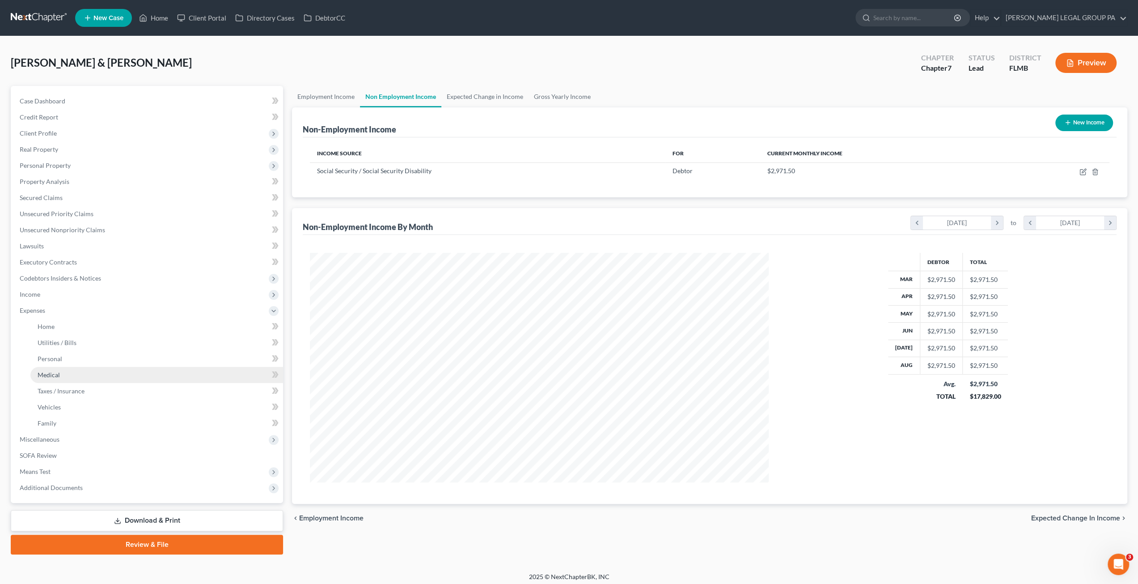
drag, startPoint x: 51, startPoint y: 379, endPoint x: 59, endPoint y: 379, distance: 7.2
click at [52, 379] on link "Medical" at bounding box center [156, 375] width 253 height 16
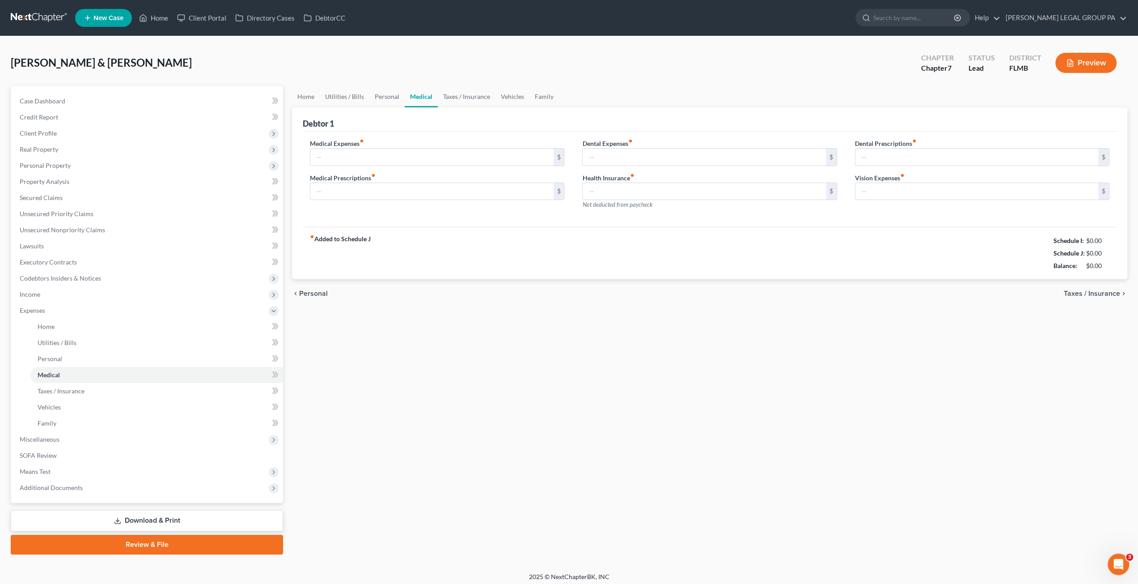
type input "200.00"
type input "0.00"
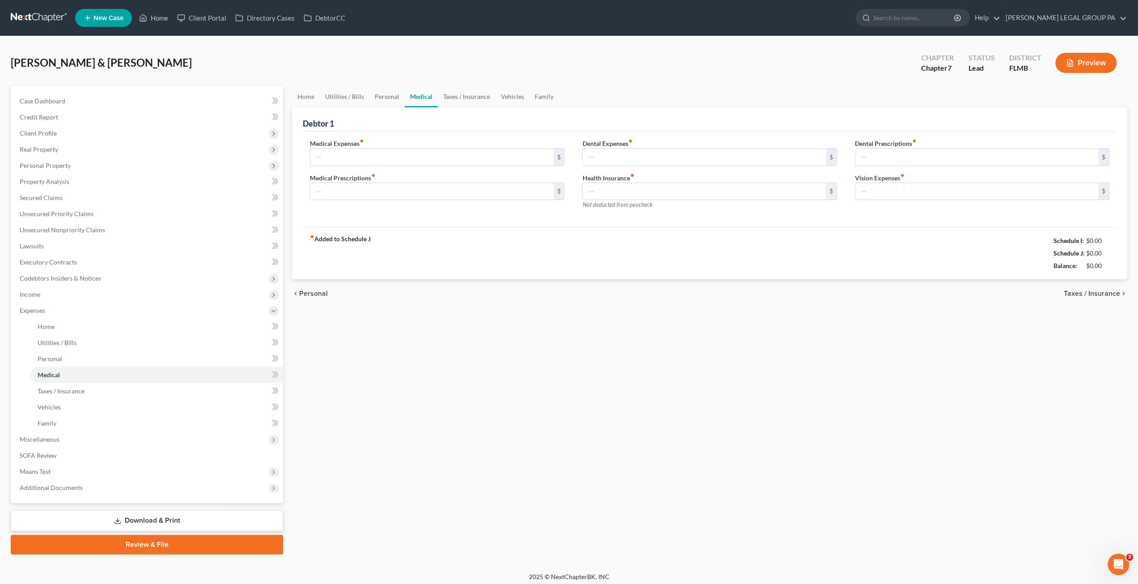
type input "0.00"
click at [310, 100] on link "Home" at bounding box center [306, 96] width 28 height 21
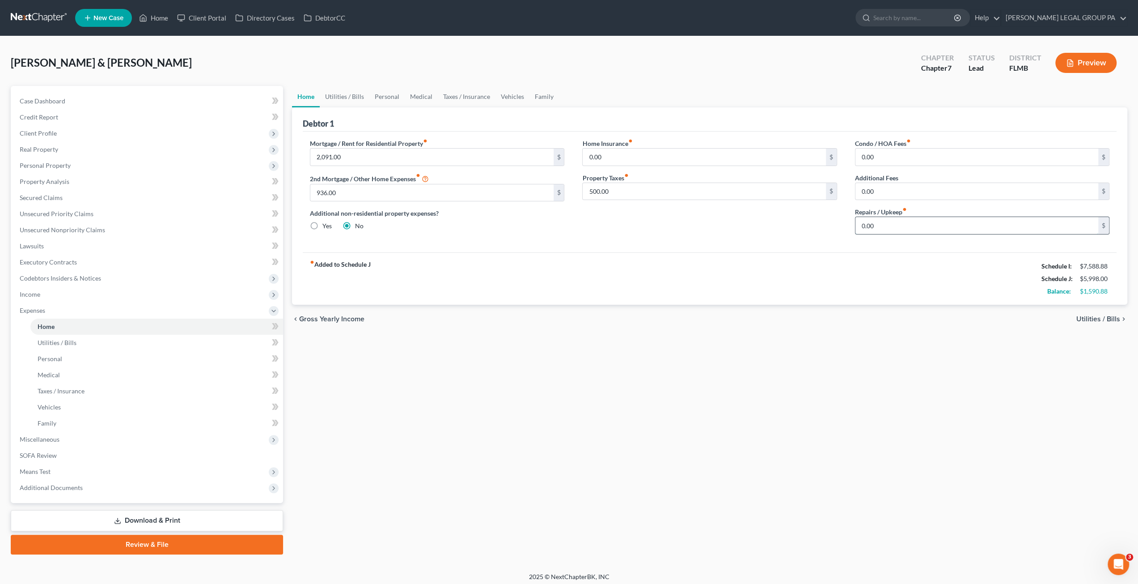
click at [819, 225] on input "0.00" at bounding box center [977, 225] width 243 height 17
type input "150.00"
click at [340, 97] on link "Utilities / Bills" at bounding box center [345, 96] width 50 height 21
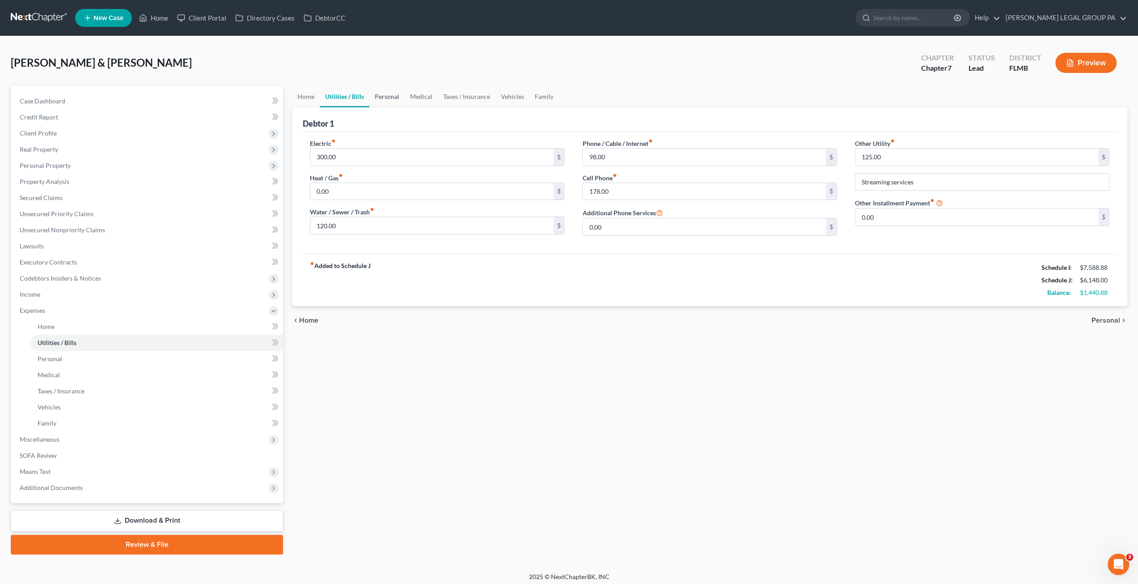
drag, startPoint x: 376, startPoint y: 95, endPoint x: 386, endPoint y: 96, distance: 9.9
click at [376, 95] on link "Personal" at bounding box center [386, 96] width 35 height 21
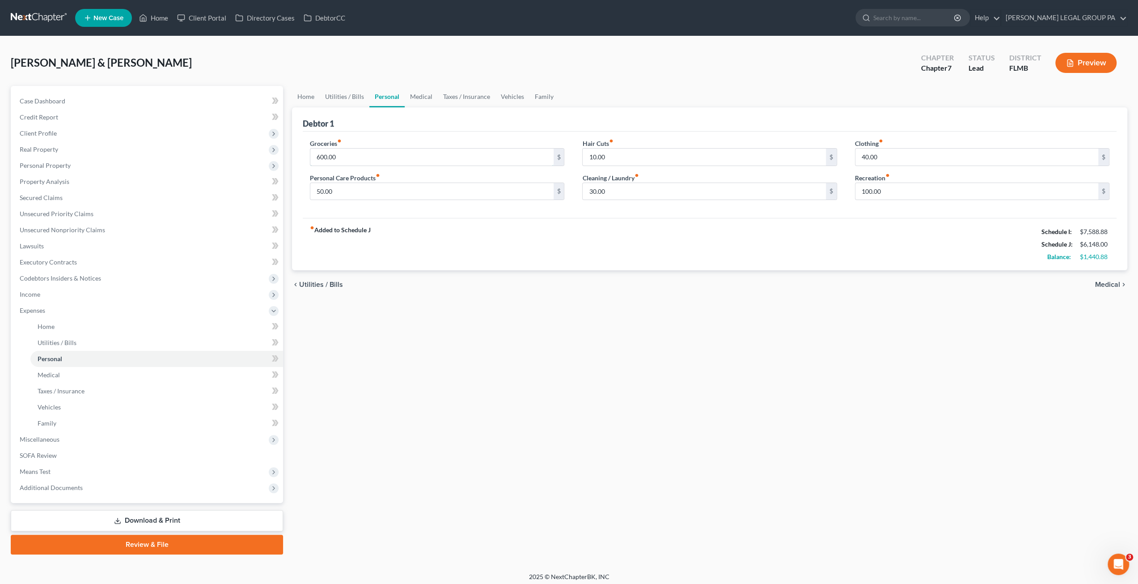
drag, startPoint x: 344, startPoint y: 157, endPoint x: 388, endPoint y: 147, distance: 45.5
click at [344, 157] on input "600.00" at bounding box center [431, 157] width 243 height 17
type input "800.00"
click at [348, 186] on input "50.00" at bounding box center [431, 191] width 243 height 17
type input "100.00"
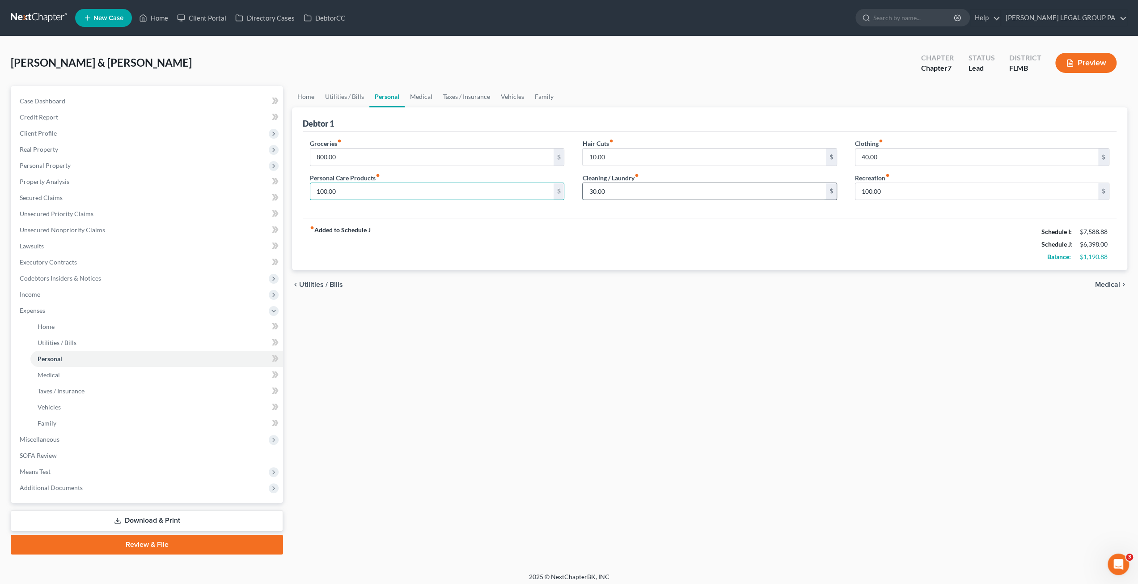
click at [608, 196] on input "30.00" at bounding box center [704, 191] width 243 height 17
type input "50.00"
click at [621, 152] on input "10.00" at bounding box center [704, 157] width 243 height 17
type input "50.00"
click at [819, 158] on input "40.00" at bounding box center [977, 157] width 243 height 17
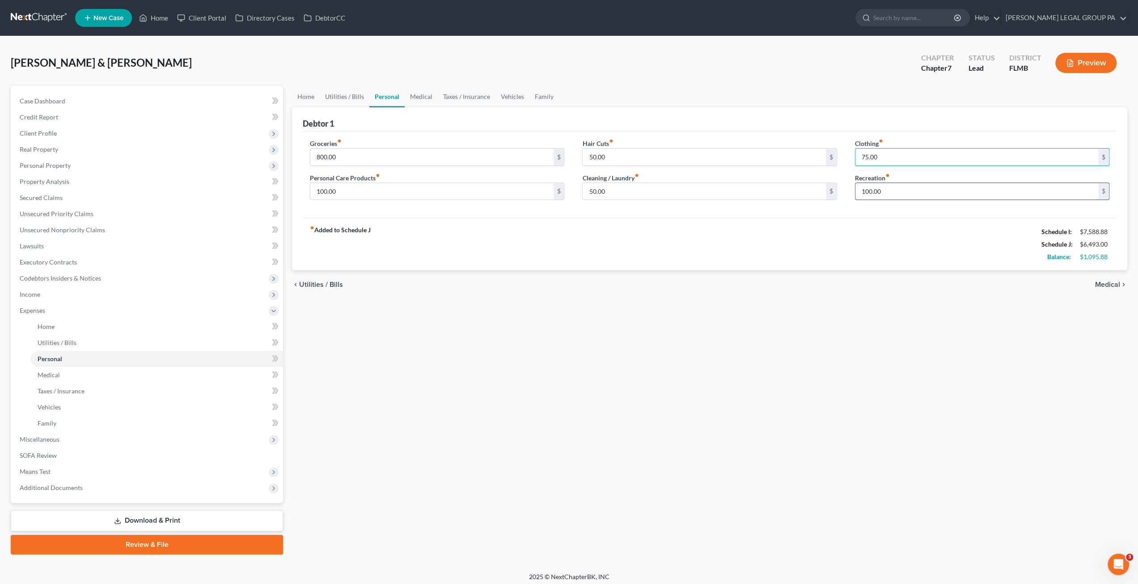
type input "75.00"
click at [819, 195] on input "100.00" at bounding box center [977, 191] width 243 height 17
type input "150.00"
click at [423, 101] on link "Medical" at bounding box center [421, 96] width 33 height 21
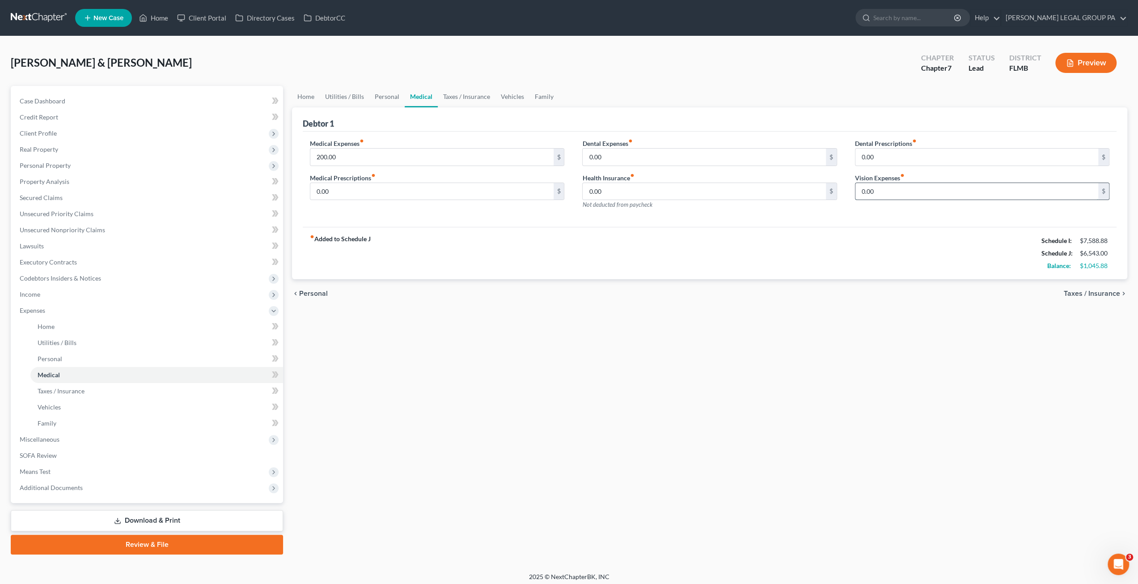
click at [819, 187] on input "0.00" at bounding box center [977, 191] width 243 height 17
type input "50.00"
click at [625, 157] on input "0.00" at bounding box center [704, 157] width 243 height 17
type input "100.00"
click at [467, 100] on link "Taxes / Insurance" at bounding box center [467, 96] width 58 height 21
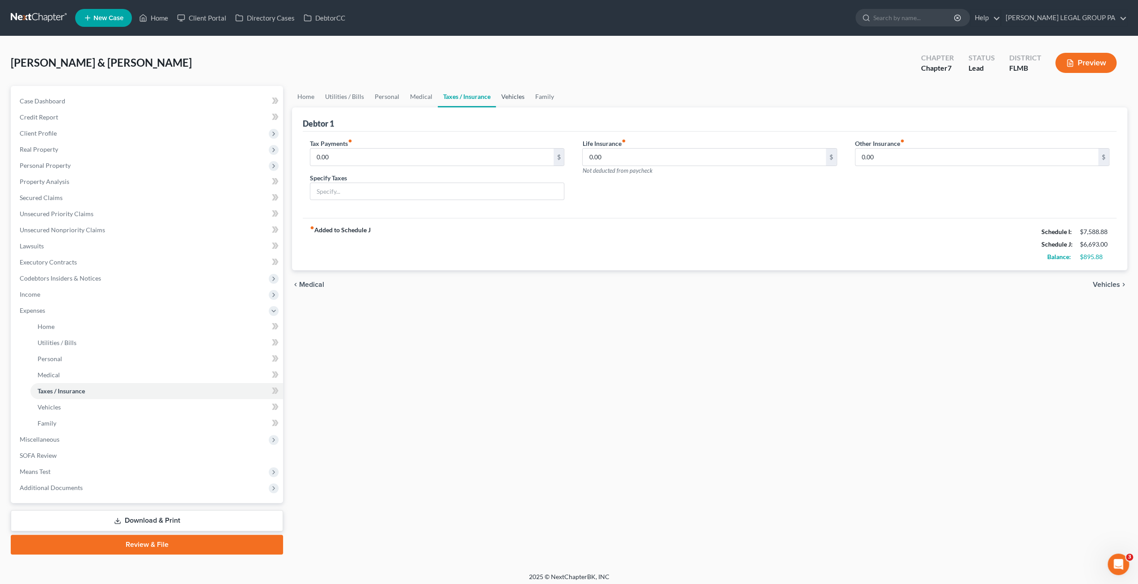
click at [520, 98] on link "Vehicles" at bounding box center [513, 96] width 34 height 21
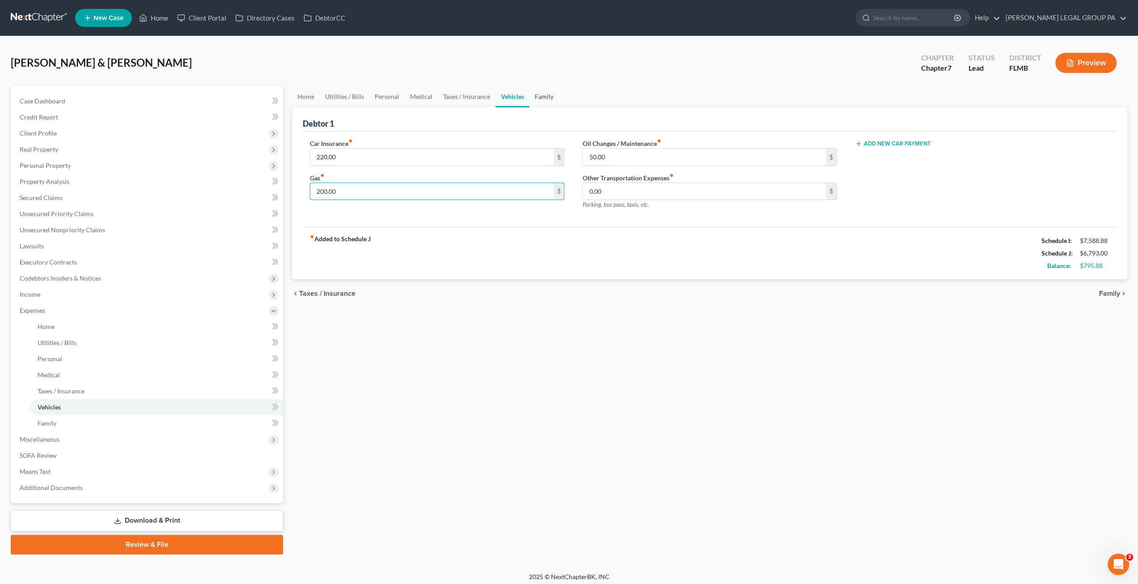
type input "200.00"
click at [547, 100] on link "Family" at bounding box center [545, 96] width 30 height 21
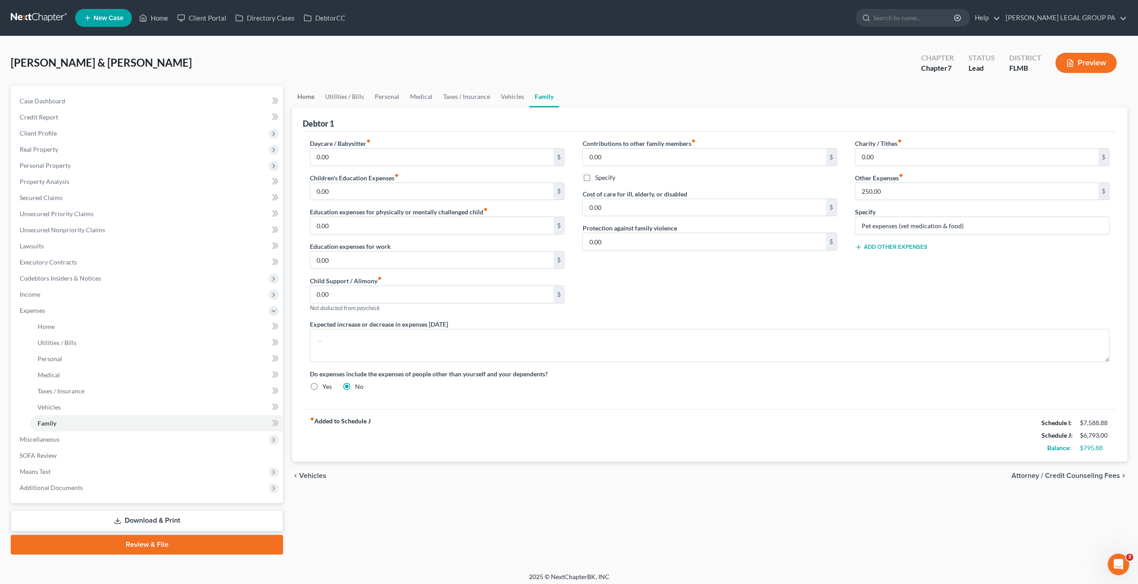
drag, startPoint x: 303, startPoint y: 94, endPoint x: 33, endPoint y: 86, distance: 270.3
click at [303, 94] on link "Home" at bounding box center [306, 96] width 28 height 21
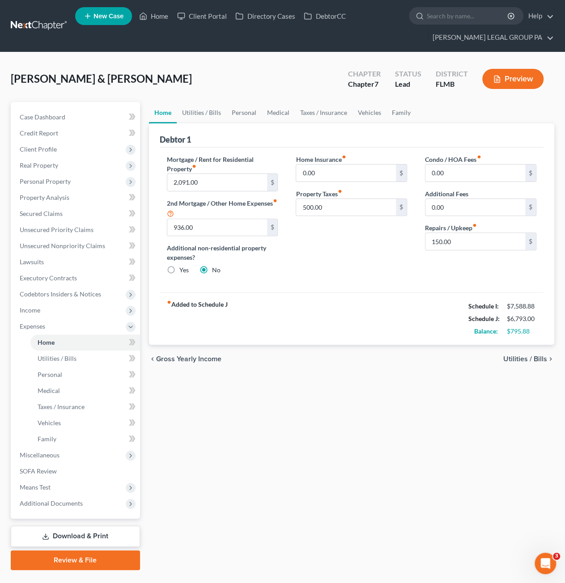
click at [219, 88] on div "Mullins, Samuel & Catherine Upgraded Chapter Chapter 7 Status Lead District FLM…" at bounding box center [282, 82] width 543 height 39
drag, startPoint x: 177, startPoint y: 76, endPoint x: 41, endPoint y: 118, distance: 141.6
click at [177, 76] on div "Mullins, Samuel & Catherine Upgraded Chapter Chapter 7 Status Lead District FLM…" at bounding box center [282, 82] width 543 height 39
click at [41, 119] on span "Case Dashboard" at bounding box center [43, 117] width 46 height 8
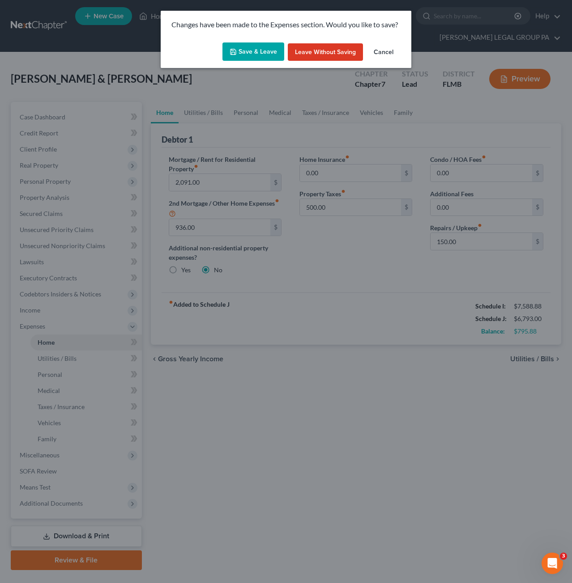
drag, startPoint x: 244, startPoint y: 40, endPoint x: 248, endPoint y: 50, distance: 11.0
click at [245, 42] on div "Save & Leave Leave without Saving Cancel" at bounding box center [286, 54] width 250 height 30
click at [248, 50] on button "Save & Leave" at bounding box center [253, 51] width 62 height 19
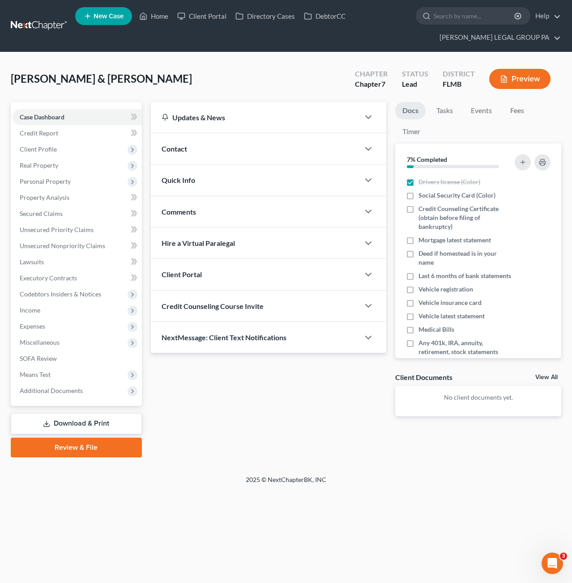
click at [212, 281] on div "Client Portal" at bounding box center [255, 274] width 209 height 31
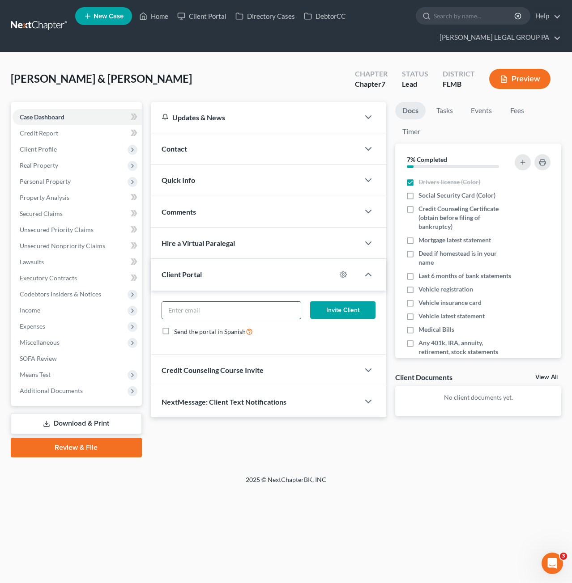
click at [205, 314] on input "email" at bounding box center [231, 310] width 139 height 17
paste input "kcmullins1@outlook.com"
drag, startPoint x: 221, startPoint y: 311, endPoint x: 144, endPoint y: 303, distance: 77.0
click at [144, 303] on div "Petition Navigation Case Dashboard Payments Invoices Payments Payments Credit R…" at bounding box center [285, 280] width 559 height 356
paste input "cmullinsedd"
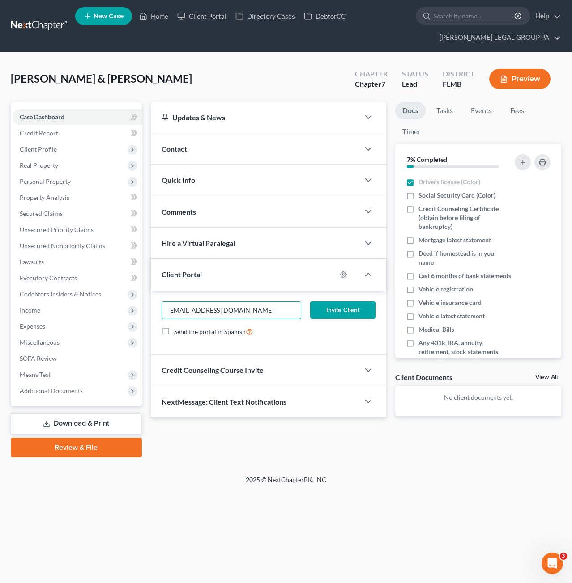
type input "cmullinsedd@outlook.com"
drag, startPoint x: 333, startPoint y: 317, endPoint x: 344, endPoint y: 138, distance: 178.8
click at [333, 317] on button "Invite Client" at bounding box center [342, 310] width 65 height 18
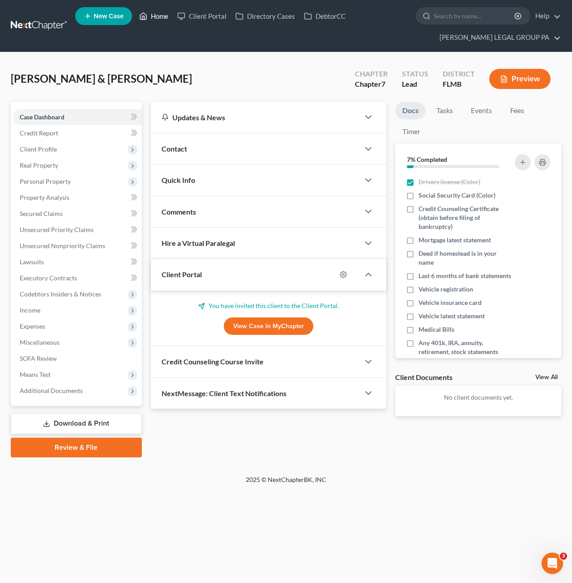
drag, startPoint x: 167, startPoint y: 17, endPoint x: 376, endPoint y: 187, distance: 269.0
click at [167, 17] on link "Home" at bounding box center [154, 16] width 38 height 16
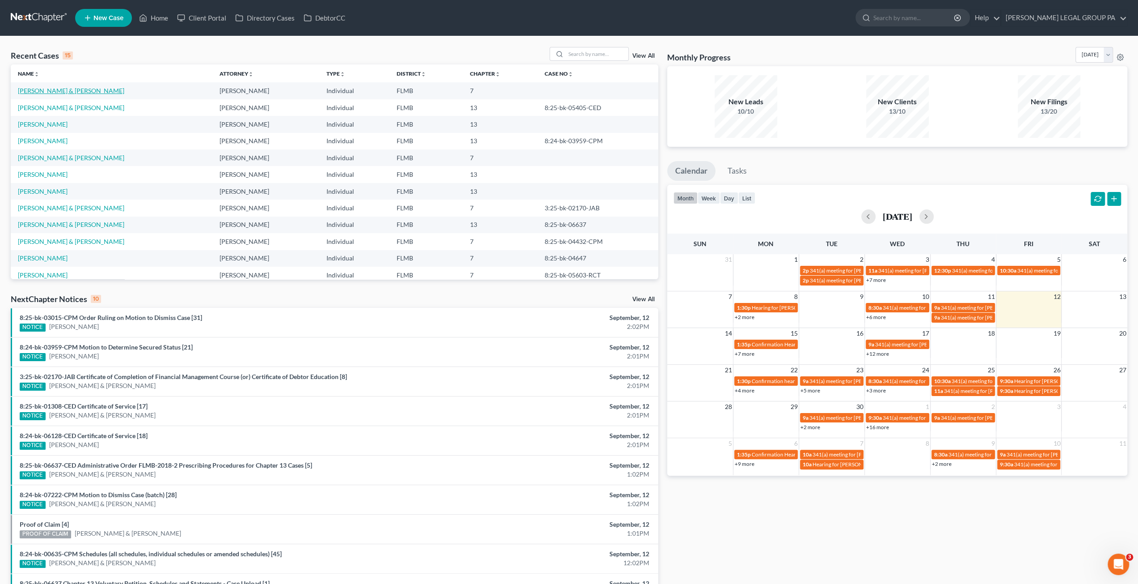
click at [55, 89] on link "Mullins, Samuel & Catherine" at bounding box center [71, 91] width 106 height 8
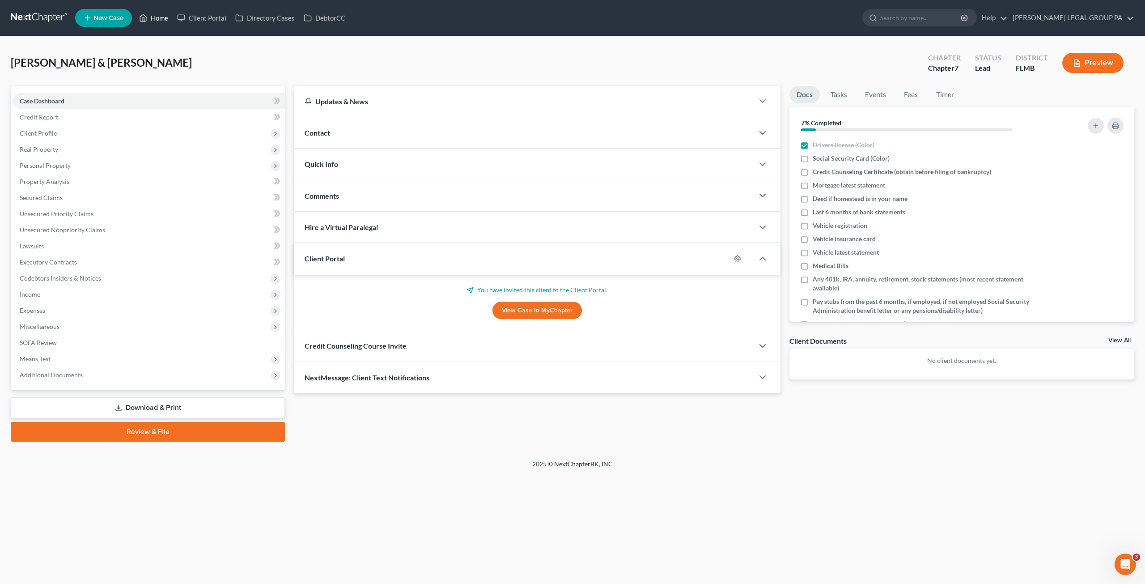
drag, startPoint x: 156, startPoint y: 17, endPoint x: 139, endPoint y: 31, distance: 21.7
click at [156, 17] on link "Home" at bounding box center [154, 18] width 38 height 16
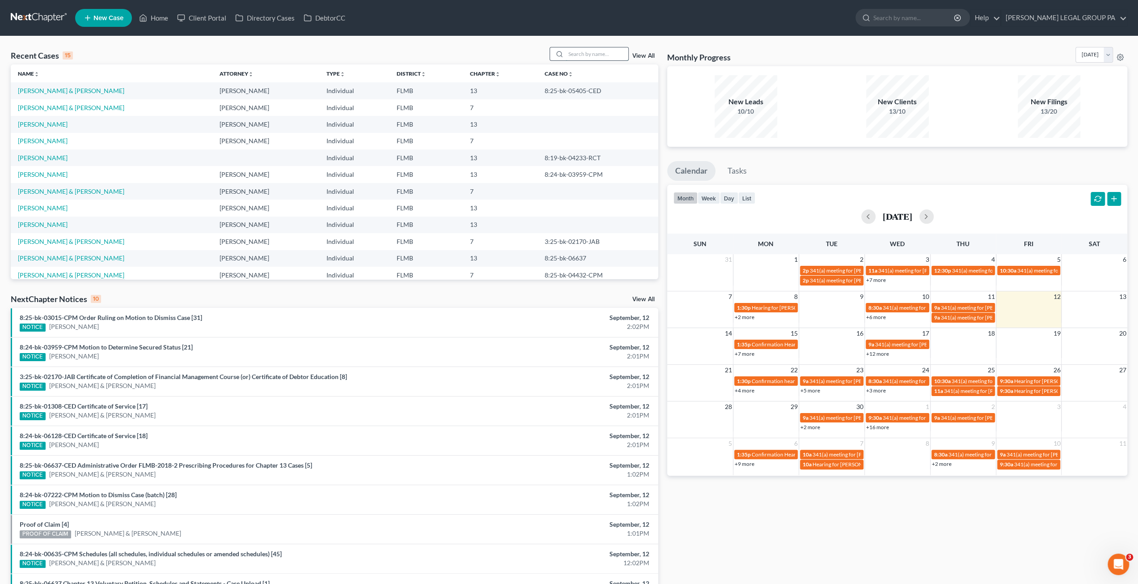
click at [578, 53] on input "search" at bounding box center [597, 53] width 63 height 13
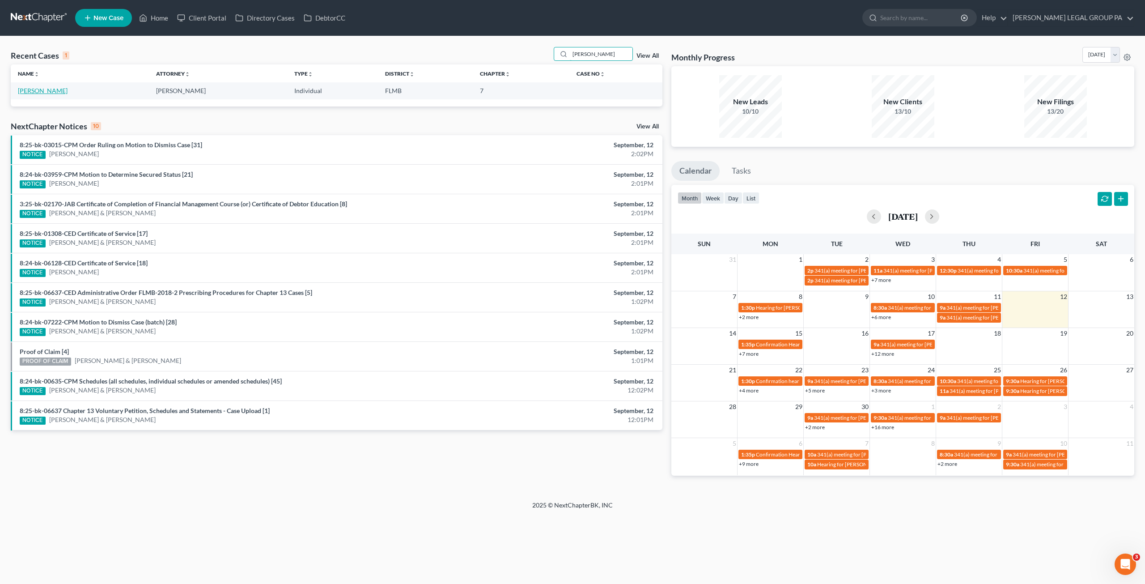
type input "estela"
click at [50, 91] on link "Lorente, Estela" at bounding box center [43, 91] width 50 height 8
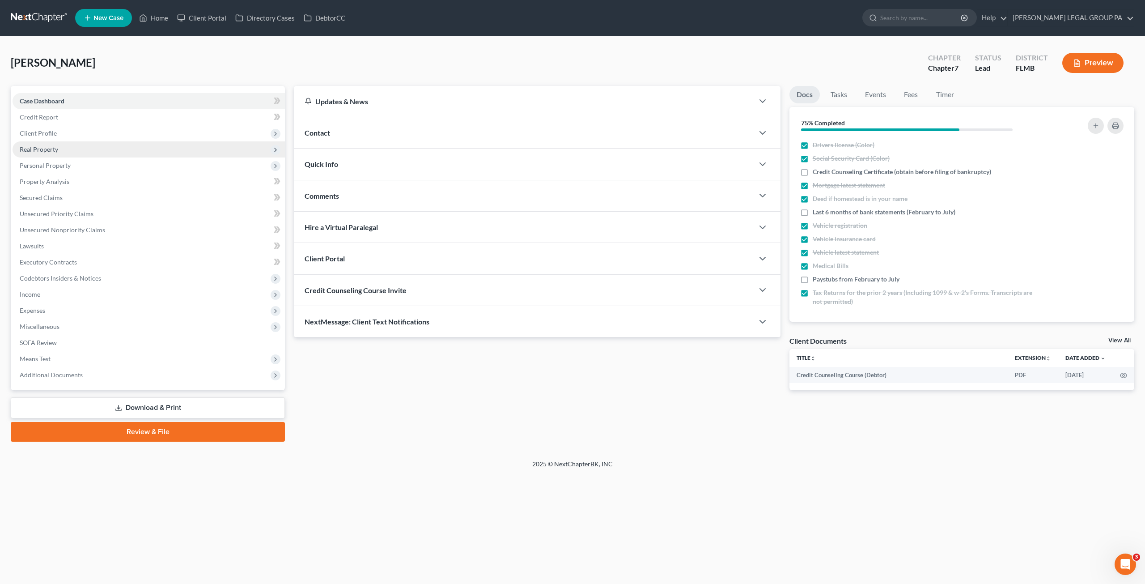
drag, startPoint x: 38, startPoint y: 133, endPoint x: 93, endPoint y: 152, distance: 58.4
click at [38, 133] on span "Client Profile" at bounding box center [38, 133] width 37 height 8
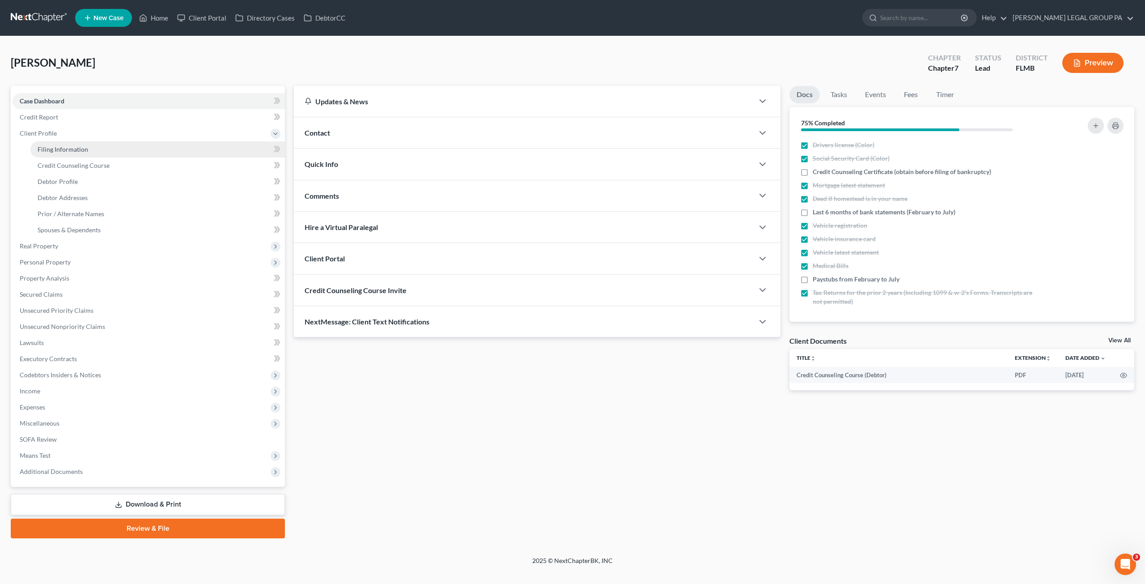
click at [66, 151] on span "Filing Information" at bounding box center [63, 149] width 51 height 8
select select "1"
select select "0"
select select "15"
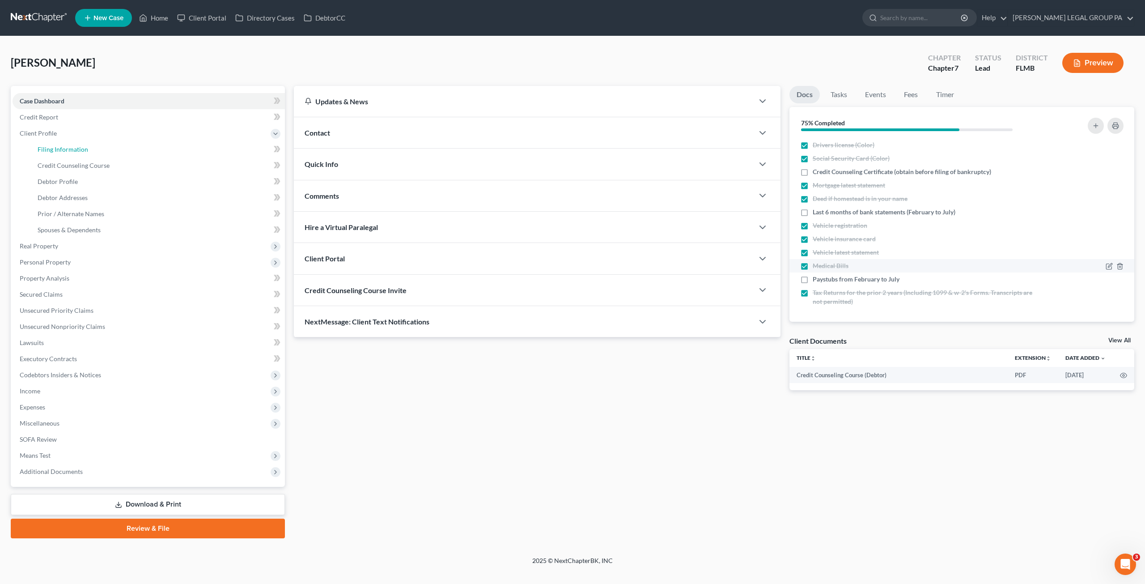
select select "0"
select select "9"
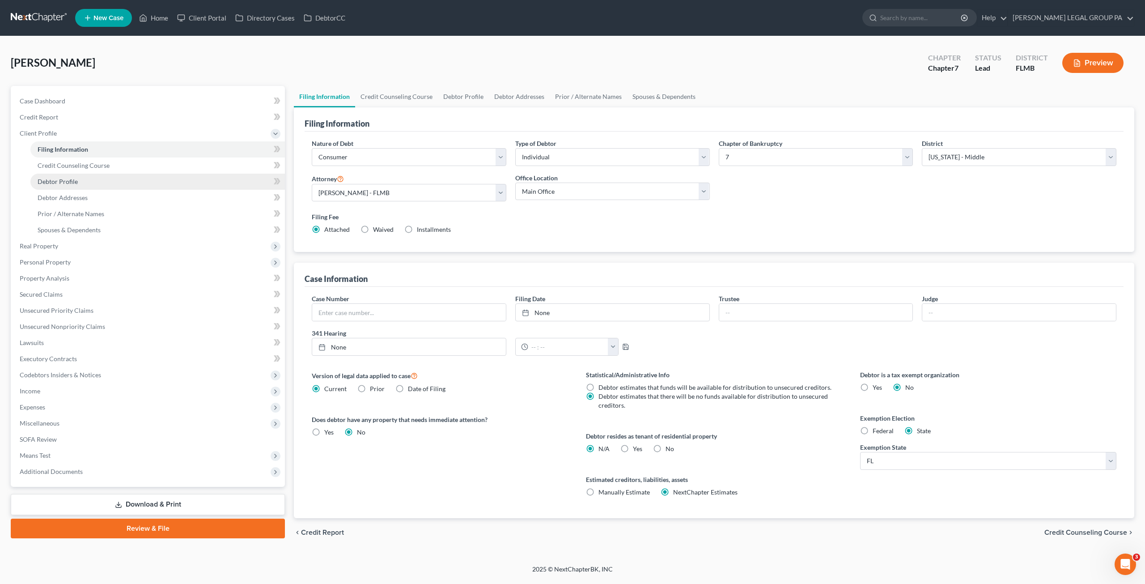
click at [72, 182] on span "Debtor Profile" at bounding box center [58, 182] width 40 height 8
select select "0"
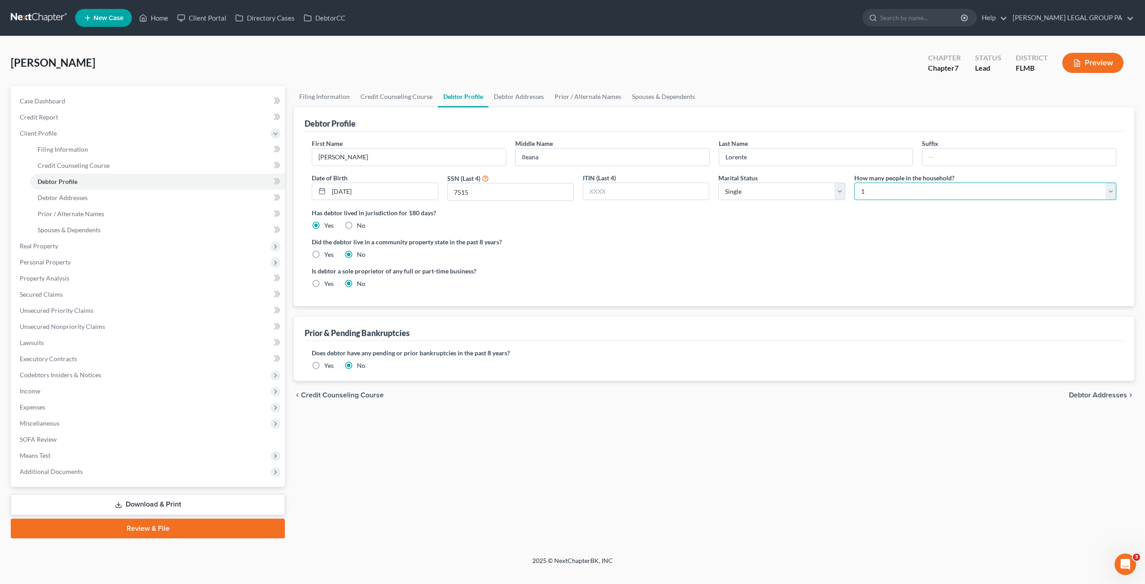
drag, startPoint x: 900, startPoint y: 187, endPoint x: 892, endPoint y: 198, distance: 13.5
click at [819, 187] on select "Select 1 2 3 4 5 6 7 8 9 10 11 12 13 14 15 16 17 18 19 20" at bounding box center [985, 191] width 262 height 18
select select "1"
click at [819, 182] on select "Select 1 2 3 4 5 6 7 8 9 10 11 12 13 14 15 16 17 18 19 20" at bounding box center [985, 191] width 262 height 18
click at [54, 194] on span "Debtor Addresses" at bounding box center [63, 198] width 50 height 8
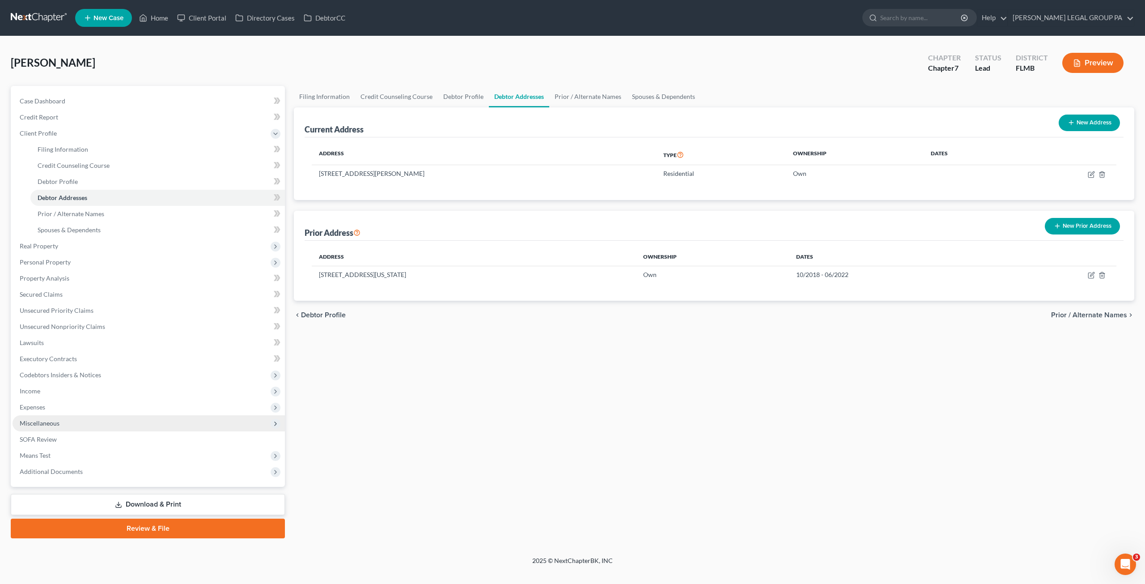
drag, startPoint x: 42, startPoint y: 399, endPoint x: 56, endPoint y: 423, distance: 27.7
click at [42, 399] on span "Expenses" at bounding box center [149, 407] width 272 height 16
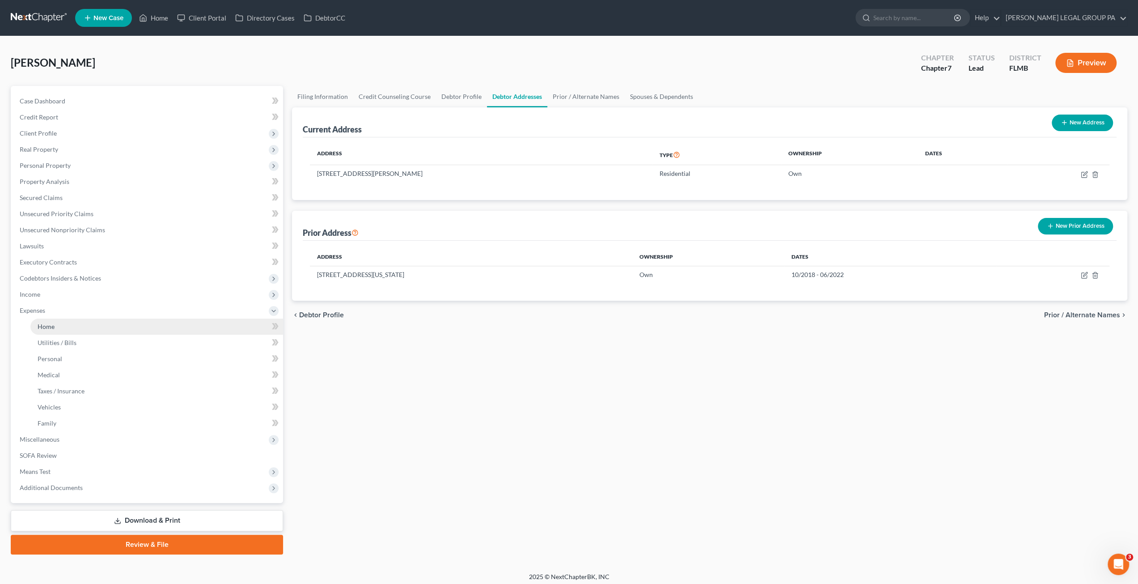
click at [47, 332] on link "Home" at bounding box center [156, 326] width 253 height 16
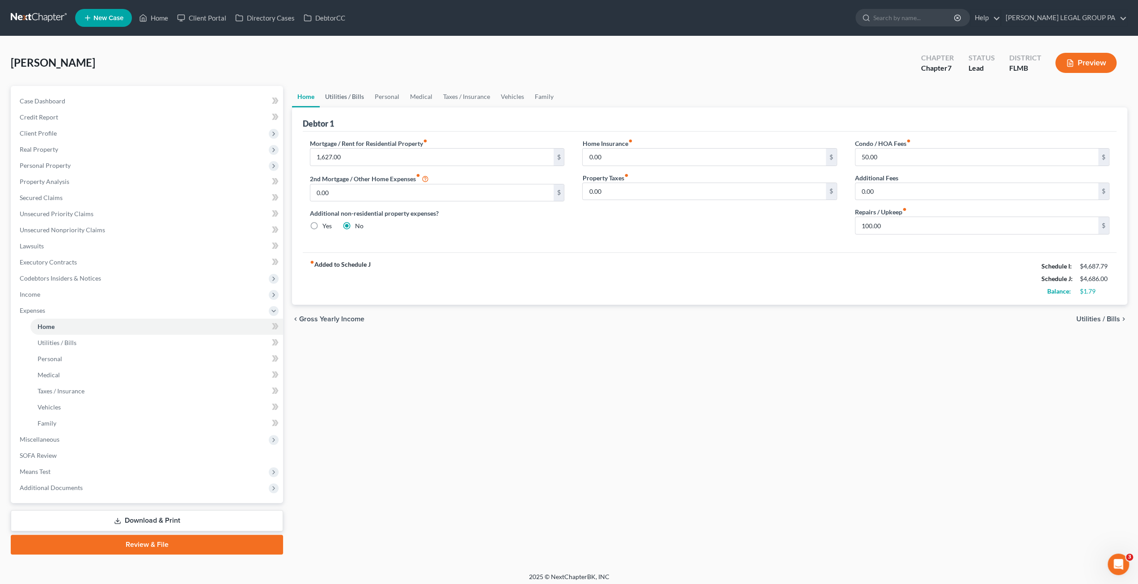
click at [352, 93] on link "Utilities / Bills" at bounding box center [345, 96] width 50 height 21
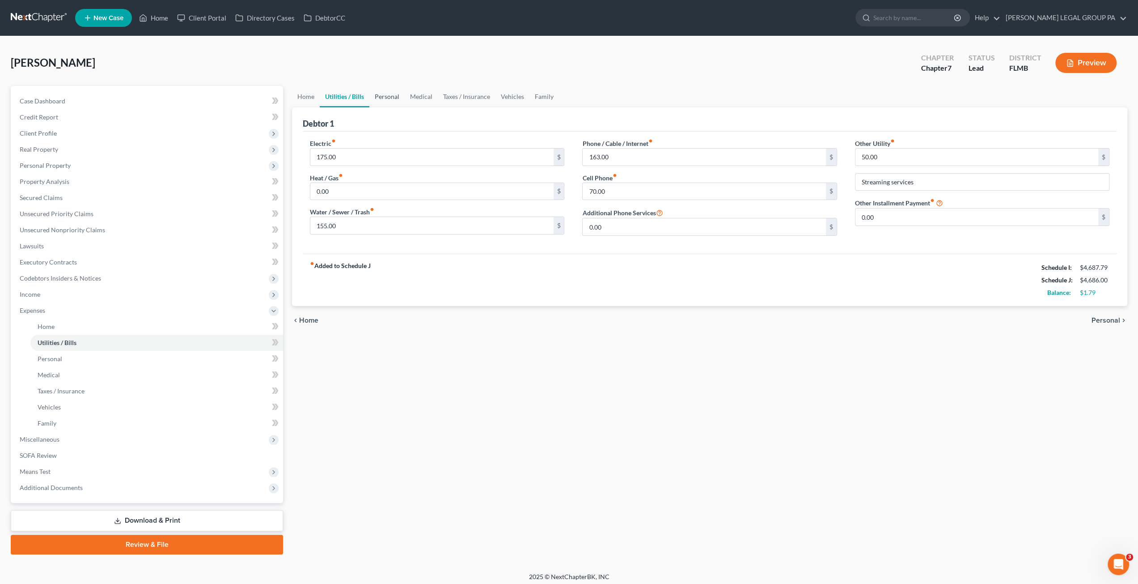
click at [402, 90] on link "Personal" at bounding box center [386, 96] width 35 height 21
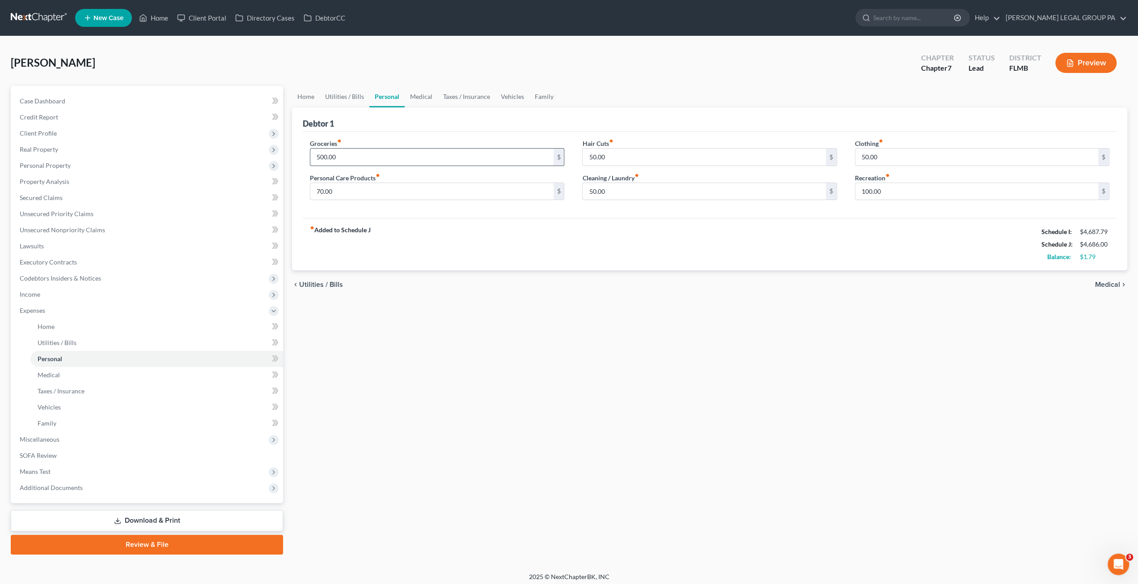
click at [347, 161] on input "500.00" at bounding box center [431, 157] width 243 height 17
type input "900.00"
click at [548, 97] on link "Family" at bounding box center [545, 96] width 30 height 21
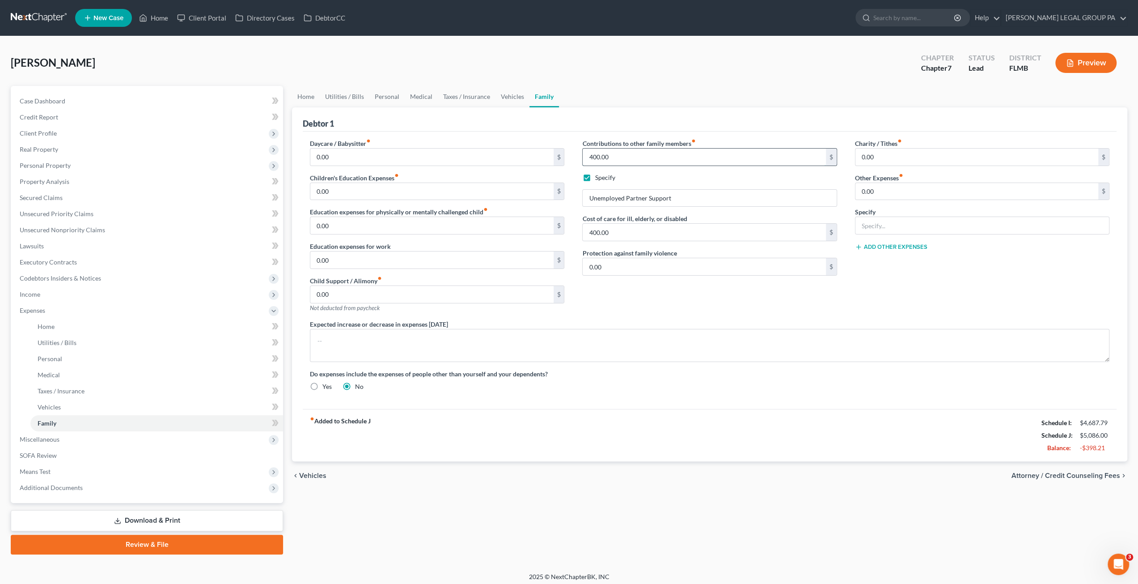
click at [622, 154] on input "400.00" at bounding box center [704, 157] width 243 height 17
type input "0.00"
click at [595, 176] on label "Specify" at bounding box center [605, 177] width 20 height 9
click at [598, 176] on input "Specify" at bounding box center [601, 176] width 6 height 6
checkbox input "false"
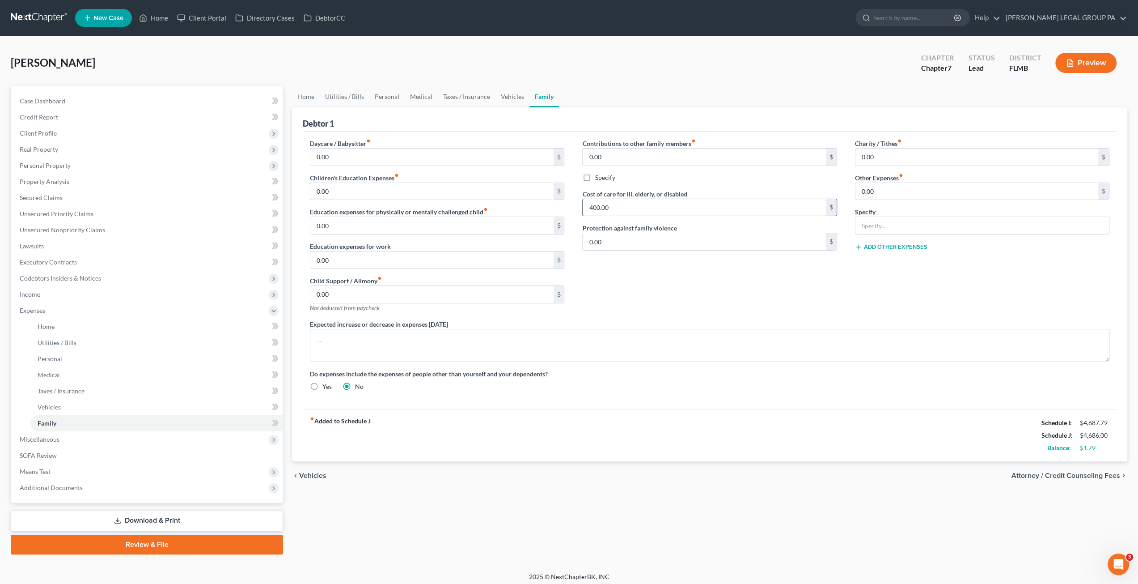
click at [613, 208] on input "400.00" at bounding box center [704, 207] width 243 height 17
type input "0.00"
click at [63, 102] on span "Case Dashboard" at bounding box center [43, 101] width 46 height 8
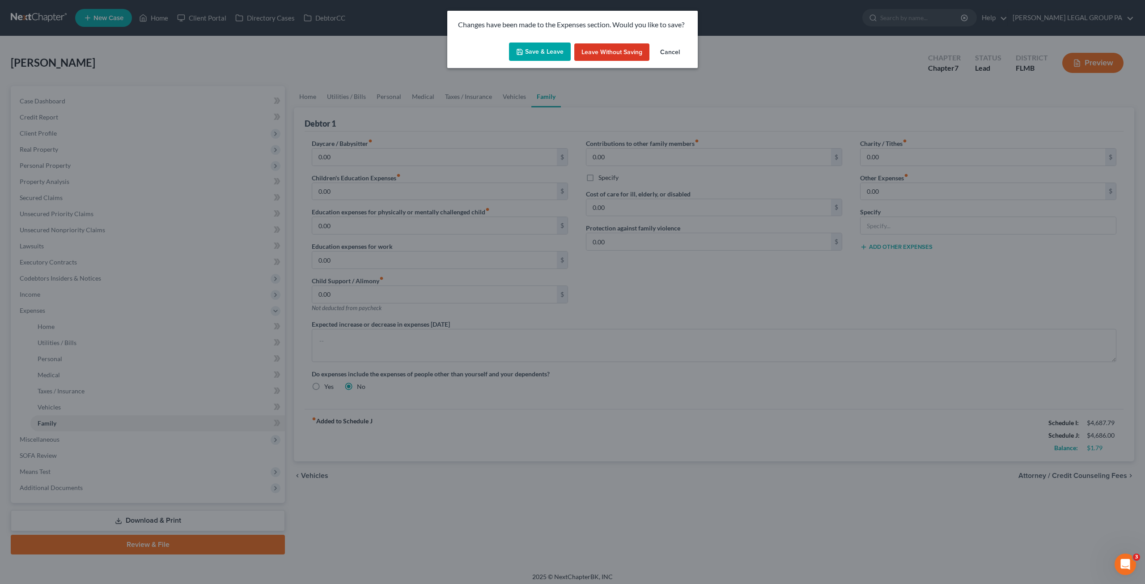
click at [541, 53] on button "Save & Leave" at bounding box center [540, 51] width 62 height 19
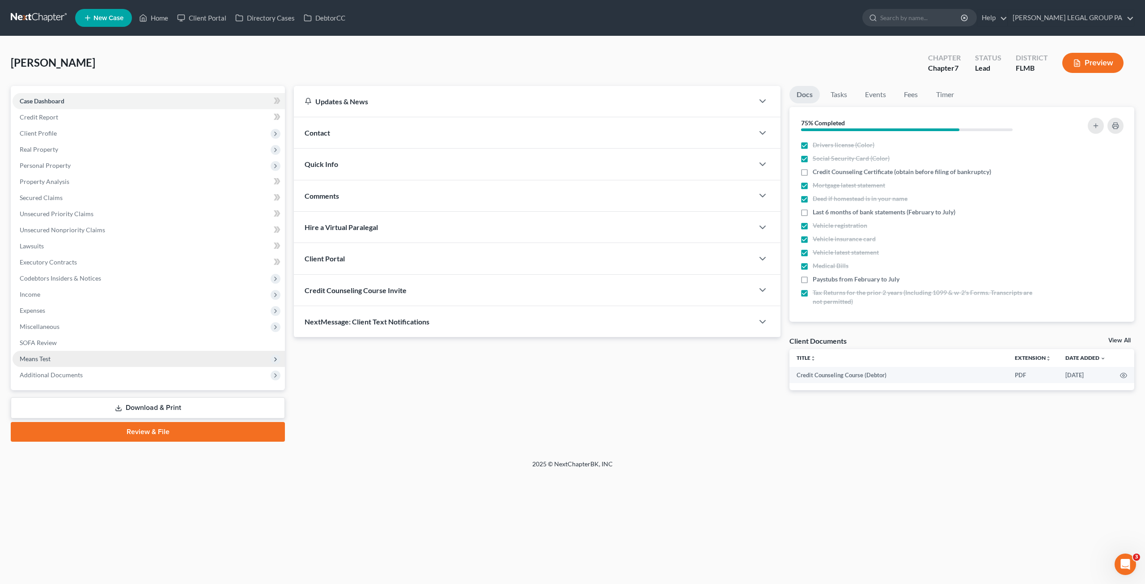
click at [42, 359] on span "Means Test" at bounding box center [35, 359] width 31 height 8
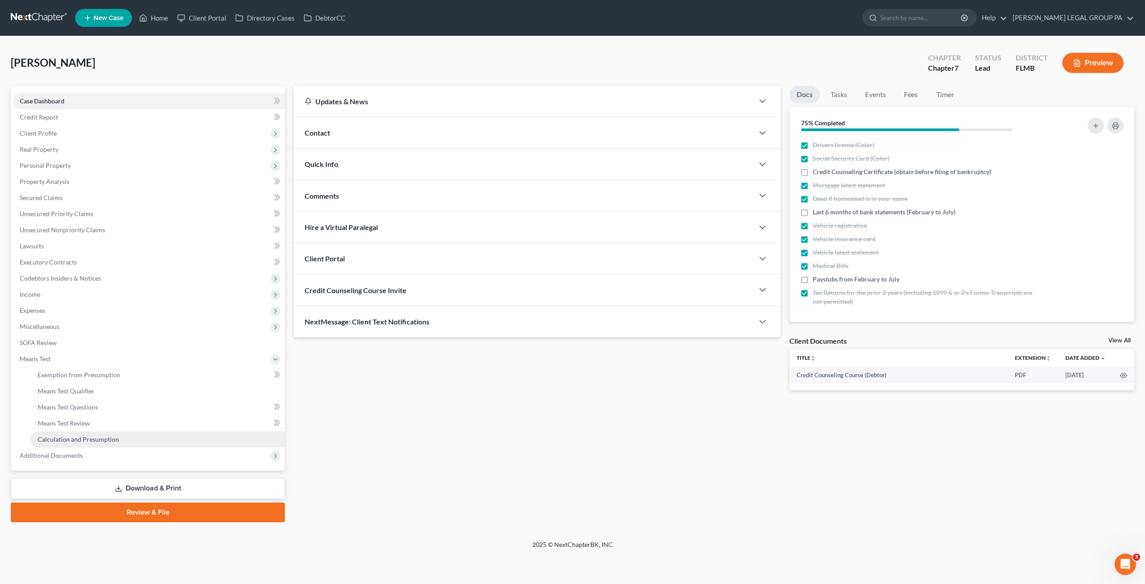
click at [68, 441] on span "Calculation and Presumption" at bounding box center [78, 439] width 81 height 8
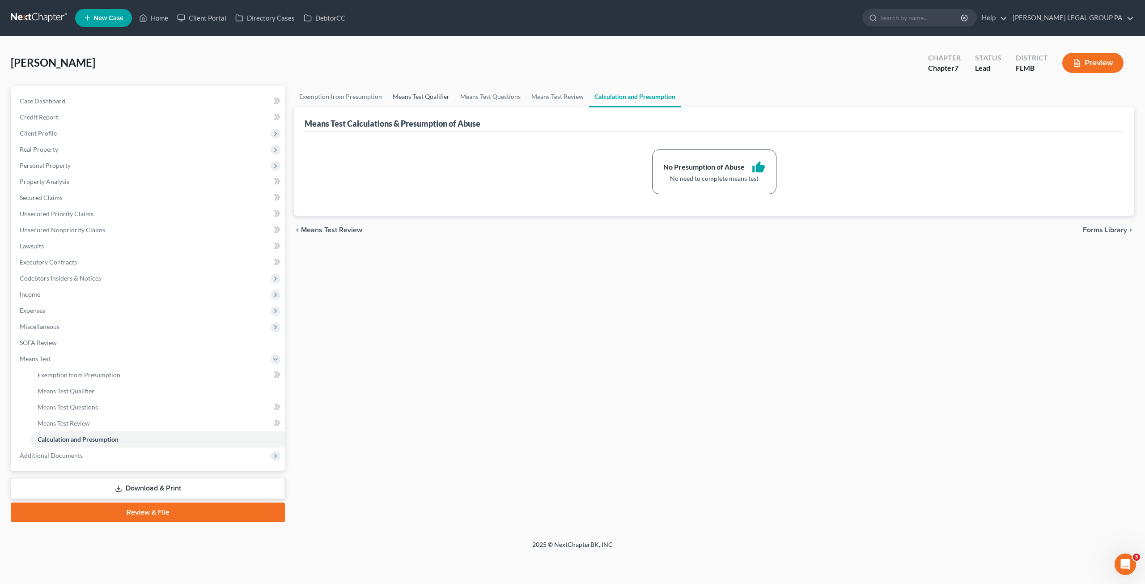
click at [390, 97] on link "Means Test Qualifier" at bounding box center [421, 96] width 68 height 21
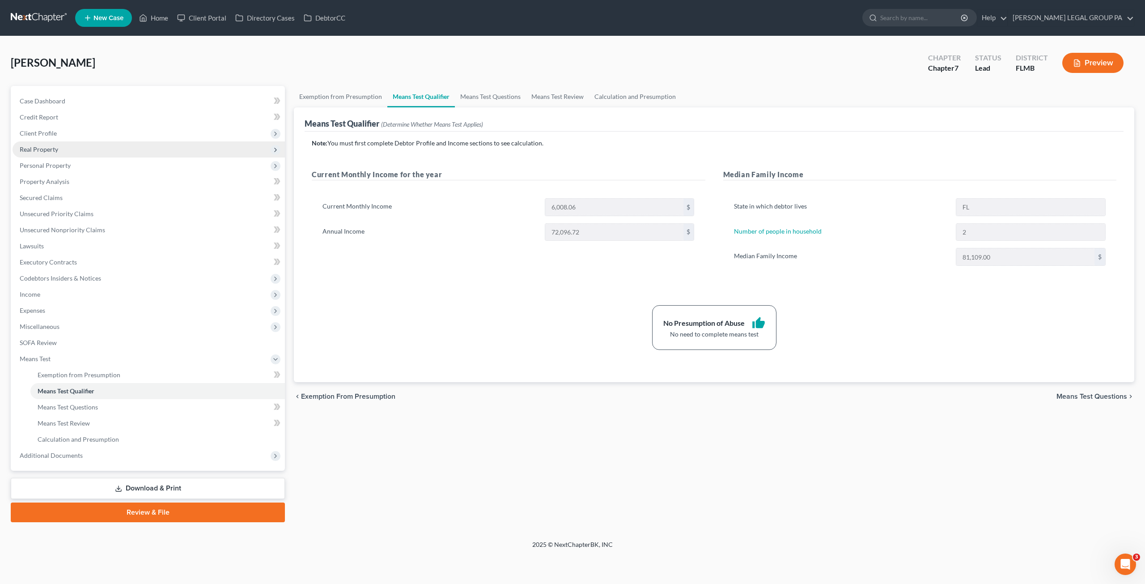
click at [35, 133] on span "Client Profile" at bounding box center [38, 133] width 37 height 8
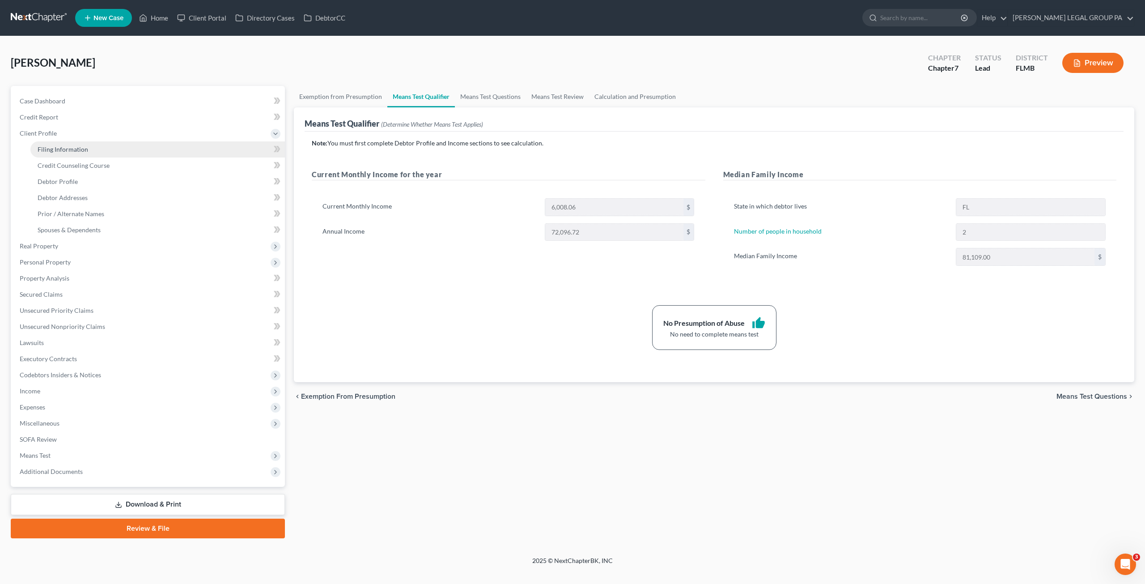
click at [63, 155] on link "Filing Information" at bounding box center [157, 149] width 255 height 16
select select "1"
select select "0"
select select "15"
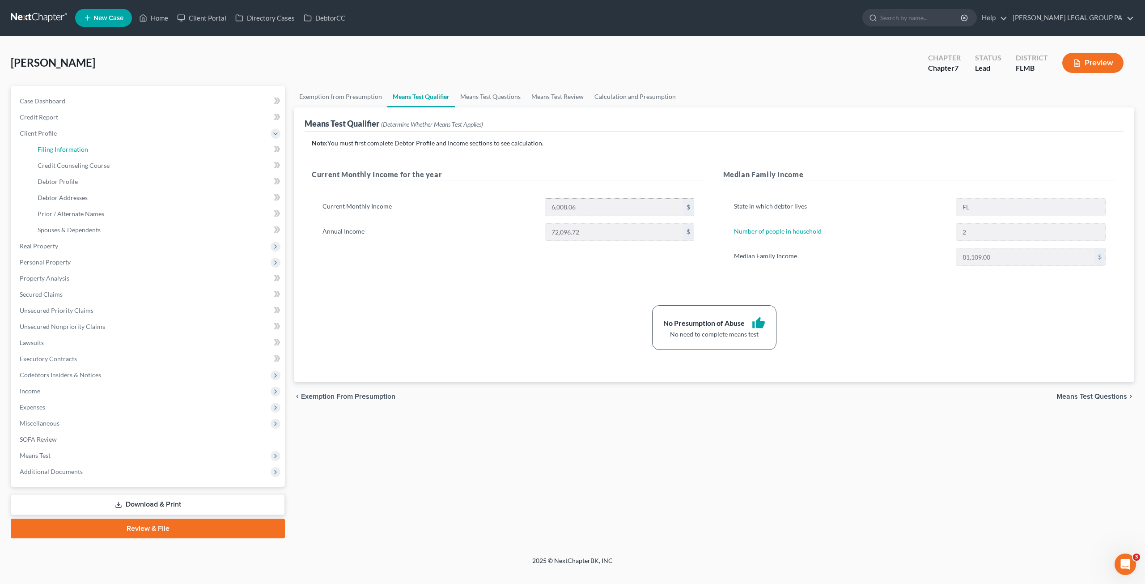
select select "0"
select select "9"
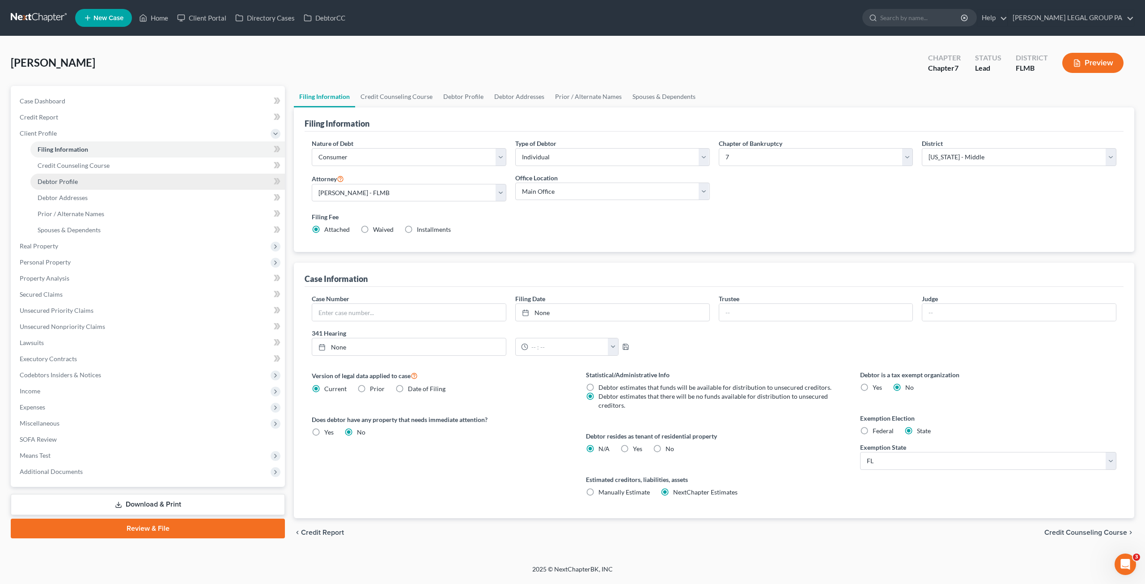
click at [74, 181] on span "Debtor Profile" at bounding box center [58, 182] width 40 height 8
select select "0"
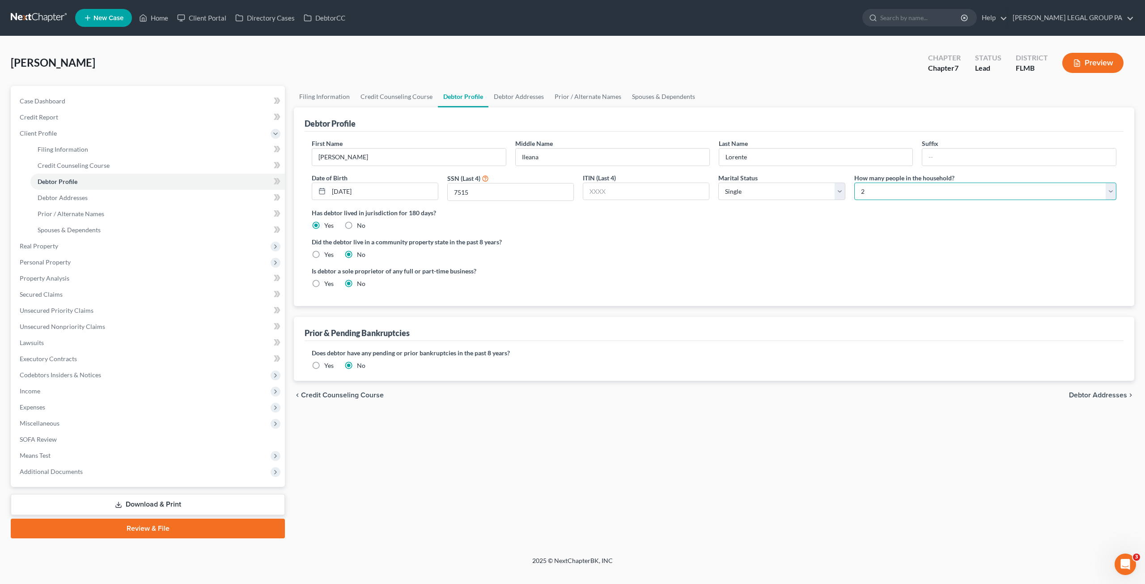
drag, startPoint x: 903, startPoint y: 189, endPoint x: 896, endPoint y: 198, distance: 11.5
click at [819, 192] on select "Select 1 2 3 4 5 6 7 8 9 10 11 12 13 14 15 16 17 18 19 20" at bounding box center [985, 191] width 262 height 18
select select "0"
click at [819, 182] on select "Select 1 2 3 4 5 6 7 8 9 10 11 12 13 14 15 16 17 18 19 20" at bounding box center [985, 191] width 262 height 18
click at [38, 450] on span "Means Test" at bounding box center [149, 455] width 272 height 16
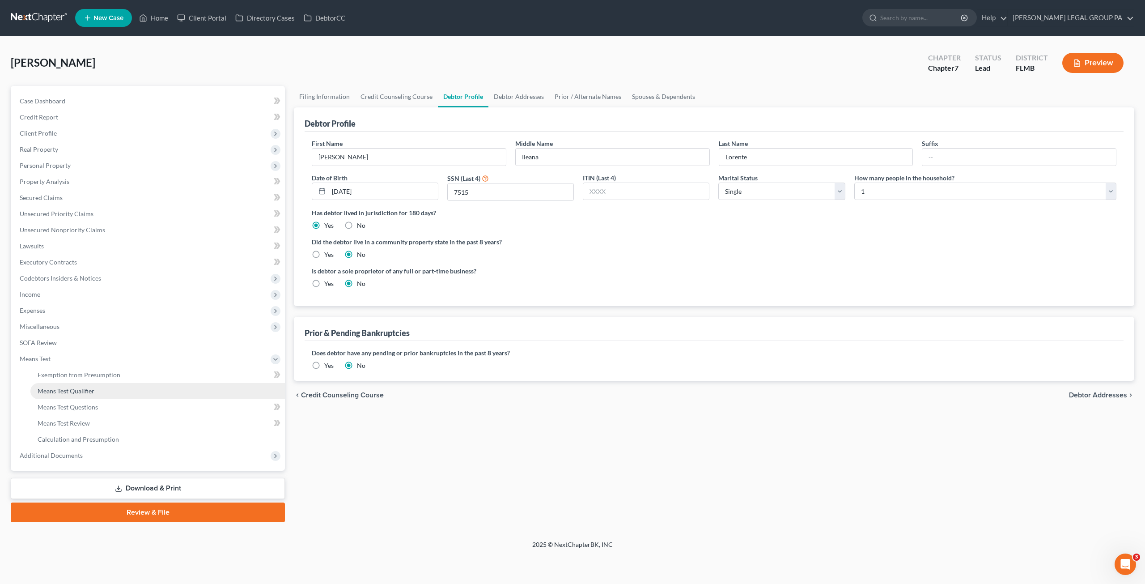
click at [73, 389] on span "Means Test Qualifier" at bounding box center [66, 391] width 57 height 8
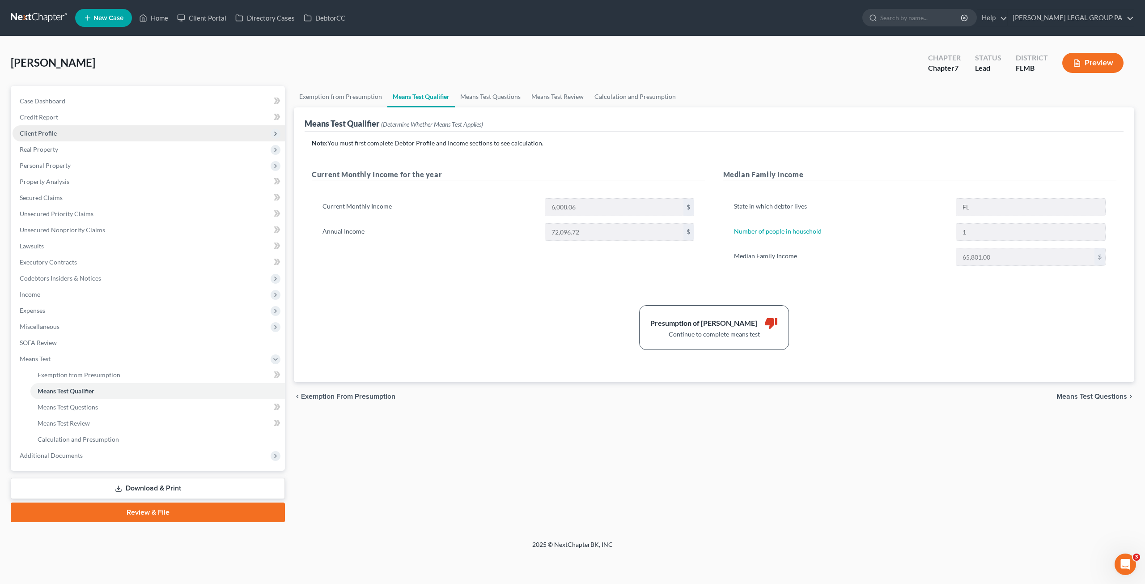
click at [37, 132] on span "Client Profile" at bounding box center [38, 133] width 37 height 8
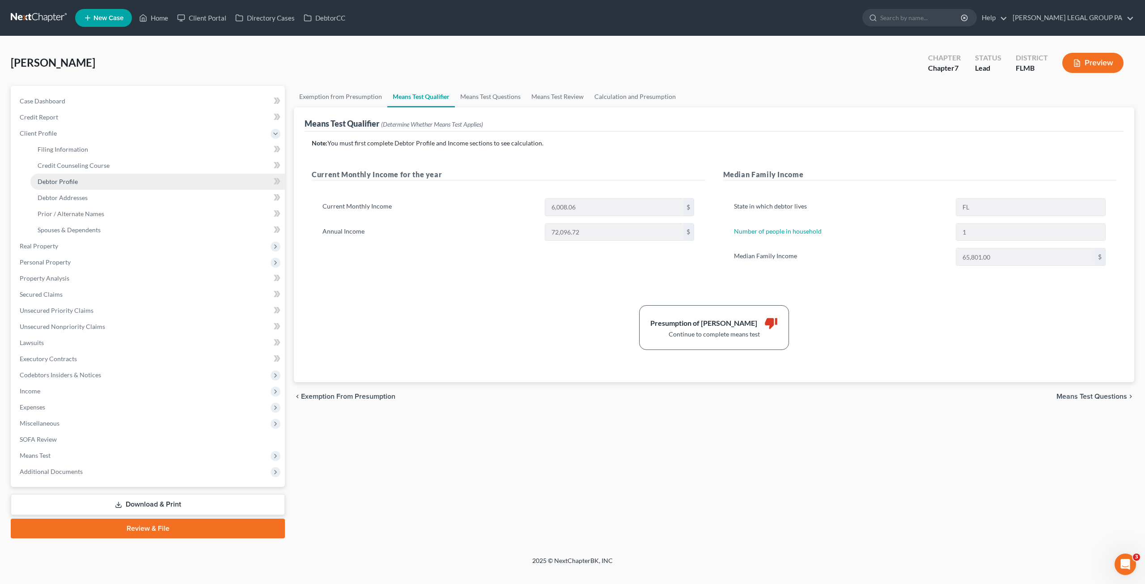
click at [55, 183] on span "Debtor Profile" at bounding box center [58, 182] width 40 height 8
select select "0"
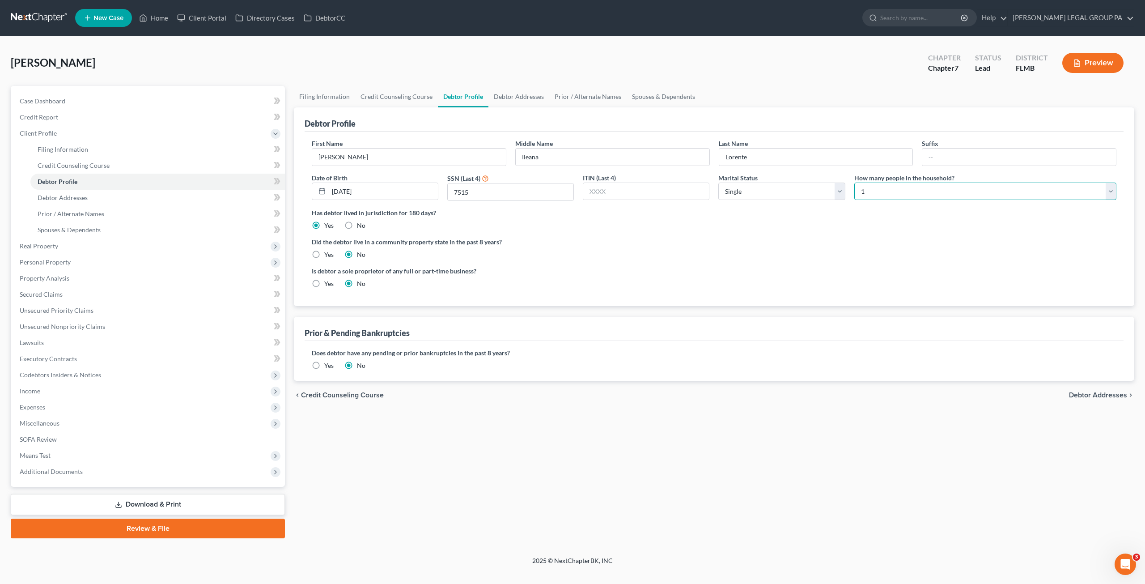
click at [819, 187] on select "Select 1 2 3 4 5 6 7 8 9 10 11 12 13 14 15 16 17 18 19 20" at bounding box center [985, 191] width 262 height 18
select select "1"
click at [819, 182] on select "Select 1 2 3 4 5 6 7 8 9 10 11 12 13 14 15 16 17 18 19 20" at bounding box center [985, 191] width 262 height 18
click at [36, 104] on span "Case Dashboard" at bounding box center [43, 101] width 46 height 8
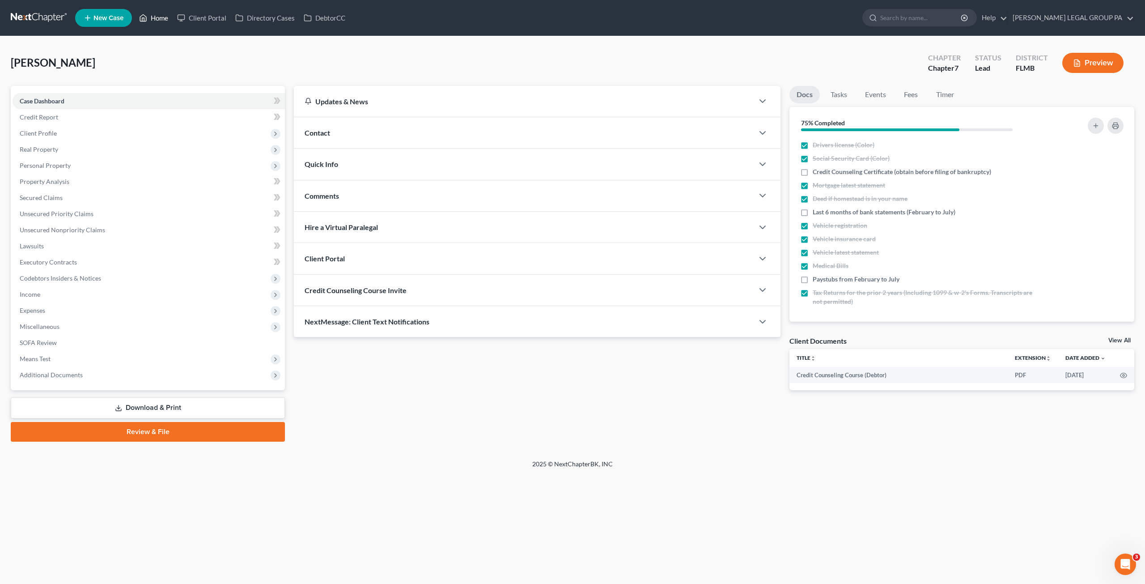
click at [156, 20] on link "Home" at bounding box center [154, 18] width 38 height 16
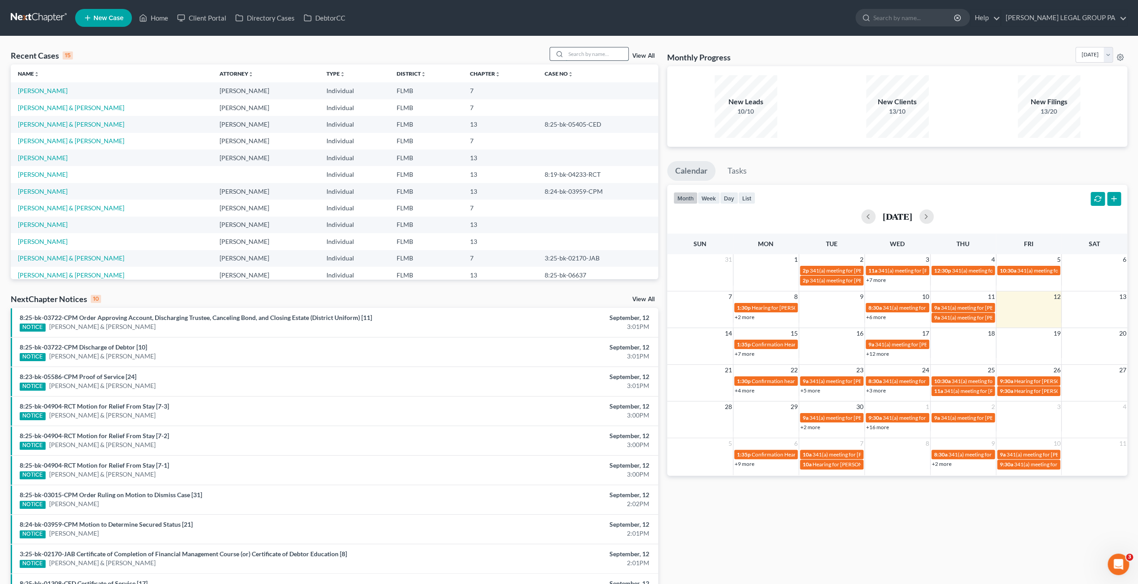
click at [589, 54] on input "search" at bounding box center [597, 53] width 63 height 13
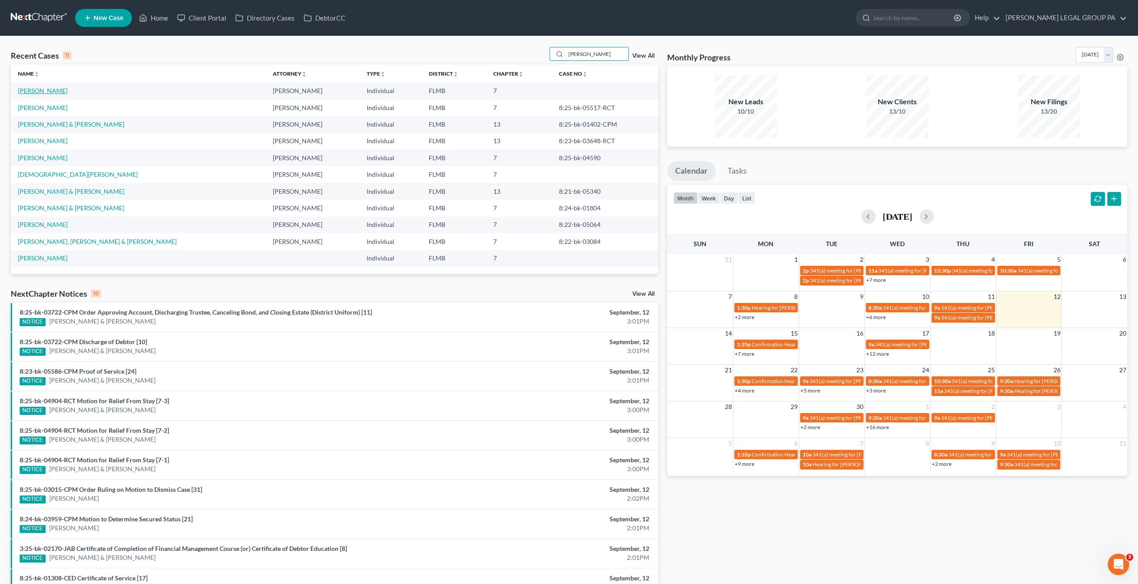
type input "allen"
click at [39, 92] on link "Allen, Linda" at bounding box center [43, 91] width 50 height 8
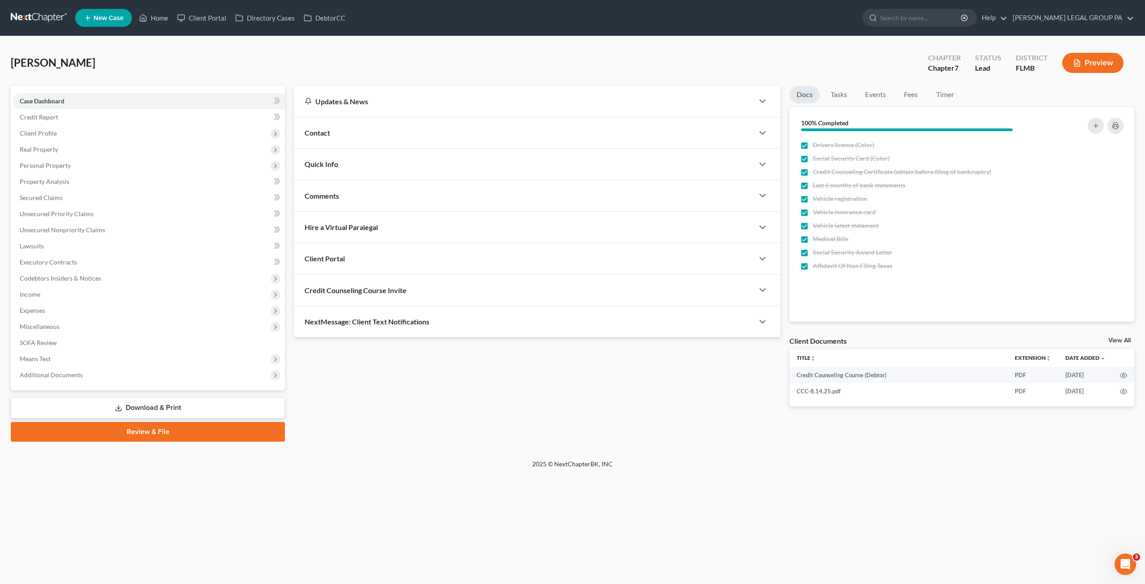
click at [819, 68] on button "Preview" at bounding box center [1092, 63] width 61 height 20
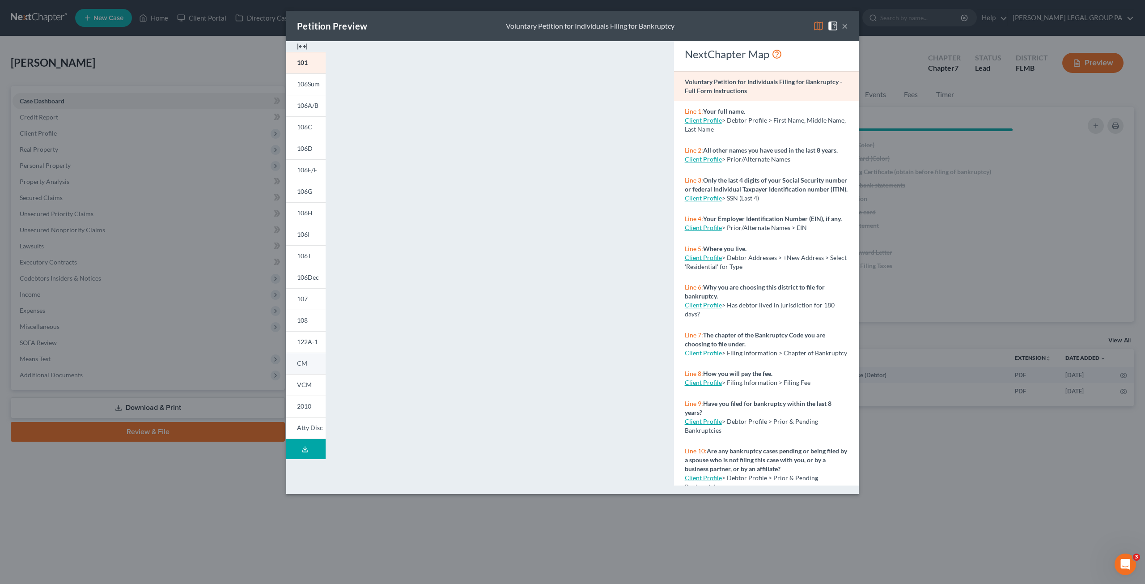
click at [307, 365] on link "CM" at bounding box center [305, 362] width 39 height 21
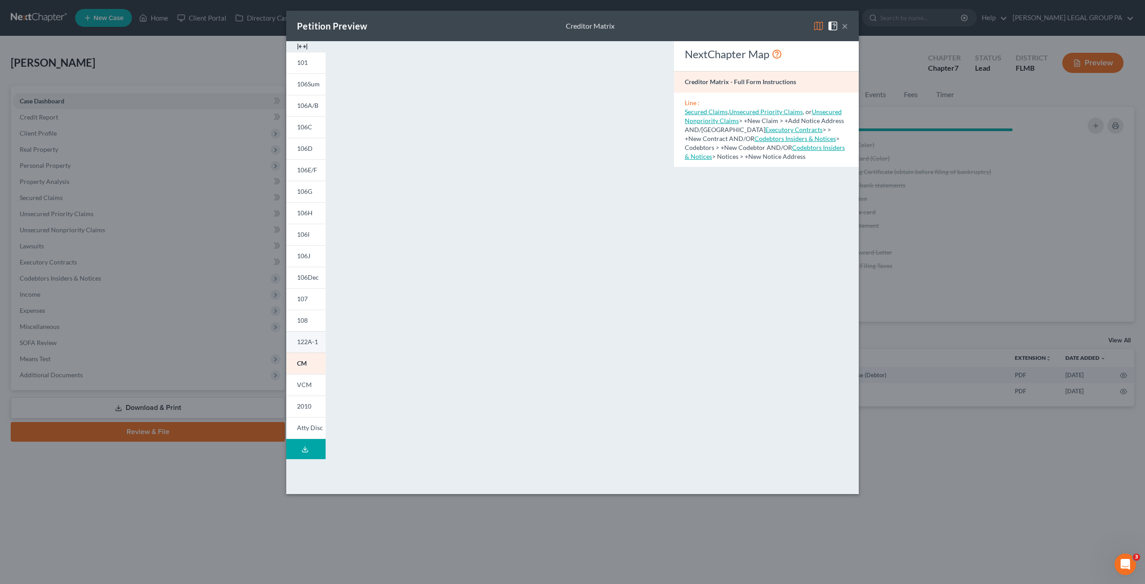
click at [316, 343] on span "122A-1" at bounding box center [307, 342] width 21 height 8
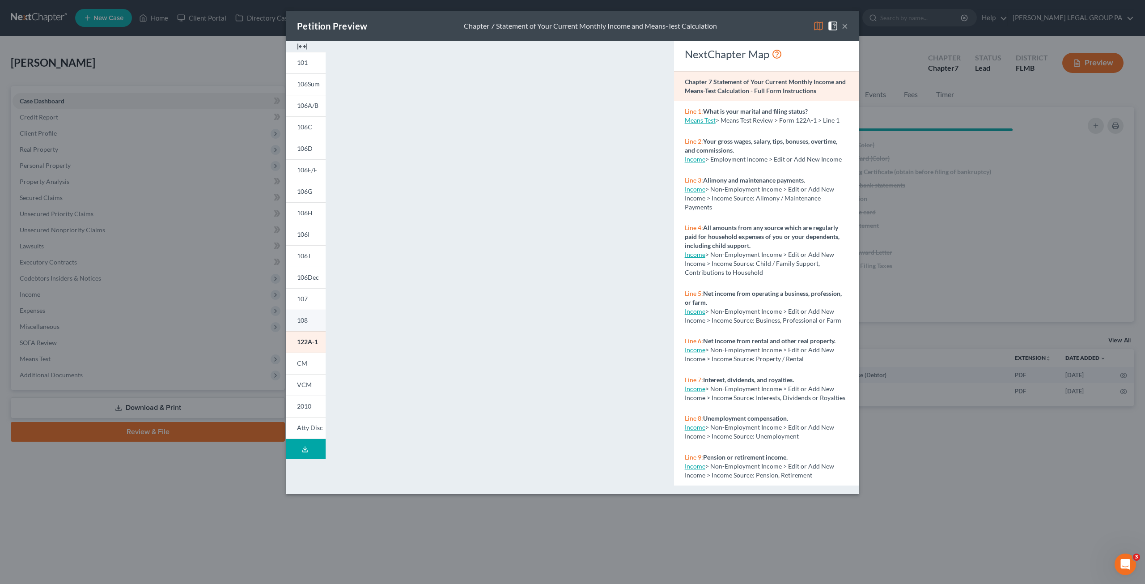
click at [308, 315] on link "108" at bounding box center [305, 320] width 39 height 21
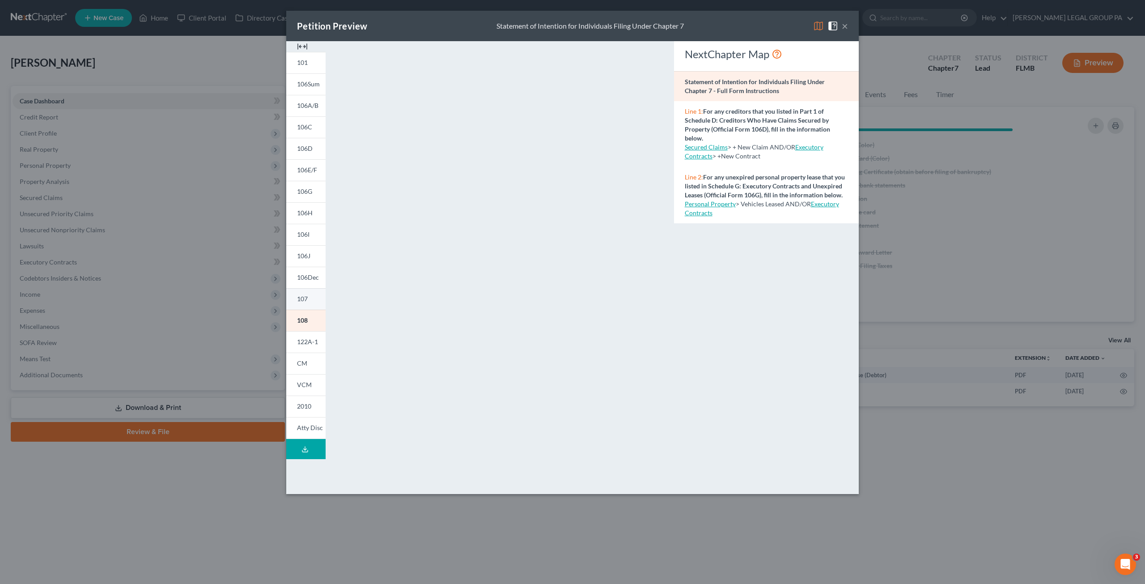
click at [308, 299] on link "107" at bounding box center [305, 298] width 39 height 21
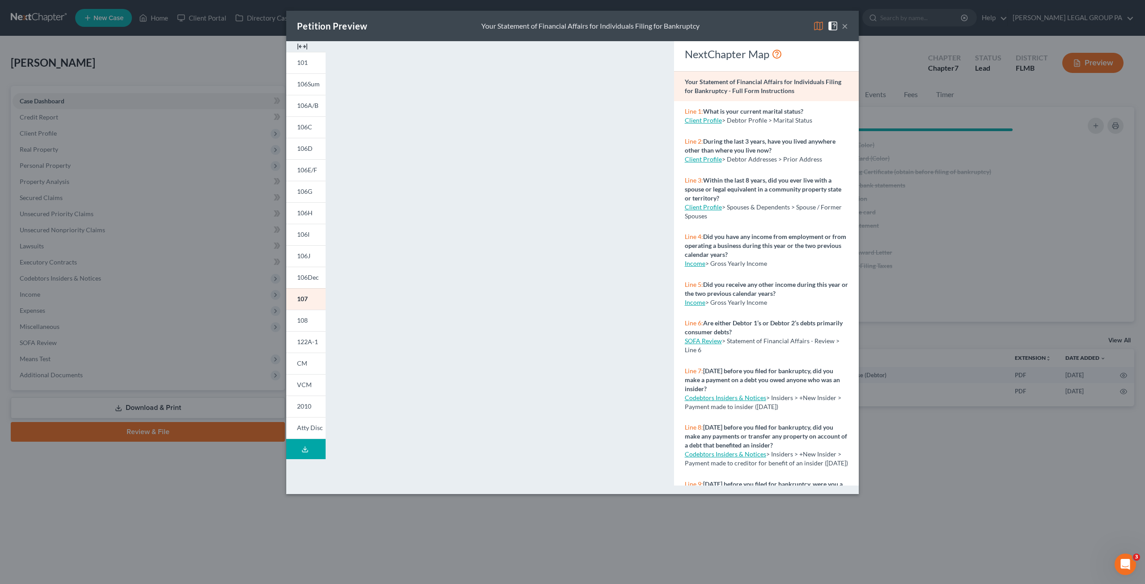
click at [819, 23] on button "×" at bounding box center [845, 26] width 6 height 11
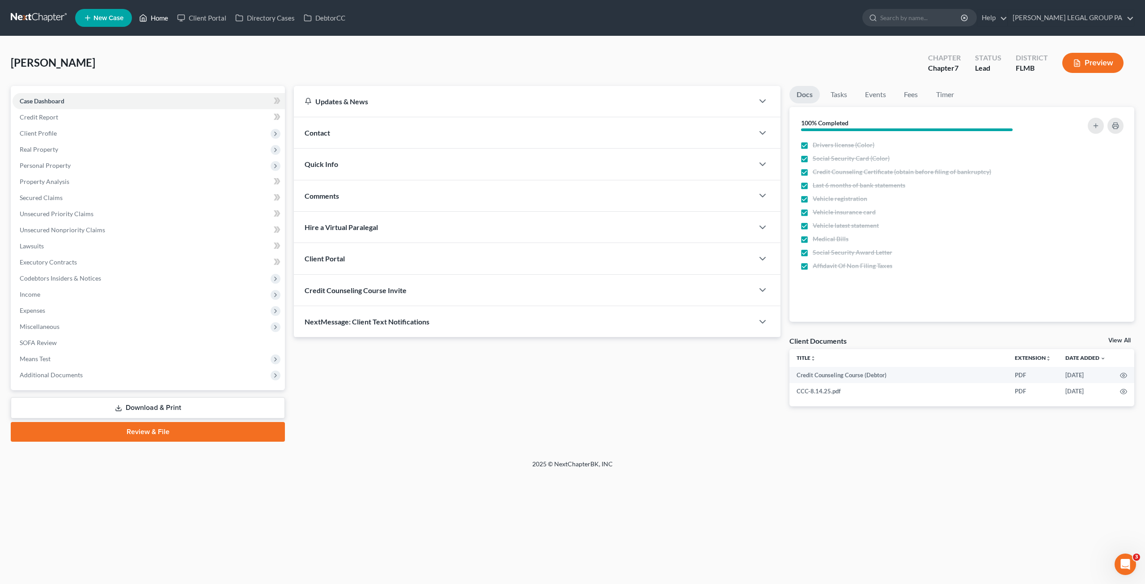
drag, startPoint x: 162, startPoint y: 13, endPoint x: 641, endPoint y: 99, distance: 486.6
click at [162, 13] on link "Home" at bounding box center [154, 18] width 38 height 16
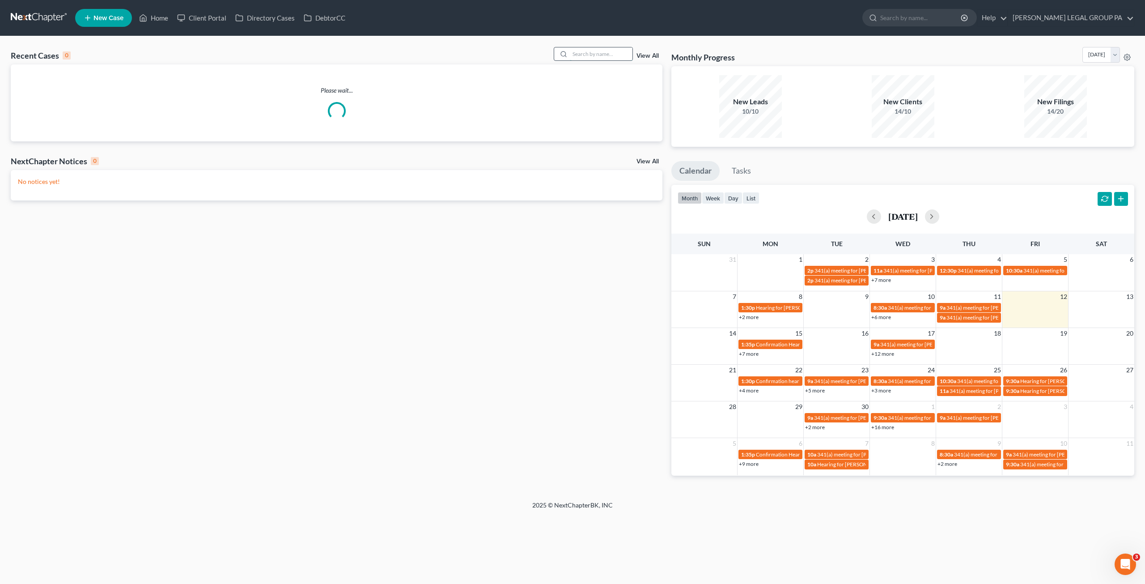
click at [585, 60] on input "search" at bounding box center [601, 53] width 63 height 13
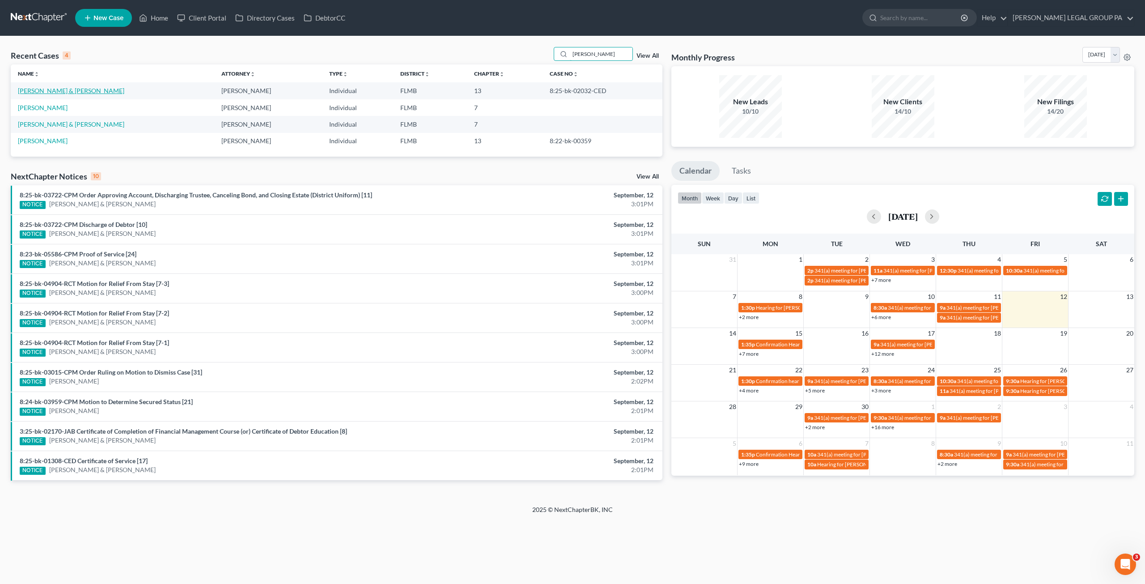
type input "mccormick"
click at [82, 90] on link "McCormick, Timothy & Heather" at bounding box center [71, 91] width 106 height 8
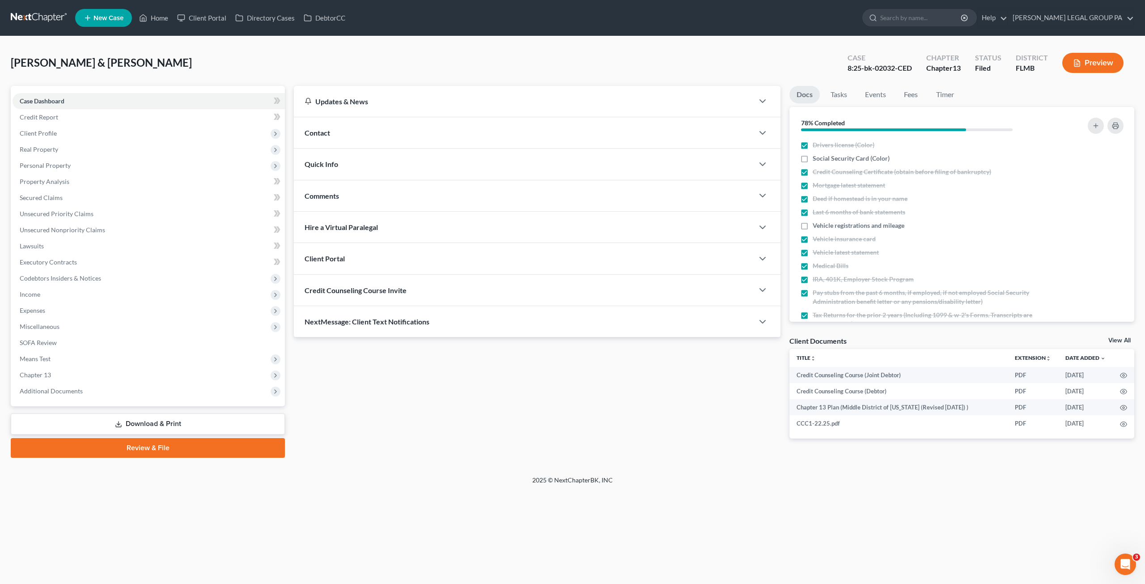
click at [70, 399] on div "Case Dashboard Payments Invoices Payments Payments Credit Report Client Profile…" at bounding box center [148, 246] width 274 height 320
click at [72, 394] on span "Additional Documents" at bounding box center [51, 391] width 63 height 8
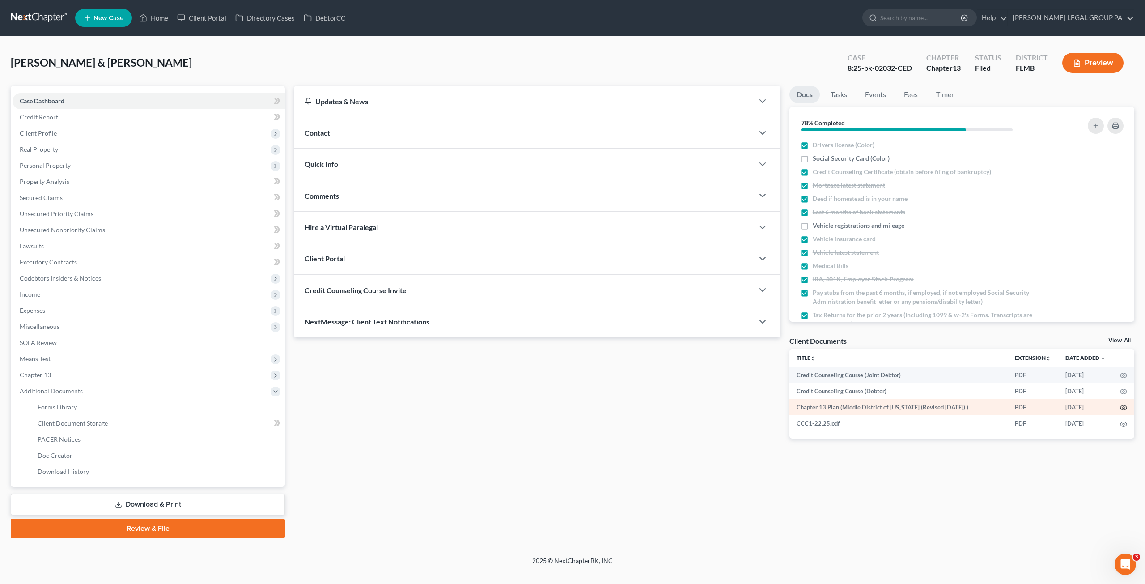
click at [819, 406] on icon "button" at bounding box center [1123, 407] width 7 height 5
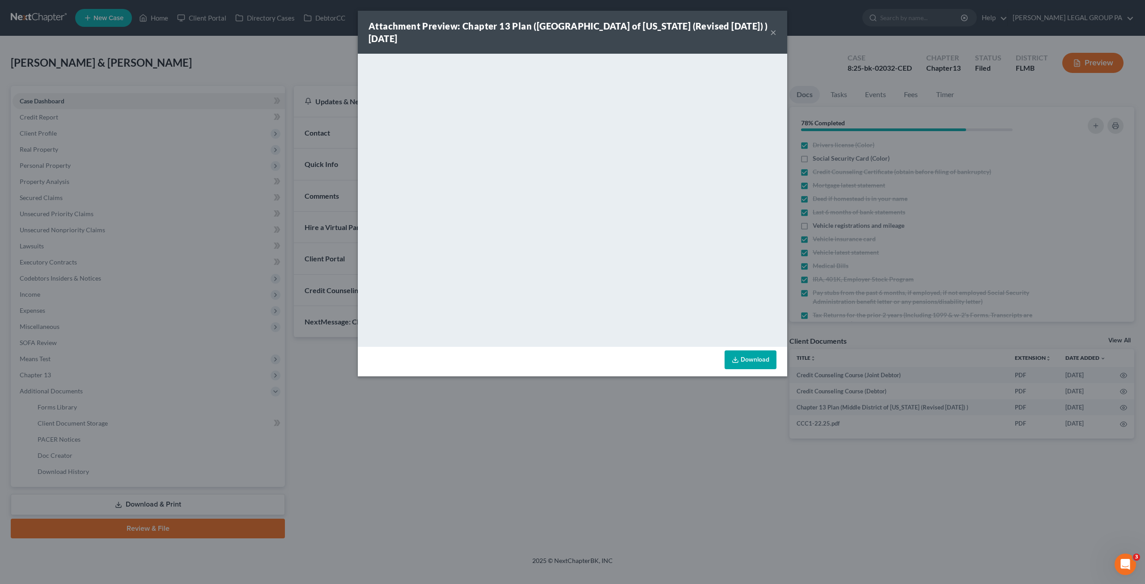
click at [772, 32] on button "×" at bounding box center [773, 32] width 6 height 11
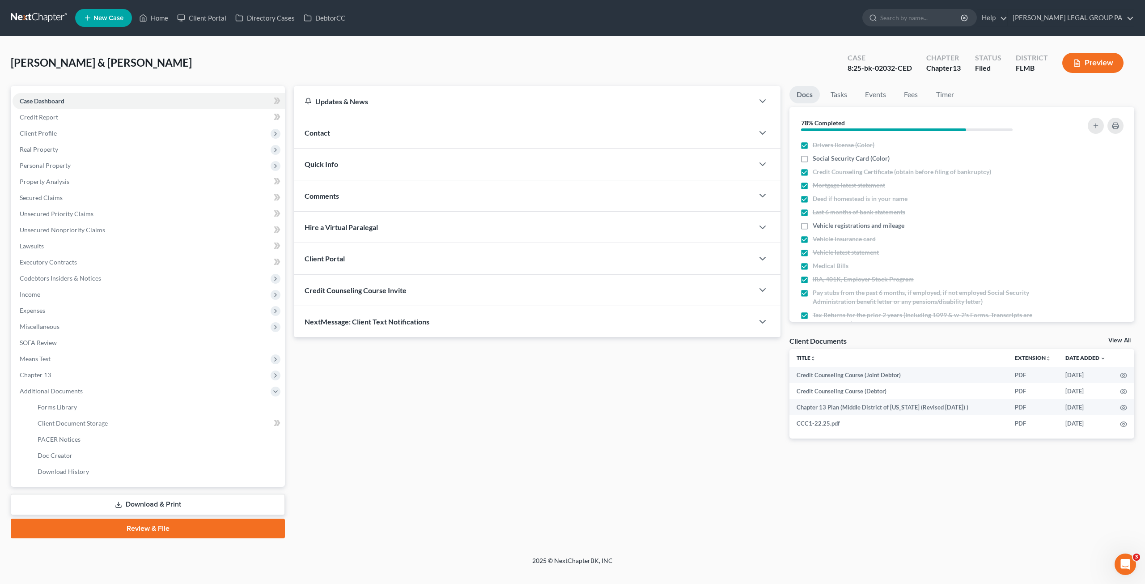
drag, startPoint x: 470, startPoint y: 113, endPoint x: 429, endPoint y: 70, distance: 58.5
click at [470, 113] on div "Updates & News" at bounding box center [524, 101] width 460 height 31
click at [429, 70] on div "McCormick, Timothy & Heather Upgraded Case 8:25-bk-02032-CED Chapter Chapter 13…" at bounding box center [573, 66] width 1124 height 39
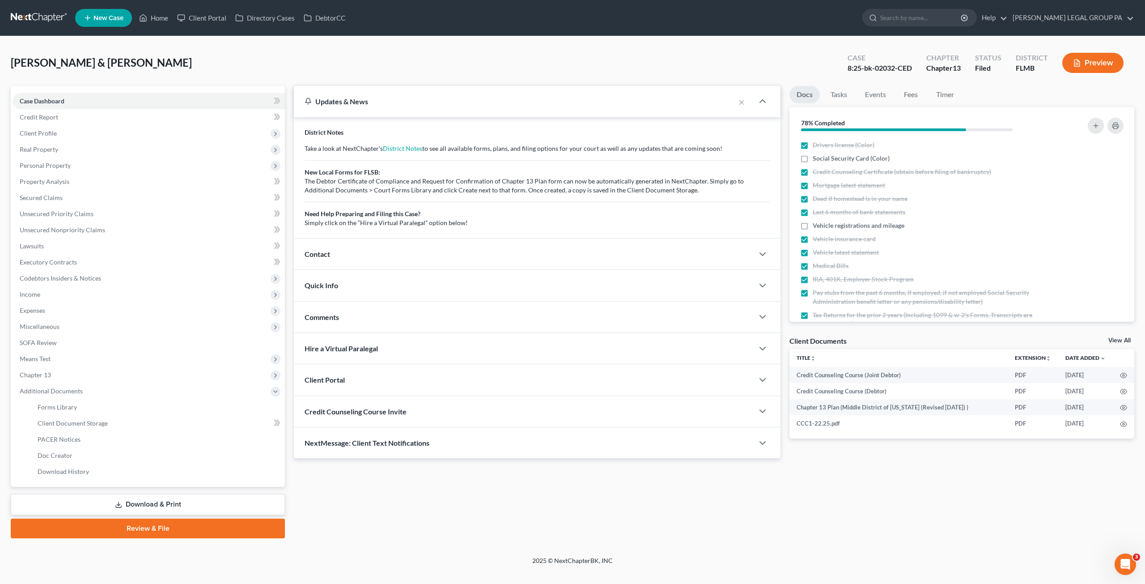
click at [631, 100] on div "Updates & News" at bounding box center [515, 101] width 420 height 9
